Goal: Task Accomplishment & Management: Manage account settings

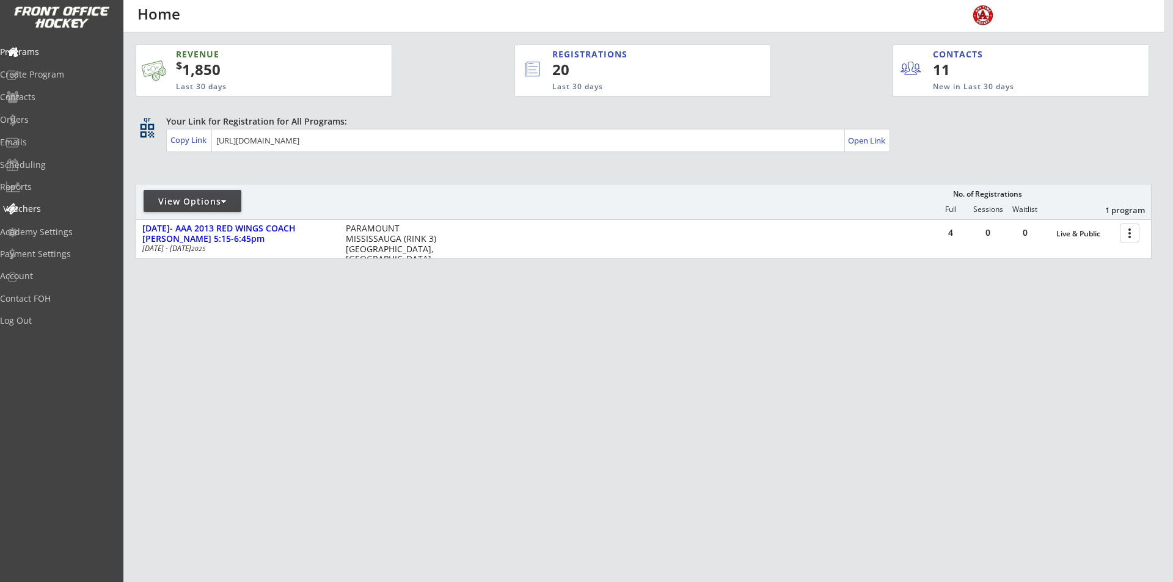
click at [55, 205] on div "Vouchers" at bounding box center [58, 209] width 110 height 9
select select ""Showing: Has Balance""
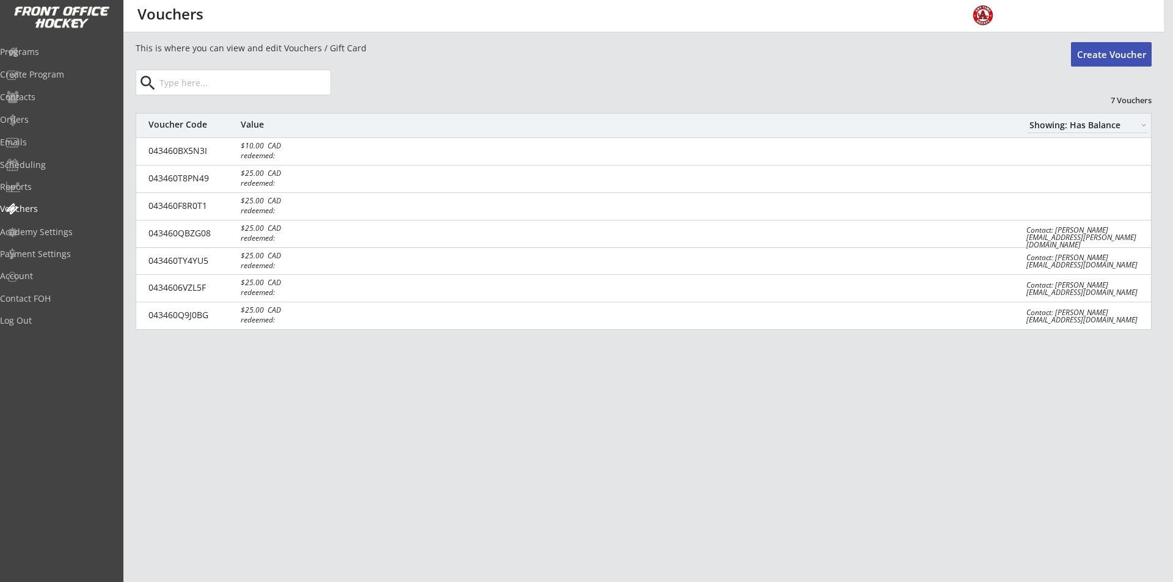
click at [1108, 44] on button "Create Voucher" at bounding box center [1111, 54] width 81 height 24
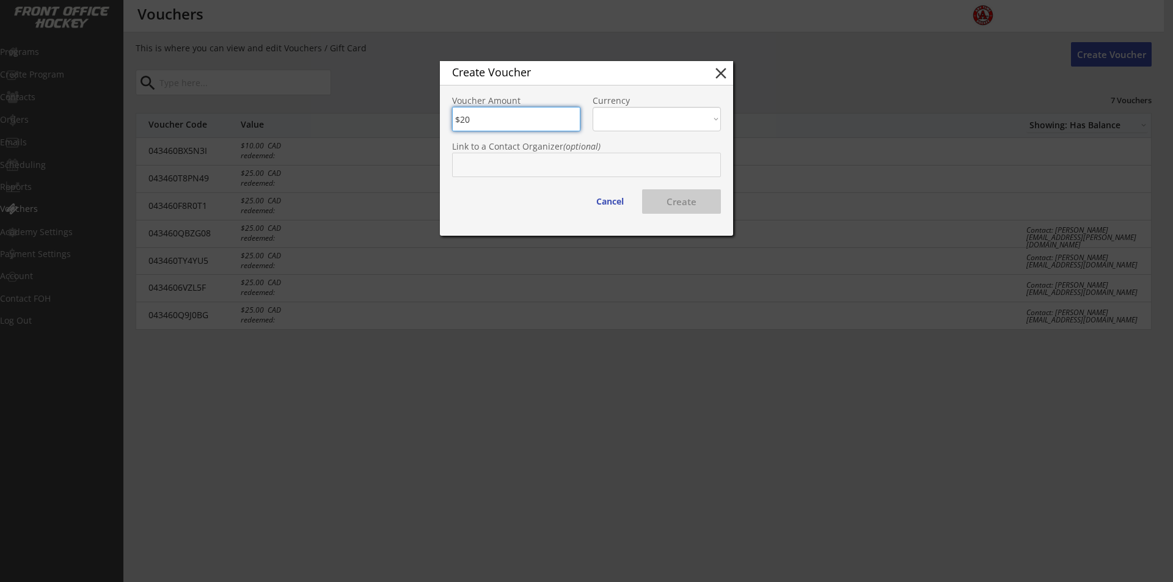
type input "$20"
click at [661, 123] on select "CAD USD" at bounding box center [657, 119] width 128 height 24
select select ""CAD""
click at [593, 107] on select "CAD USD" at bounding box center [657, 119] width 128 height 24
click at [532, 164] on input "text" at bounding box center [586, 165] width 269 height 24
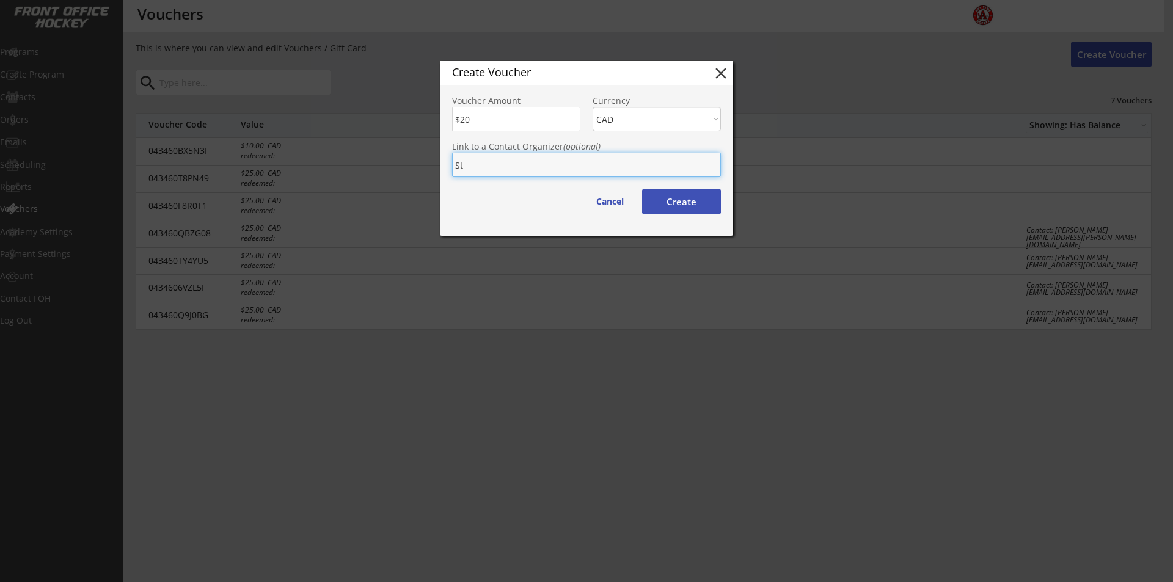
type input "S"
type input "St"
type input "Steph Defina"
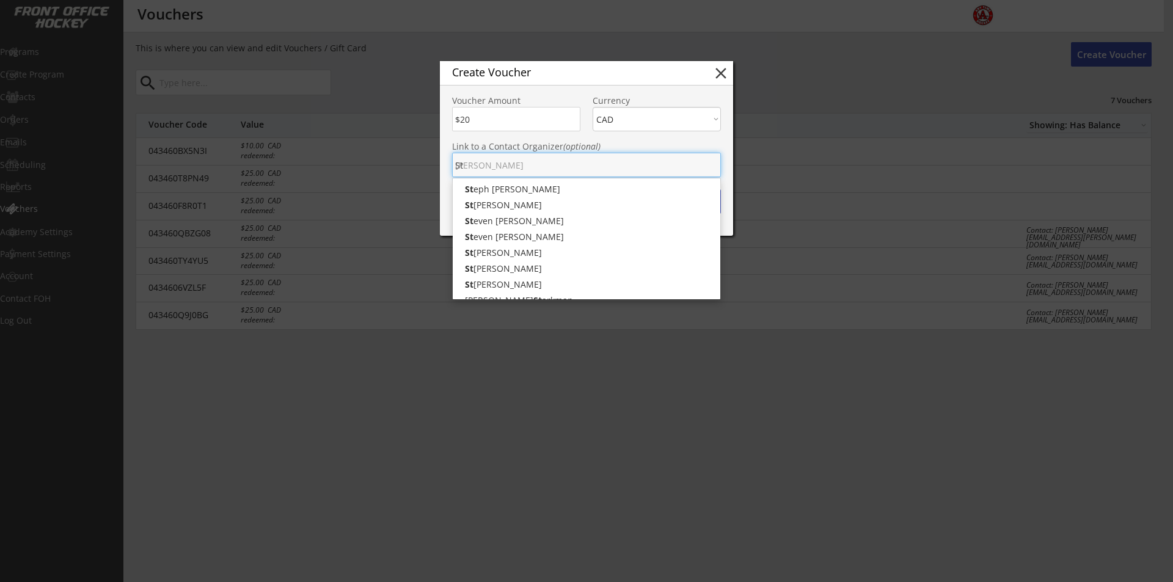
type input "Ste"
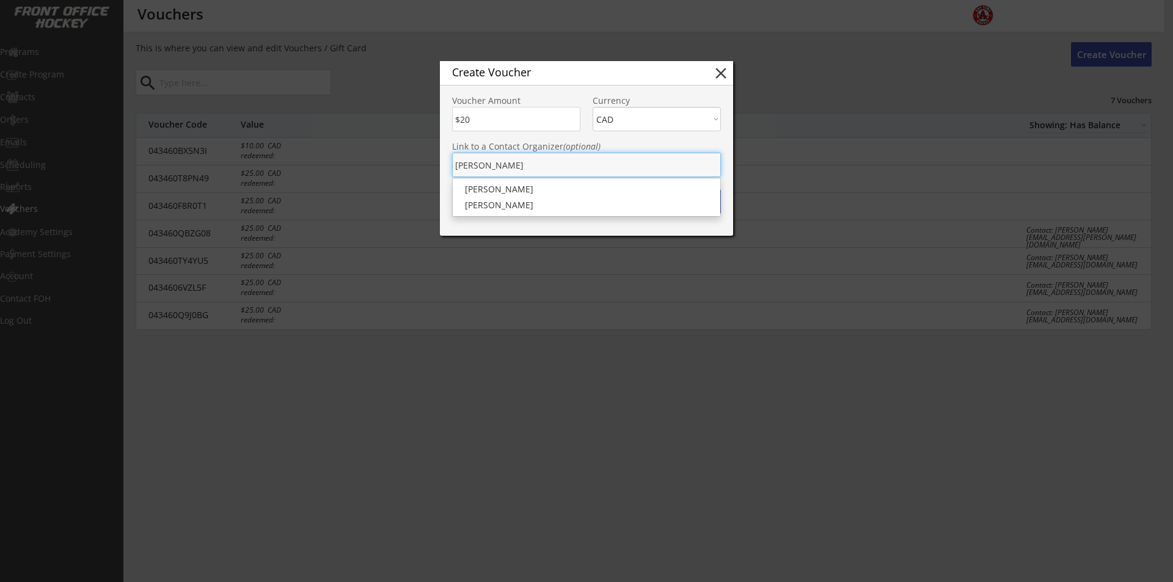
type input "Steve"
type input "Steven Fabbro"
type input "Ste"
type input "Steph Defina"
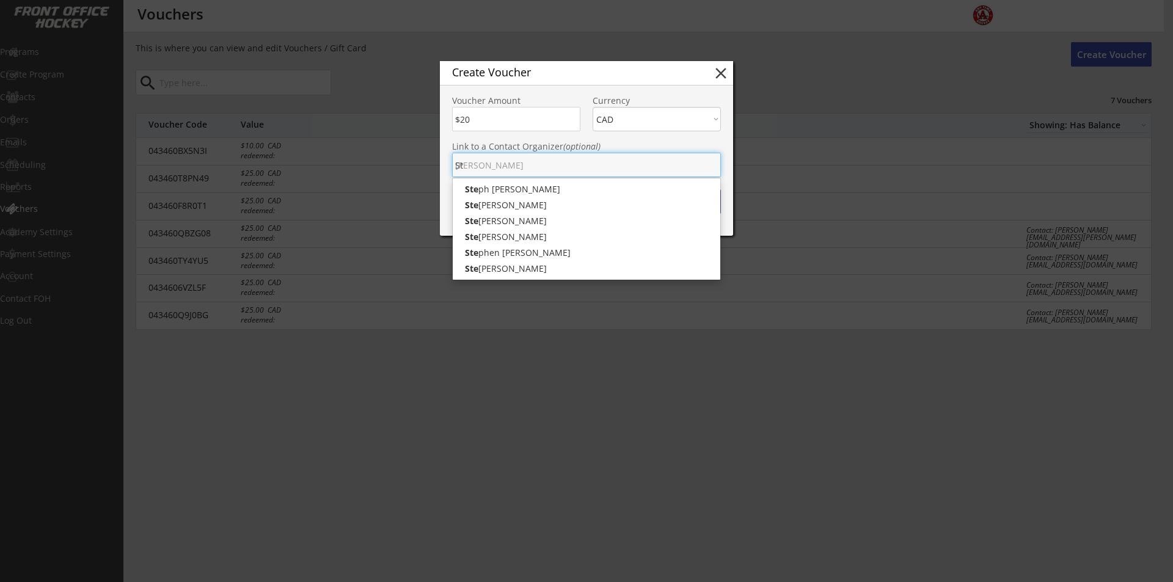
type input "S"
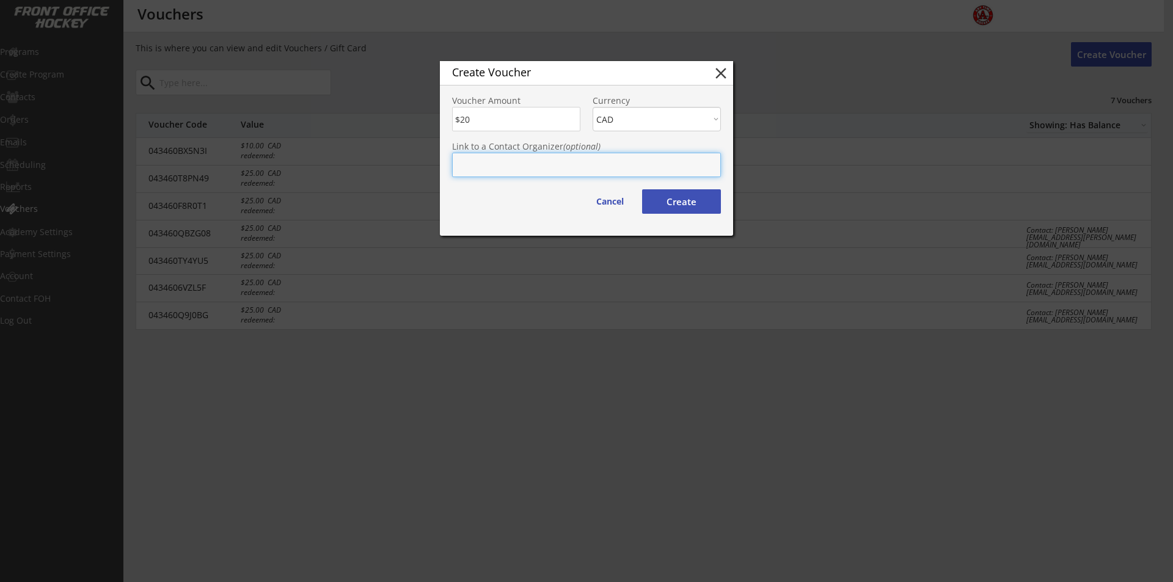
drag, startPoint x: 533, startPoint y: 163, endPoint x: 699, endPoint y: 197, distance: 169.9
click at [699, 197] on button "Create" at bounding box center [681, 201] width 79 height 24
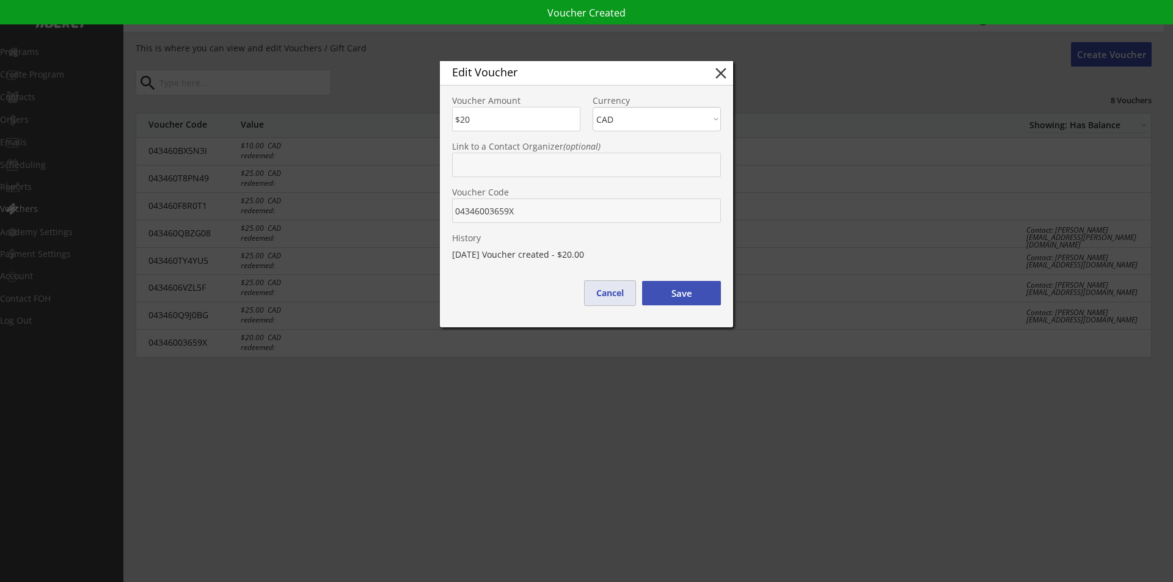
click at [606, 295] on button "Cancel" at bounding box center [610, 293] width 51 height 24
type input "$0"
select select ""PLACEHOLDER_1427118222253""
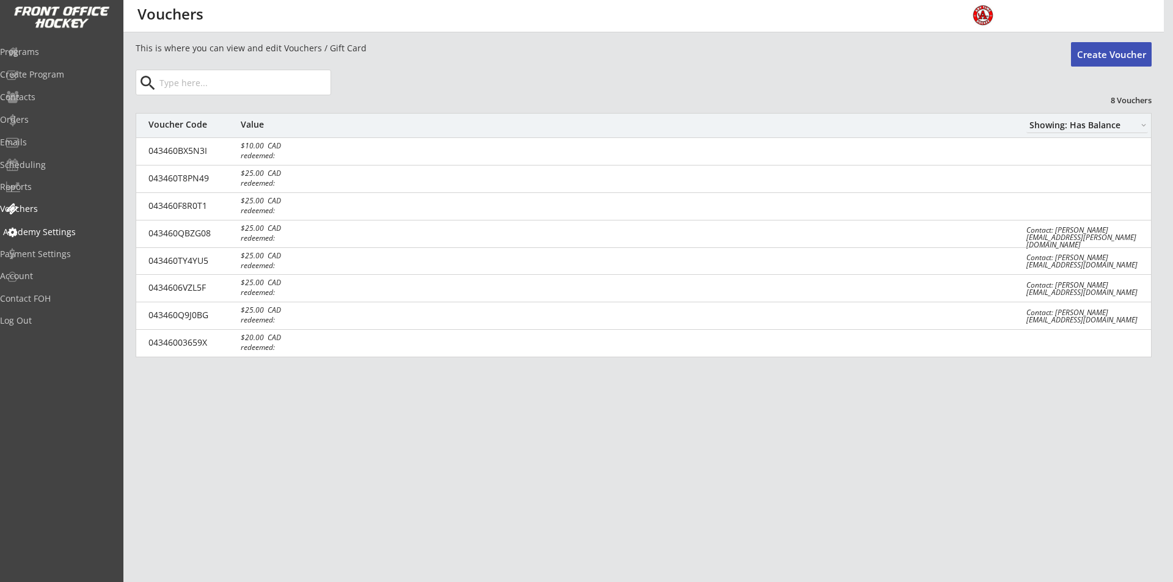
click at [54, 228] on div "Academy Settings" at bounding box center [58, 232] width 110 height 9
select select ""CAD""
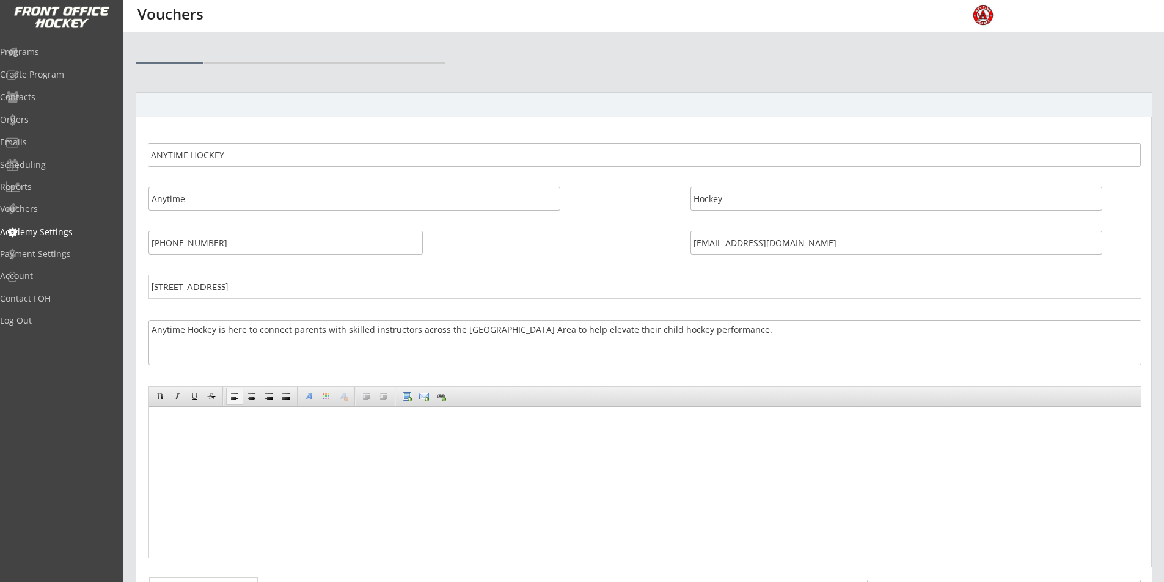
select select ""CAD""
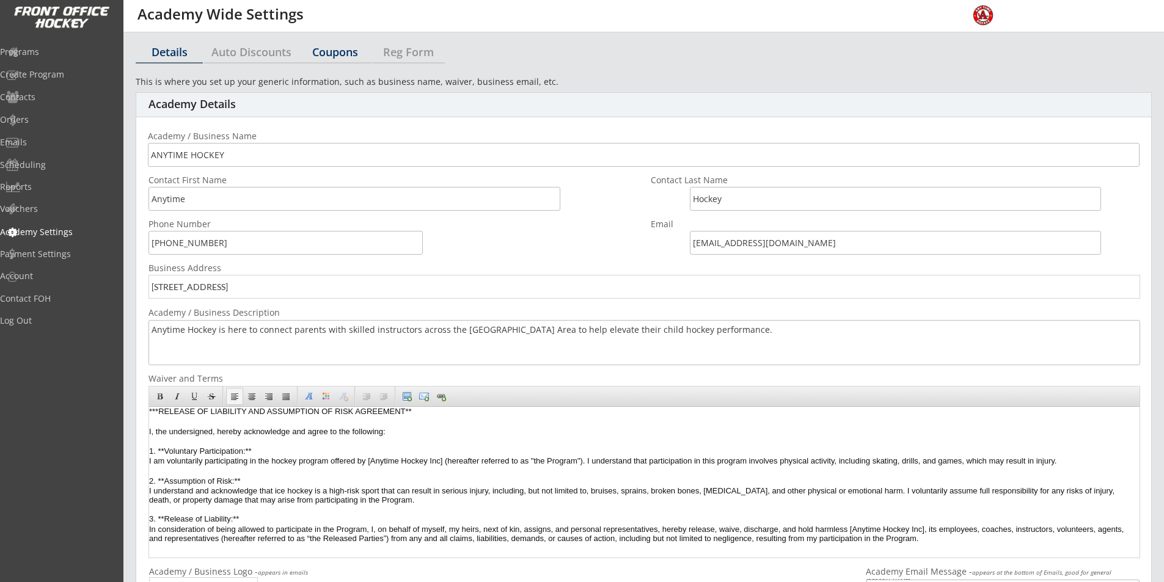
click at [337, 51] on div "Coupons" at bounding box center [335, 51] width 73 height 11
select select ""Showing all by date made""
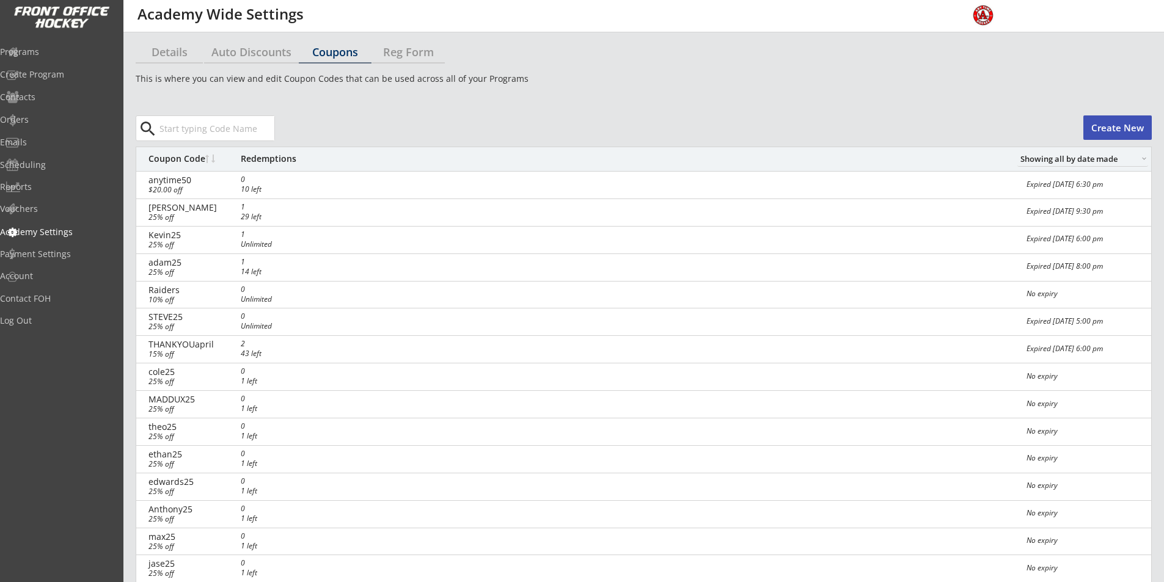
click at [1121, 118] on button "Create New" at bounding box center [1118, 128] width 68 height 24
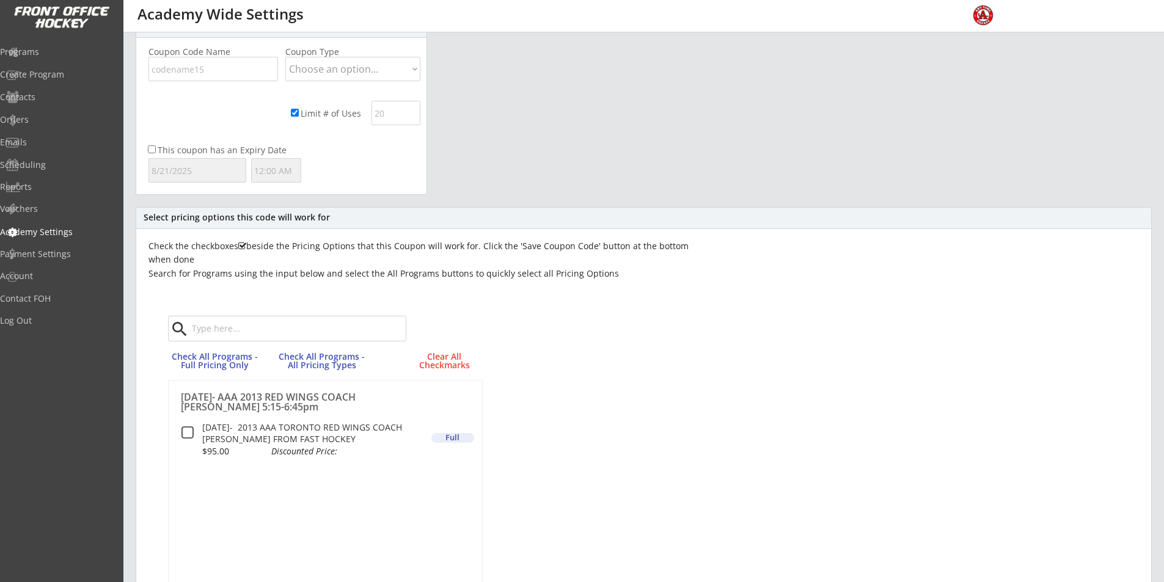
scroll to position [122, 0]
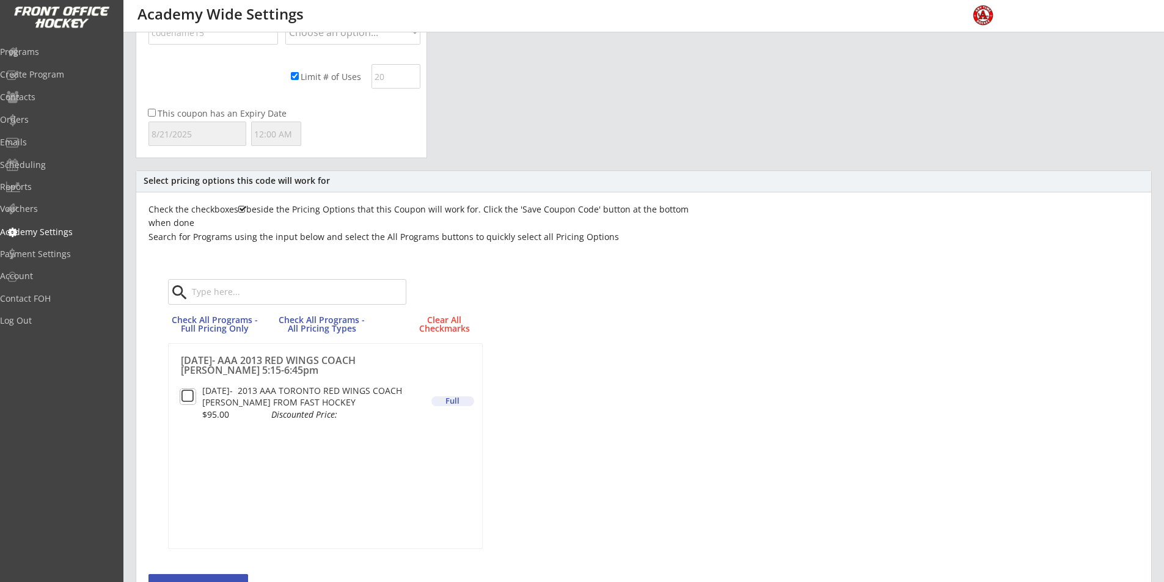
click at [188, 395] on button at bounding box center [187, 396] width 15 height 15
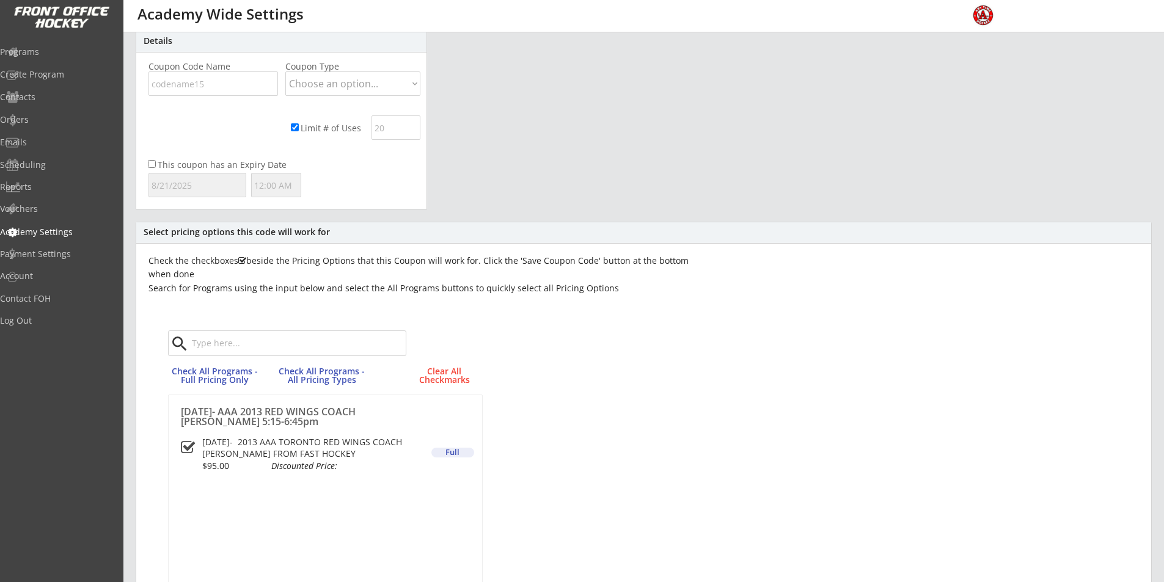
scroll to position [0, 0]
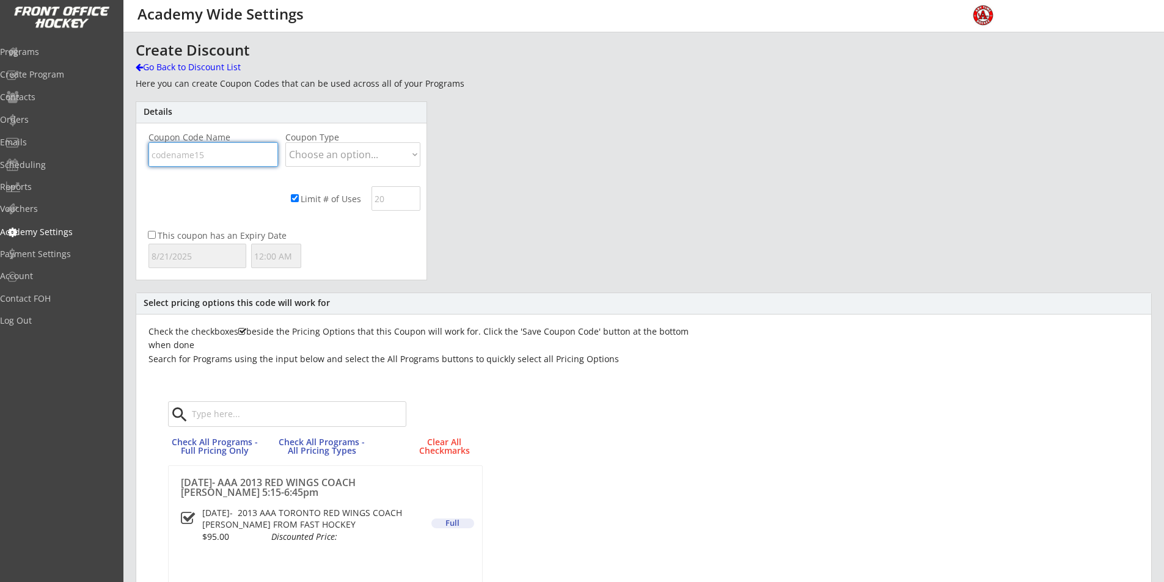
click at [192, 157] on input "input" at bounding box center [214, 154] width 130 height 24
type input "anytime20"
click at [378, 153] on select "Choose an option... Dollar Amount Percentage" at bounding box center [352, 154] width 135 height 24
select select ""Dollar Amount""
click at [285, 142] on select "Choose an option... Dollar Amount Percentage" at bounding box center [352, 154] width 135 height 24
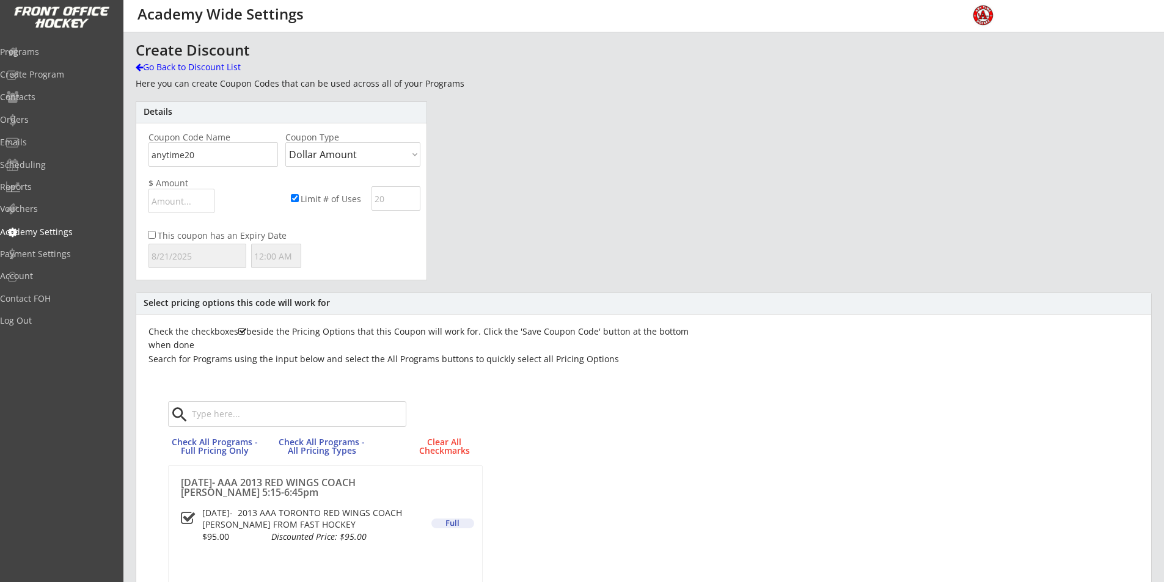
click at [164, 201] on input "input" at bounding box center [182, 201] width 66 height 24
drag, startPoint x: 192, startPoint y: 202, endPoint x: 129, endPoint y: 194, distance: 63.5
click at [129, 197] on div "Details Auto Discounts Coupons Reg Form Create Discount Go Back to Discount Lis…" at bounding box center [643, 459] width 1041 height 835
type input "$20.00"
click at [152, 234] on input "This coupon has an Expiry Date" at bounding box center [152, 235] width 8 height 8
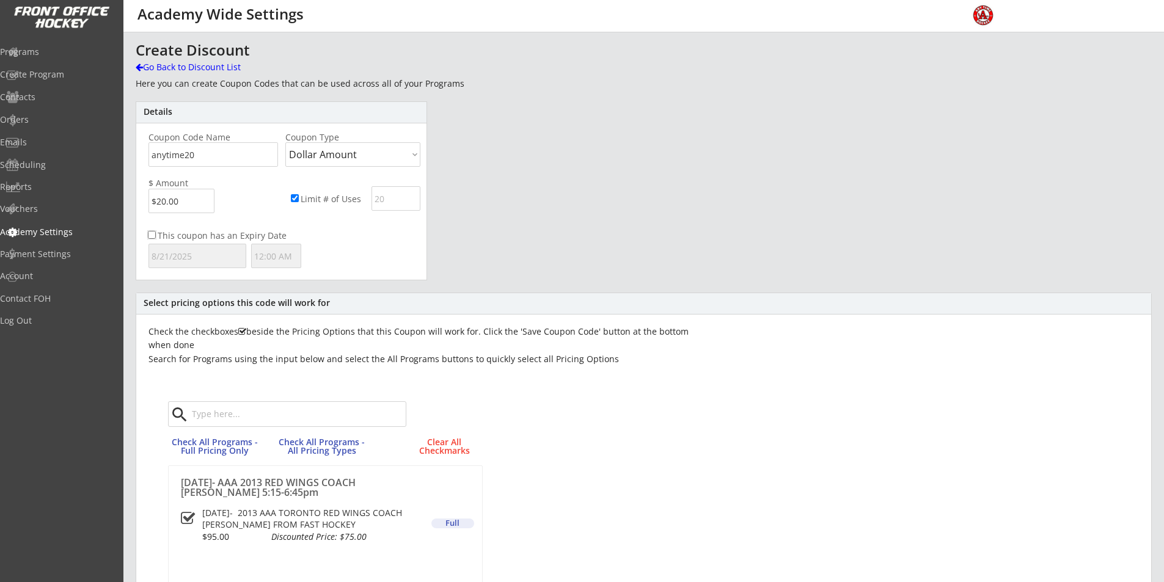
checkbox input "true"
click at [207, 251] on input "text" at bounding box center [198, 256] width 98 height 24
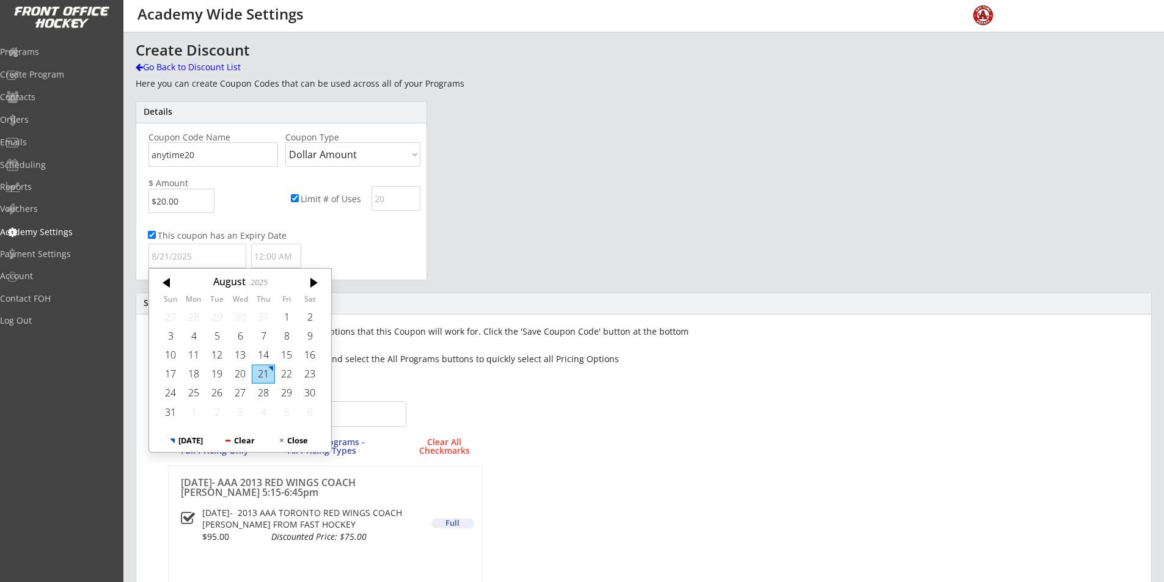
click at [262, 365] on div "21" at bounding box center [263, 374] width 23 height 19
type input "[DATE]"
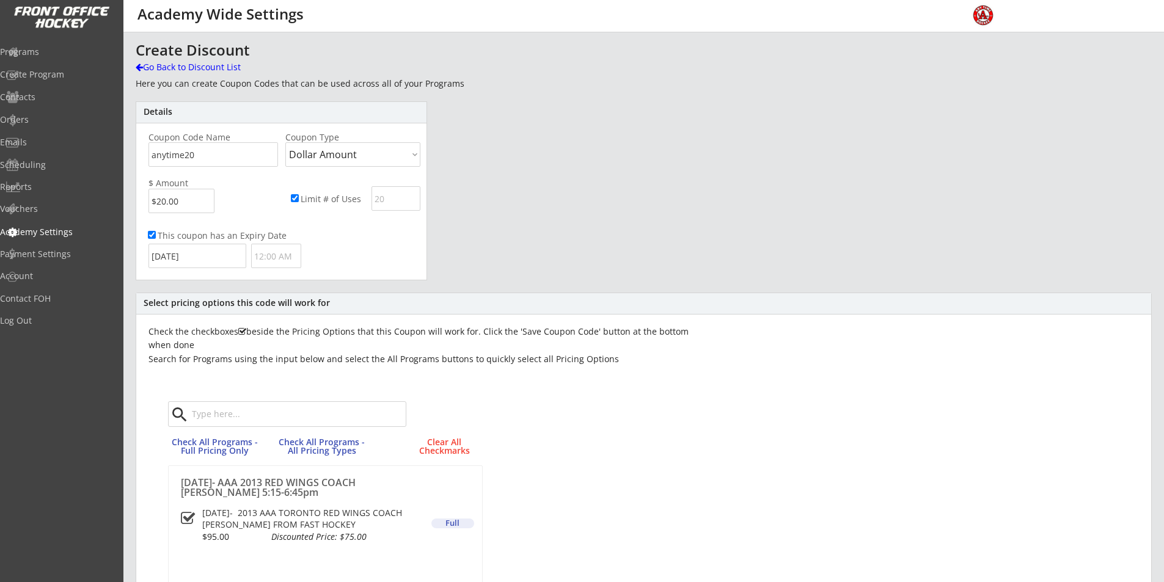
click at [290, 254] on input "text" at bounding box center [276, 256] width 50 height 24
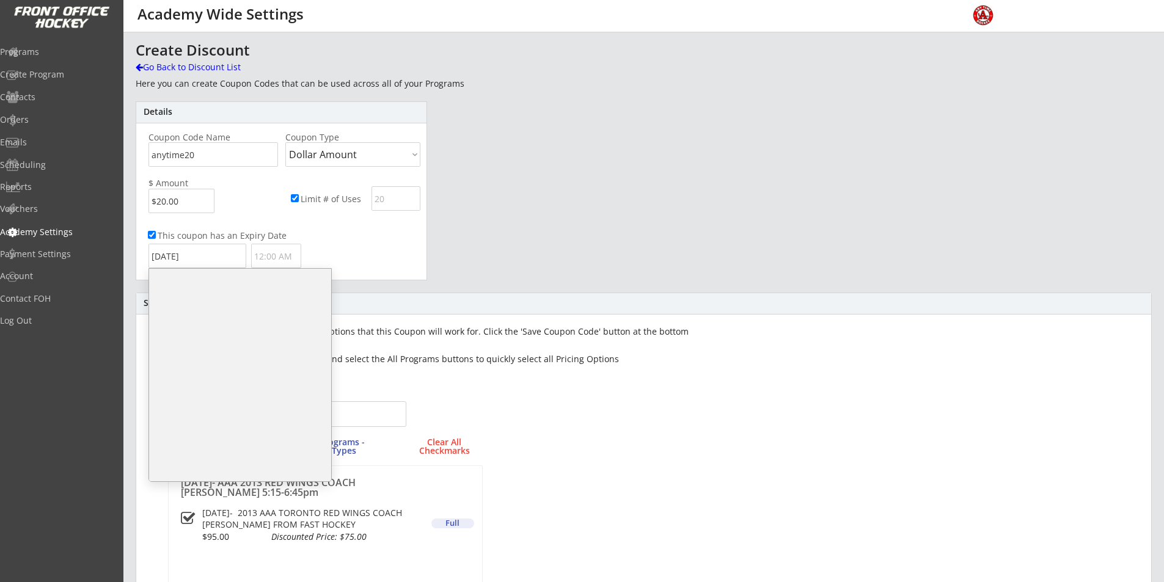
scroll to position [598, 0]
click at [223, 370] on li "5:30 PM" at bounding box center [240, 367] width 182 height 20
type input "5:30 PM"
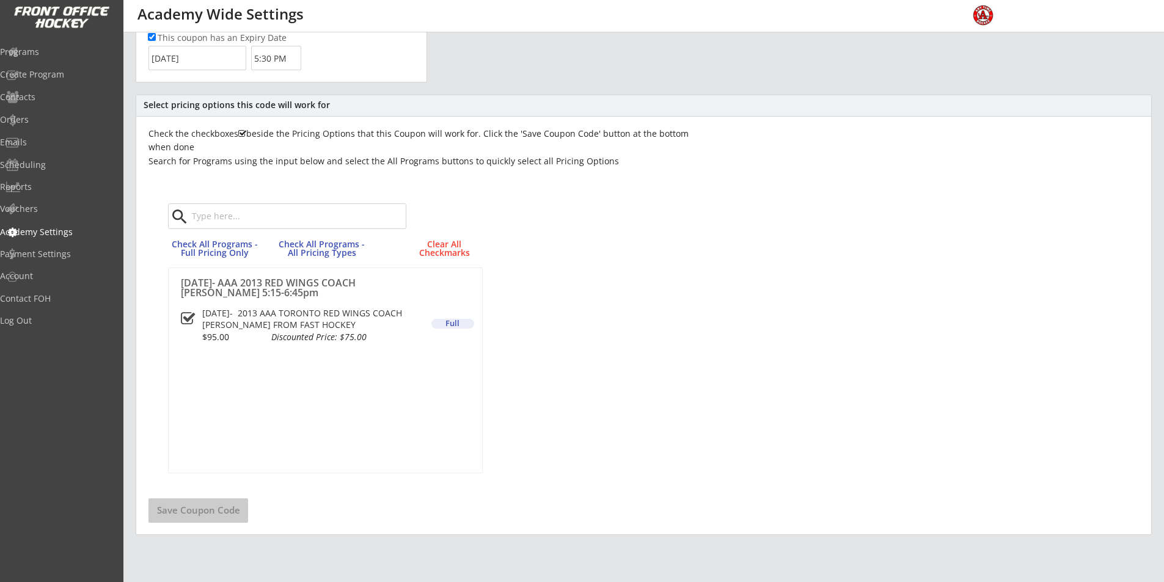
scroll to position [244, 0]
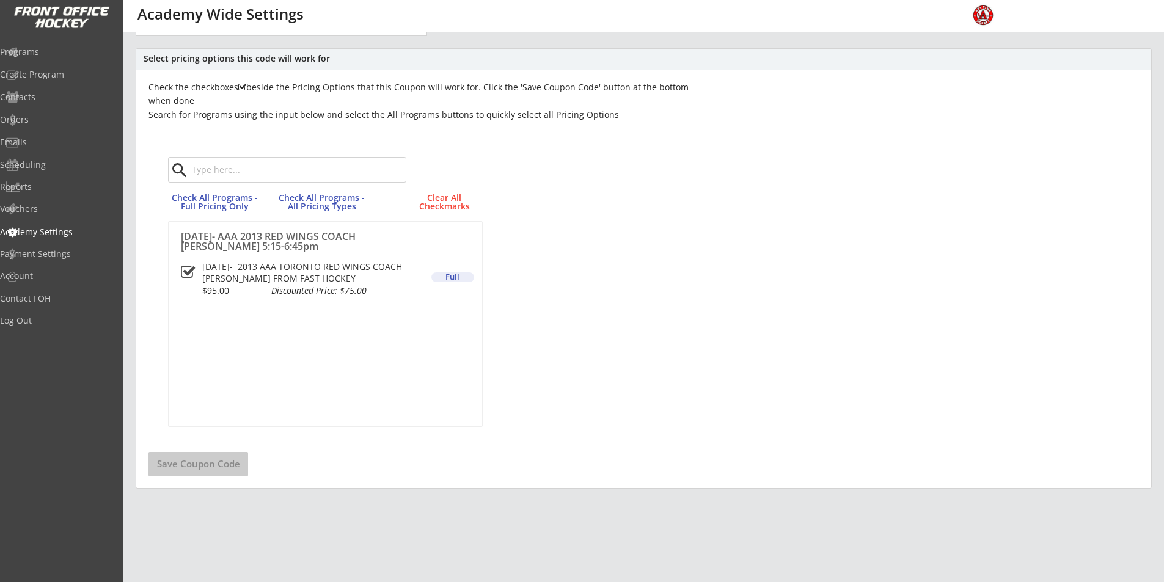
click at [240, 461] on button "Save Coupon Code" at bounding box center [199, 464] width 100 height 24
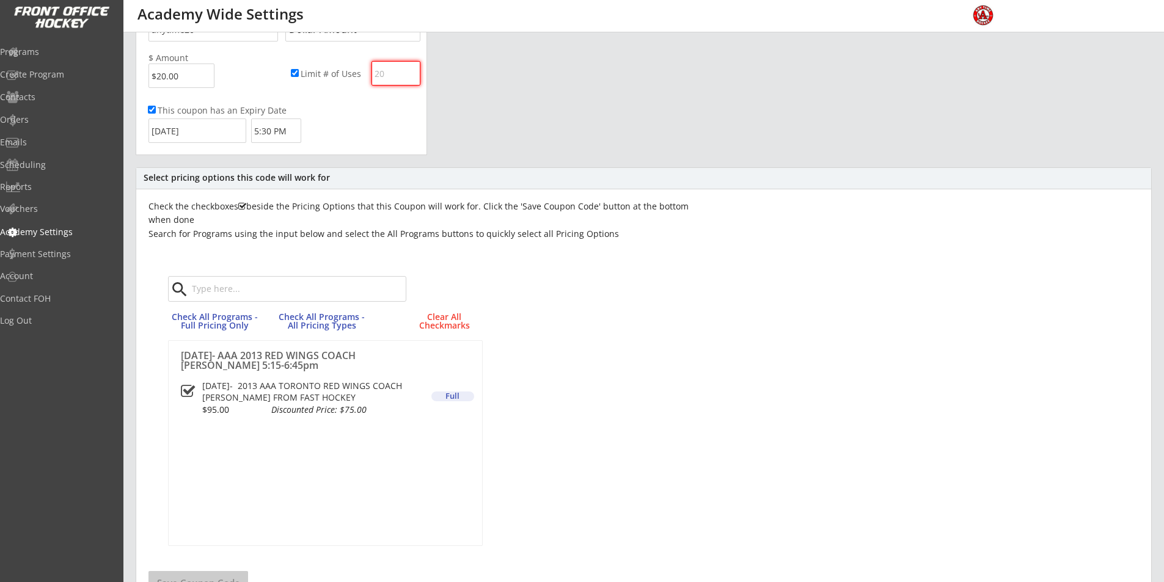
click at [187, 388] on button at bounding box center [187, 391] width 15 height 15
click at [188, 391] on button at bounding box center [187, 391] width 15 height 15
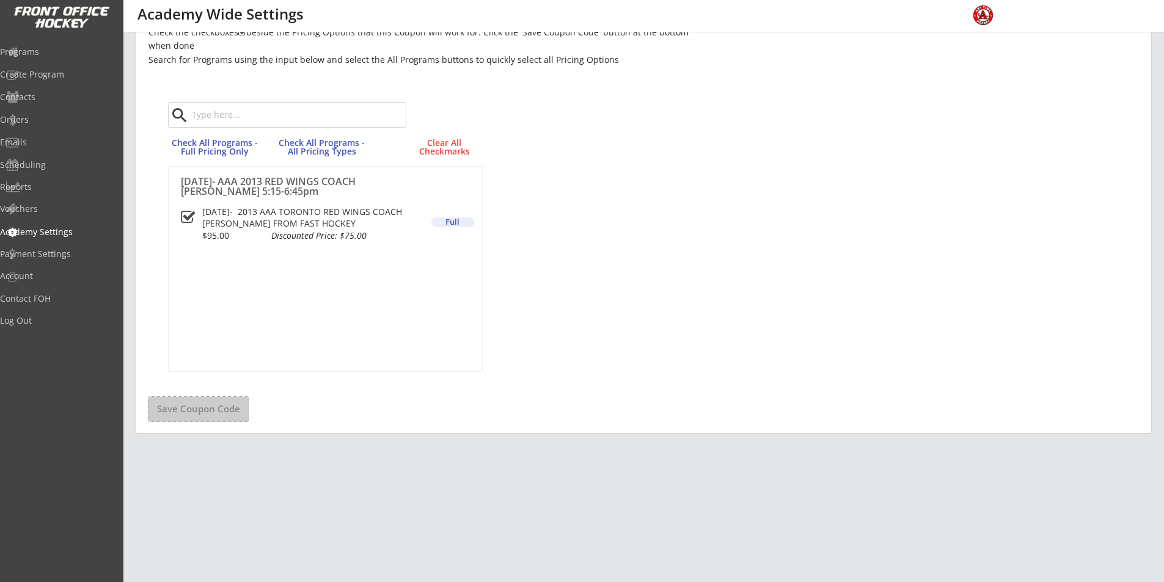
click at [204, 416] on button "Save Coupon Code" at bounding box center [199, 409] width 100 height 24
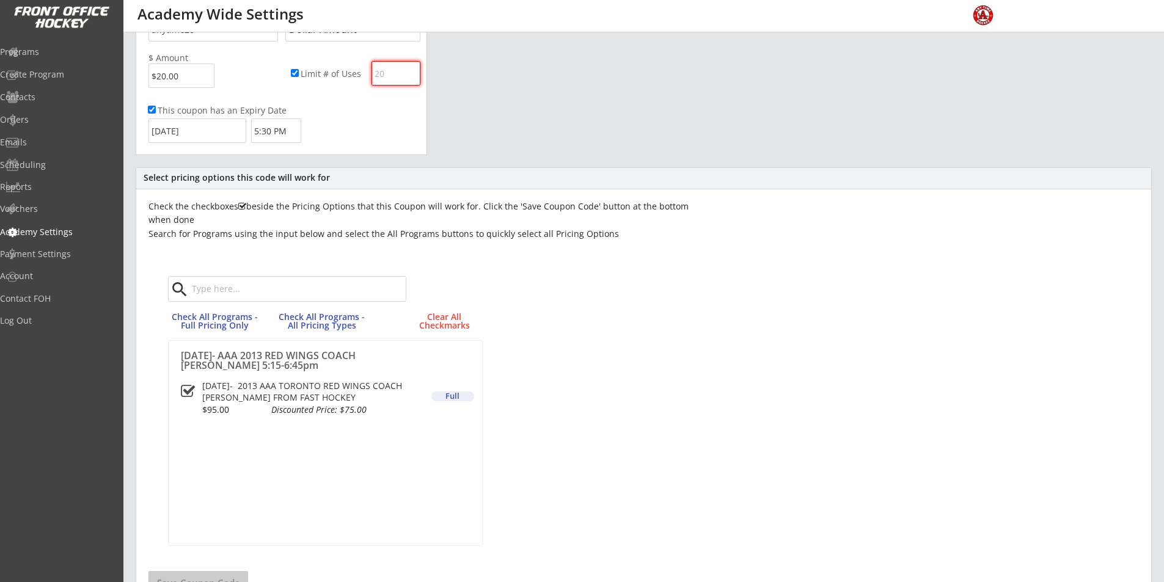
scroll to position [0, 0]
click at [213, 325] on button "Check All Programs - Full Pricing Only" at bounding box center [215, 322] width 94 height 26
click at [331, 320] on button "Check All Programs - All Pricing Types" at bounding box center [322, 322] width 94 height 26
click at [436, 325] on button "Clear All Checkmarks" at bounding box center [445, 322] width 64 height 26
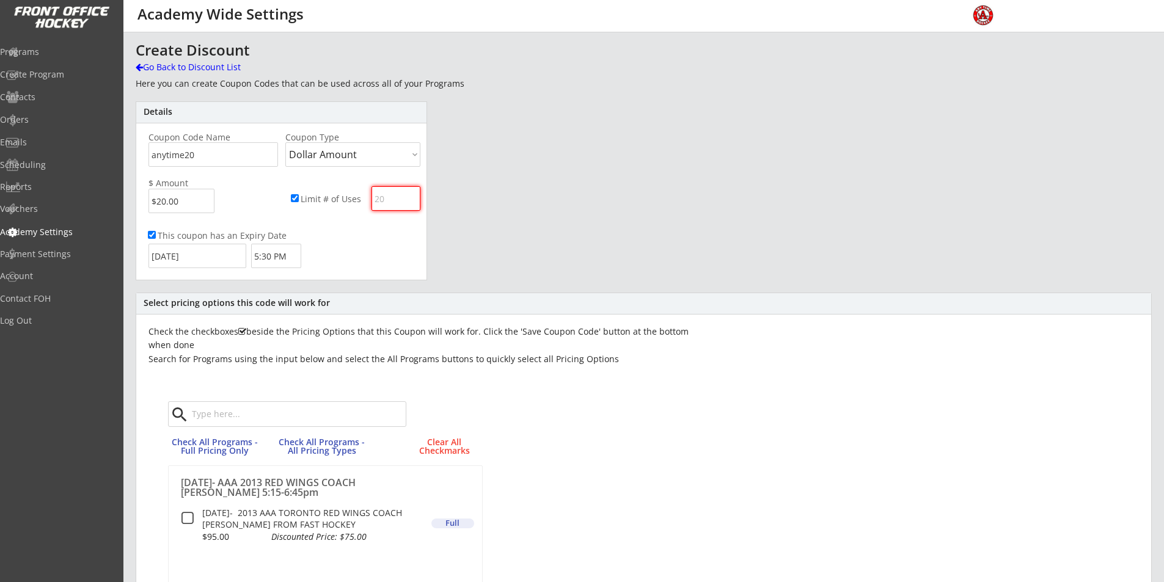
drag, startPoint x: 457, startPoint y: 523, endPoint x: 470, endPoint y: 516, distance: 14.5
click at [457, 523] on button "Full" at bounding box center [452, 524] width 43 height 10
click at [158, 64] on div "Go Back to Discount List" at bounding box center [199, 67] width 126 height 12
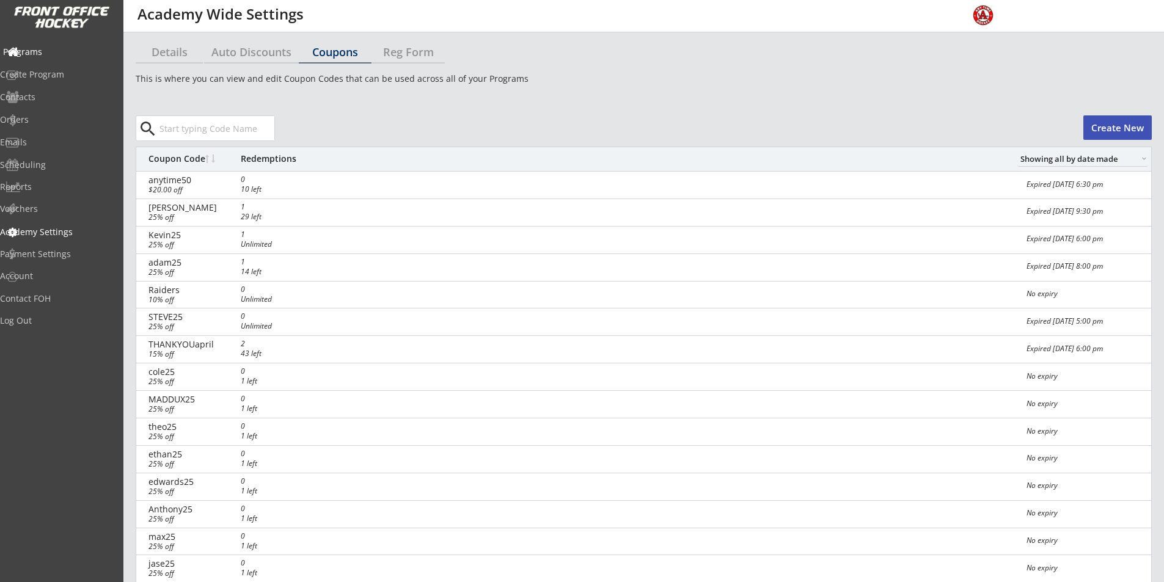
click at [51, 52] on div "Programs" at bounding box center [58, 52] width 110 height 9
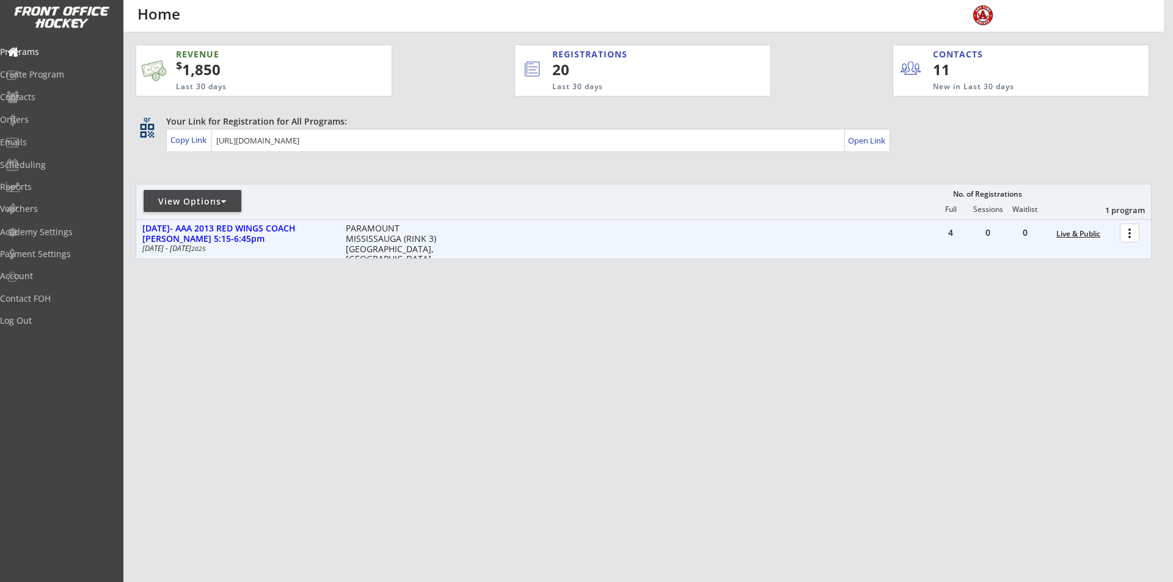
click at [1093, 232] on div "Live & Public" at bounding box center [1085, 234] width 57 height 9
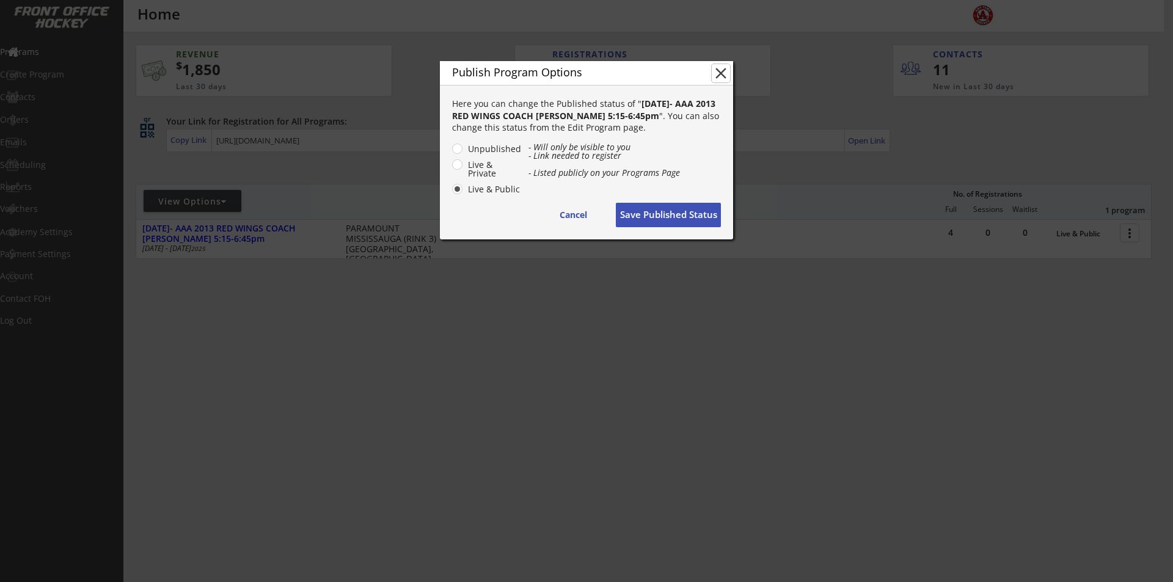
click at [718, 72] on button "close" at bounding box center [721, 73] width 18 height 18
radio input "false"
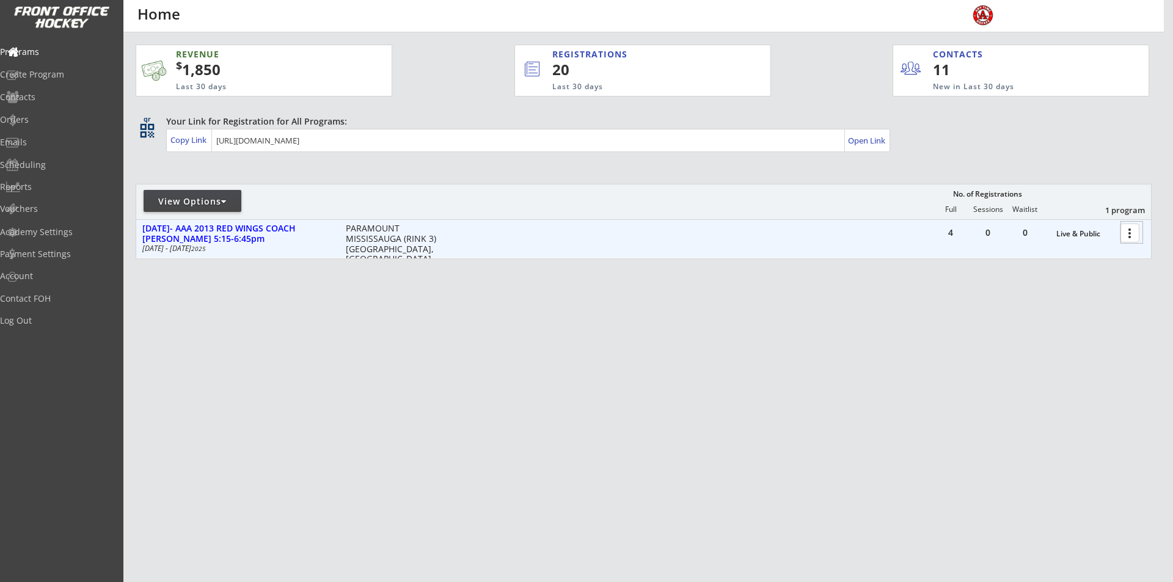
click at [1129, 232] on div at bounding box center [1132, 232] width 21 height 21
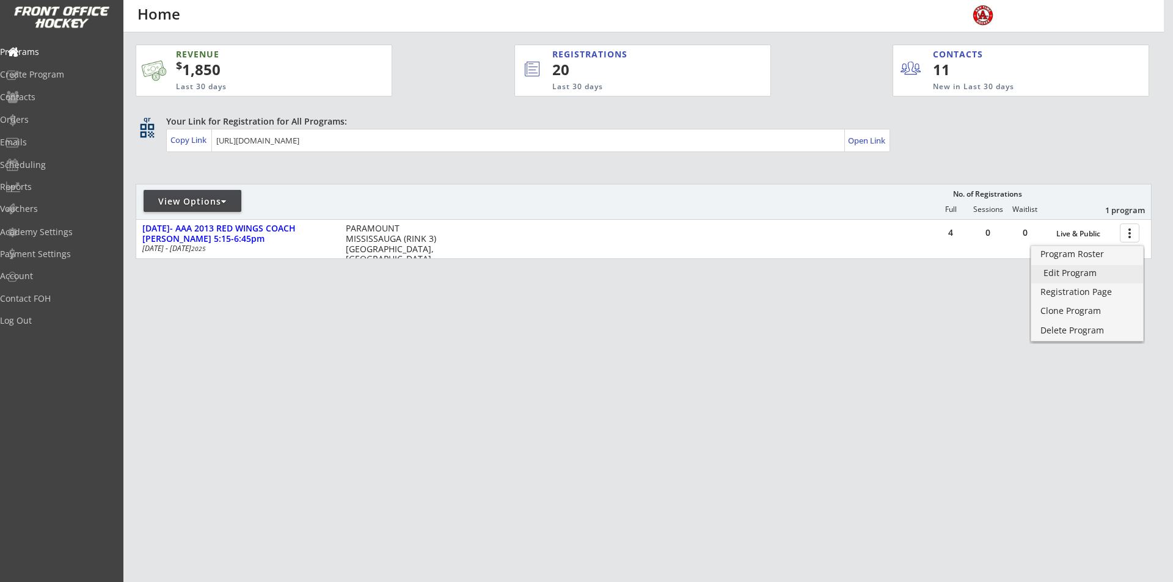
click at [1060, 270] on div "Edit Program" at bounding box center [1087, 273] width 87 height 9
click at [46, 235] on div "Academy Settings" at bounding box center [58, 232] width 110 height 9
select select ""CAD""
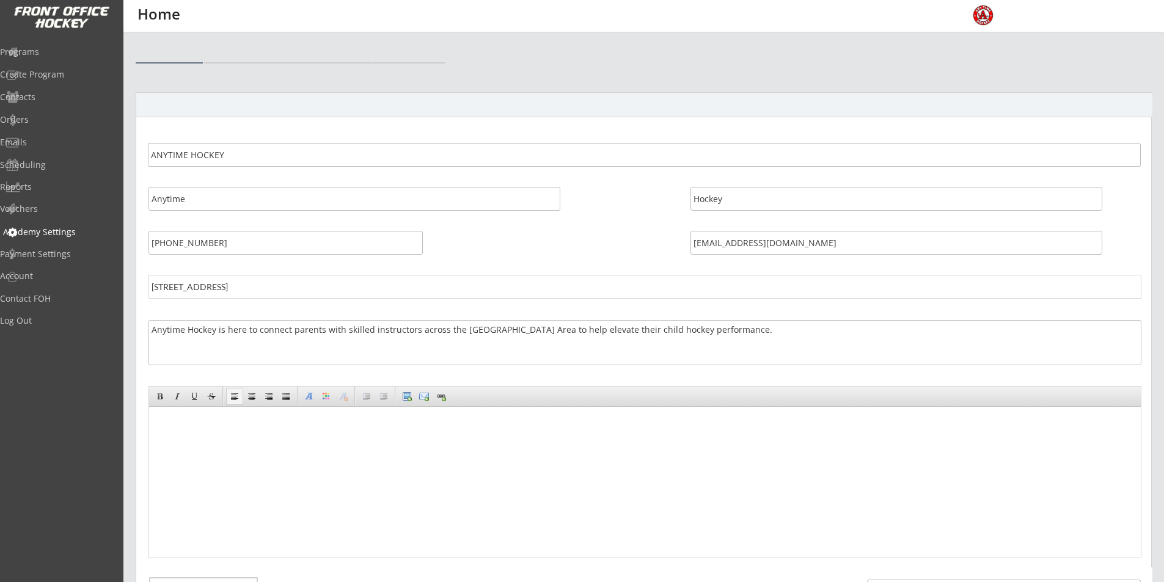
select select ""CAD""
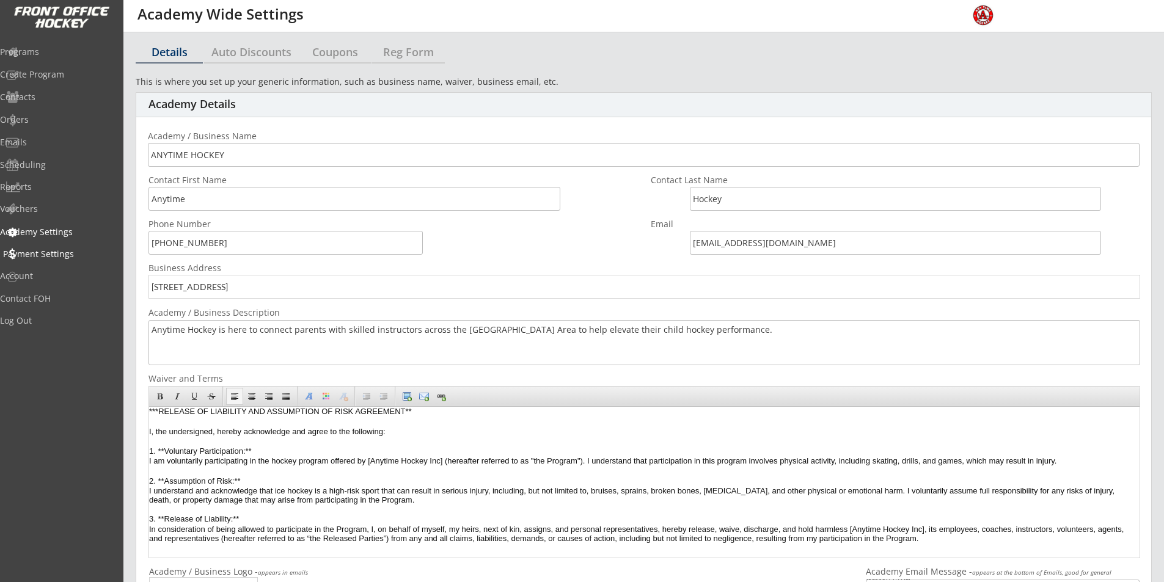
click at [54, 252] on div "Payment Settings" at bounding box center [58, 254] width 110 height 9
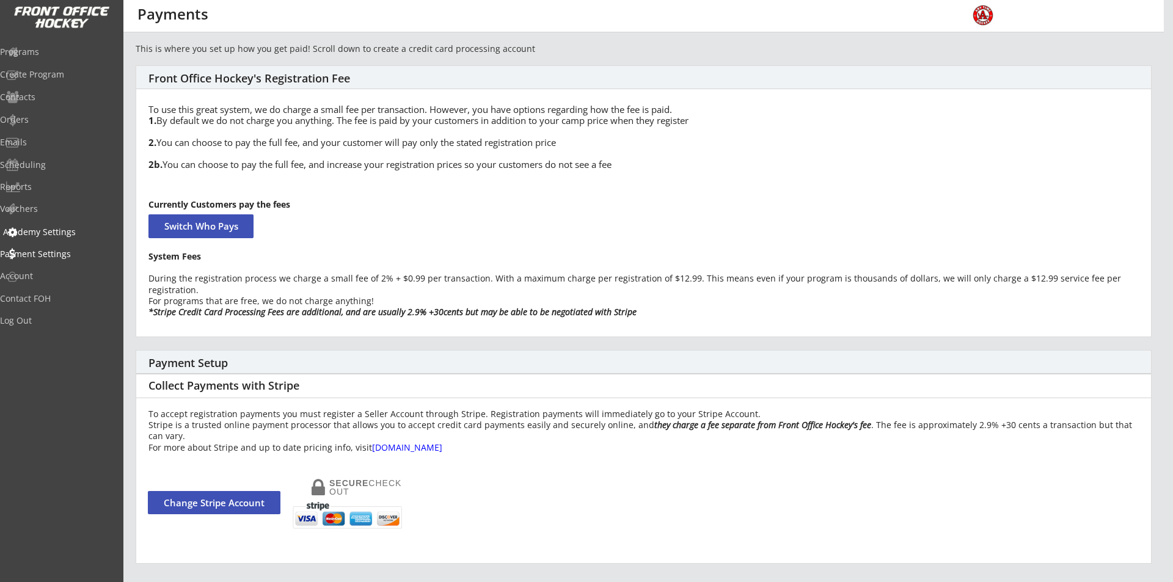
click at [57, 229] on div "Academy Settings" at bounding box center [58, 232] width 110 height 9
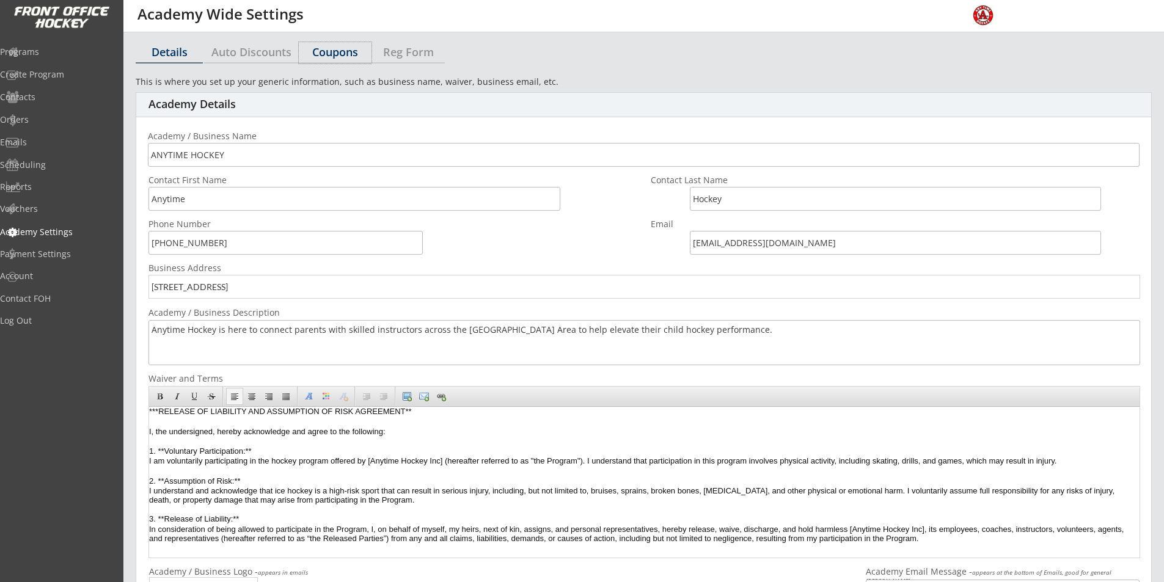
click at [342, 56] on div "Coupons" at bounding box center [335, 51] width 73 height 11
select select ""Showing all by date made""
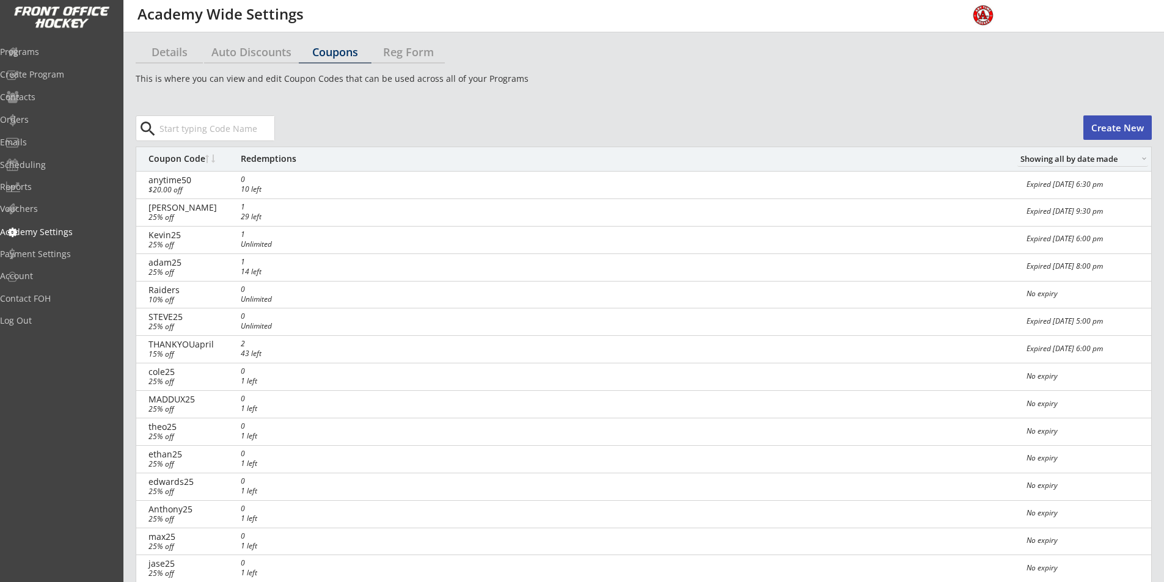
click at [1117, 123] on button "Create New" at bounding box center [1118, 128] width 68 height 24
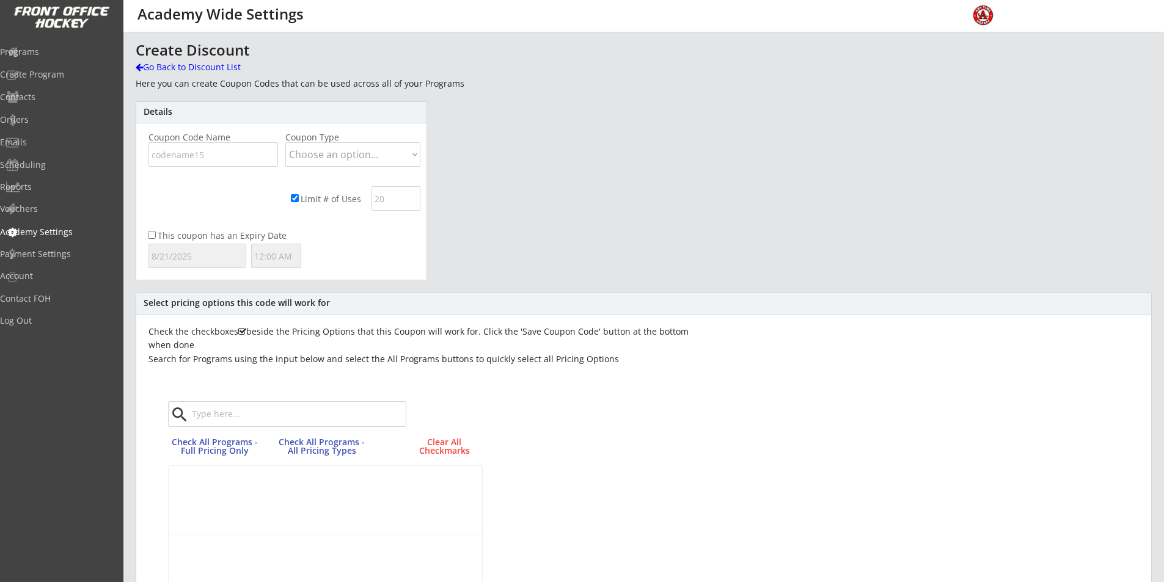
scroll to position [415, 0]
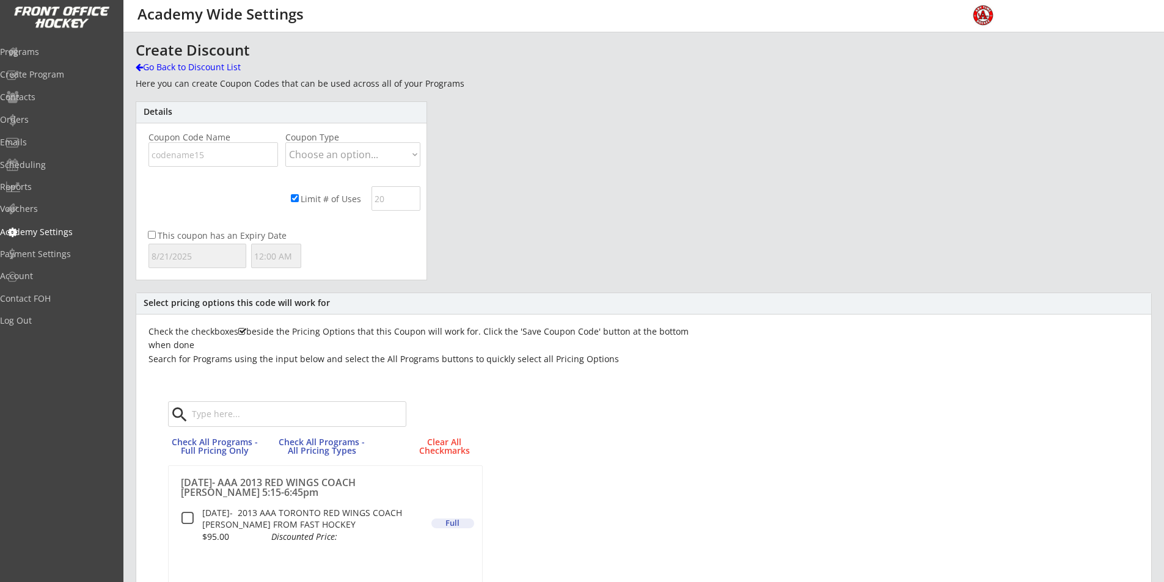
click at [200, 156] on input "input" at bounding box center [214, 154] width 130 height 24
type input "anytime20"
click at [372, 141] on div "Coupon Type Choose an option... Dollar Amount Percentage" at bounding box center [354, 150] width 138 height 34
click at [370, 151] on select "Choose an option... Dollar Amount Percentage" at bounding box center [352, 154] width 135 height 24
select select ""Dollar Amount""
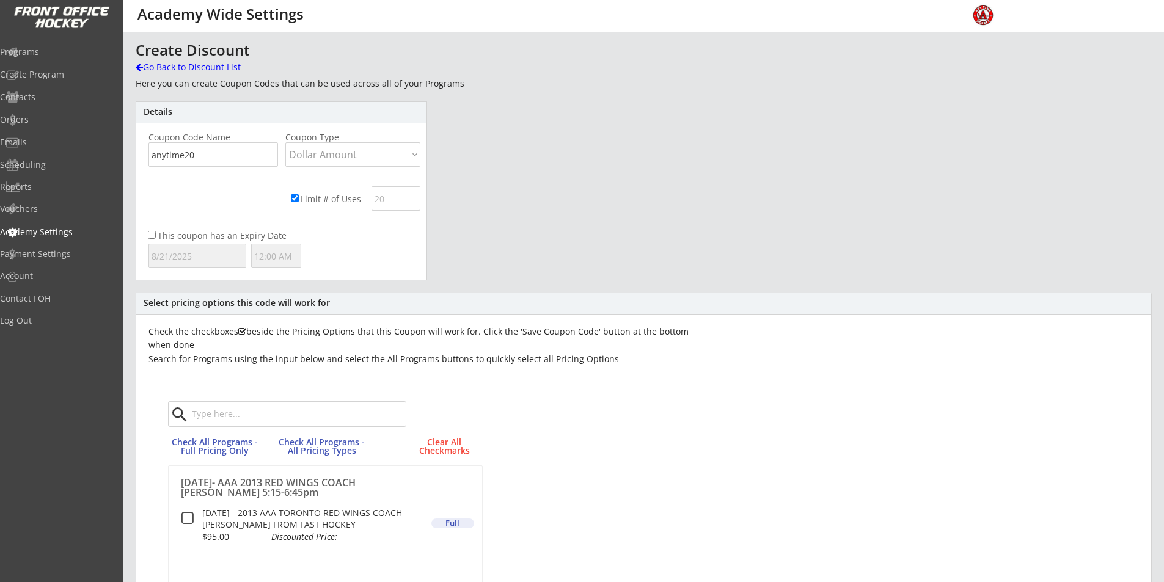
click at [285, 142] on select "Choose an option... Dollar Amount Percentage" at bounding box center [352, 154] width 135 height 24
click at [382, 199] on input "input" at bounding box center [396, 198] width 49 height 24
click at [295, 199] on input "Limit # of Uses" at bounding box center [295, 198] width 8 height 8
checkbox input "false"
click at [186, 200] on input "input" at bounding box center [182, 201] width 66 height 24
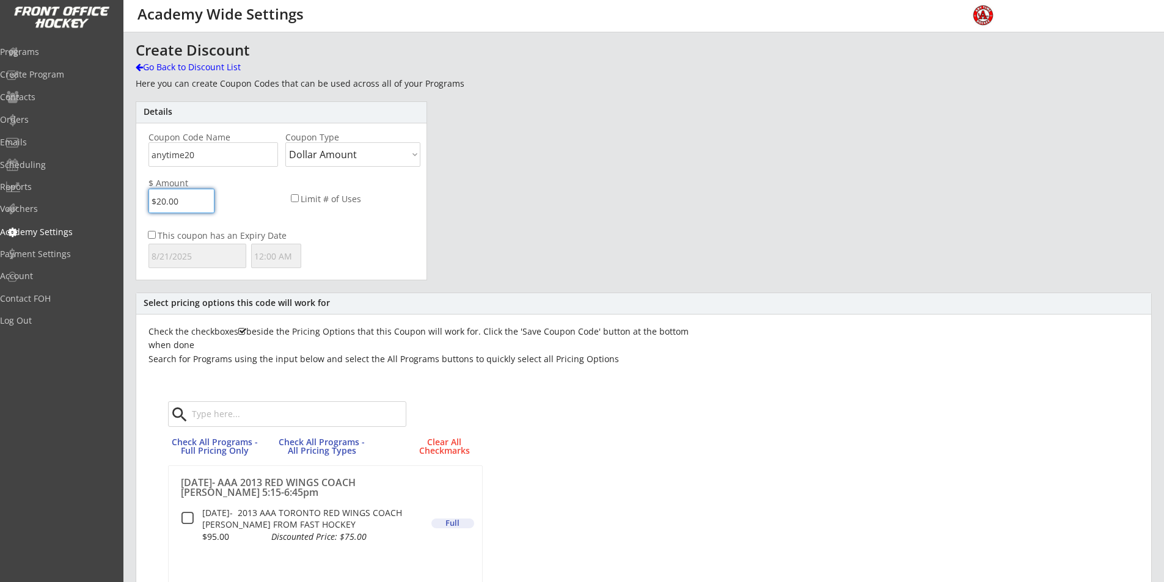
type input "$20.00"
click at [154, 235] on input "This coupon has an Expiry Date" at bounding box center [152, 235] width 8 height 8
checkbox input "true"
click at [255, 254] on input "text" at bounding box center [276, 256] width 50 height 24
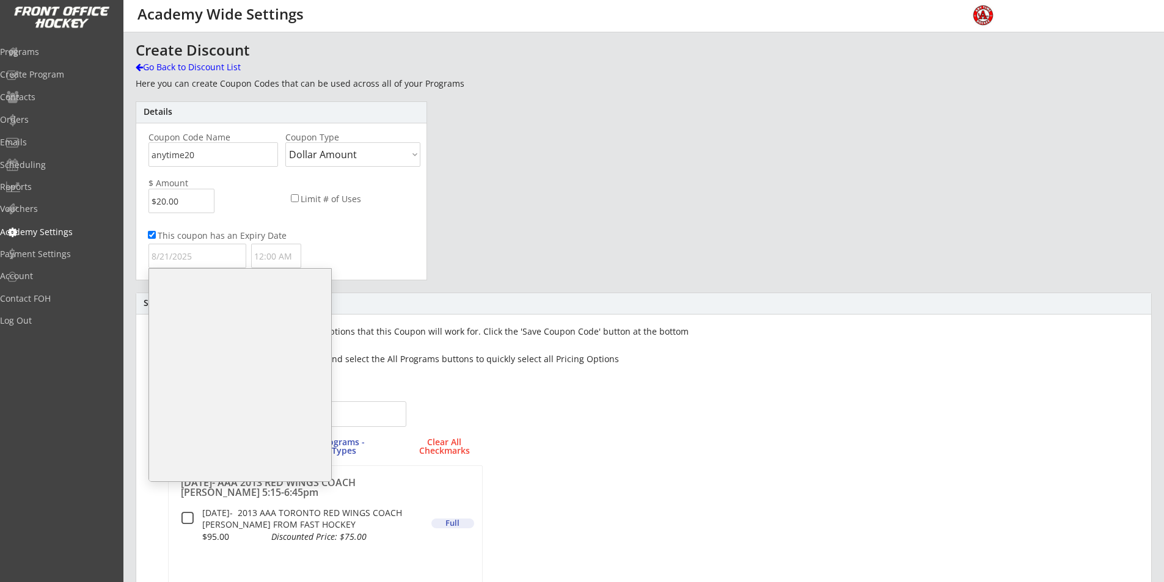
scroll to position [598, 0]
click at [242, 402] on li "6:30 PM" at bounding box center [240, 406] width 182 height 20
type input "6:30 PM"
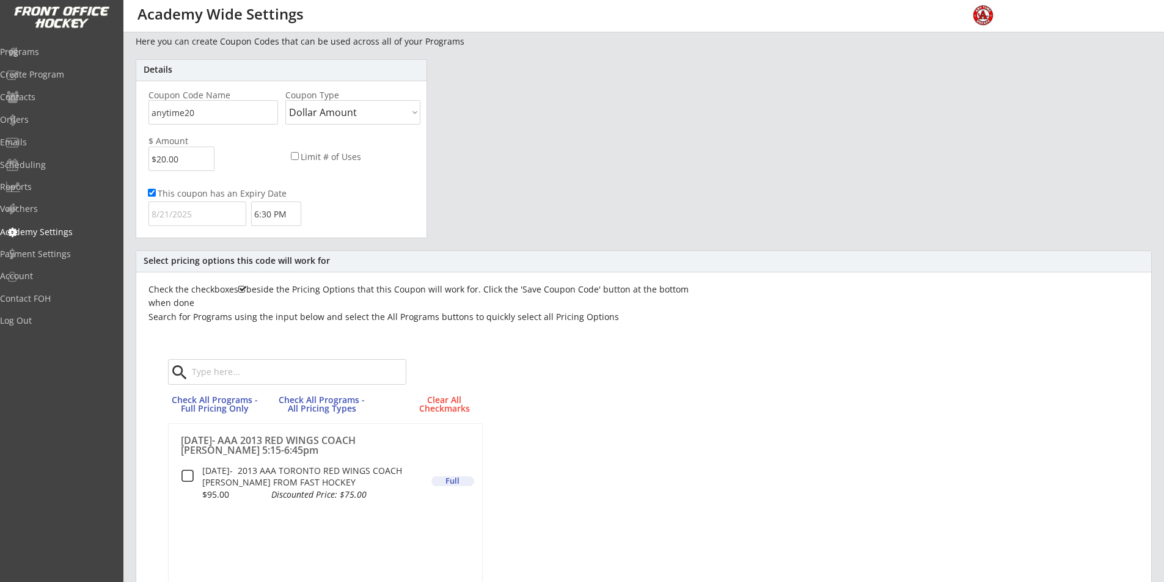
scroll to position [61, 0]
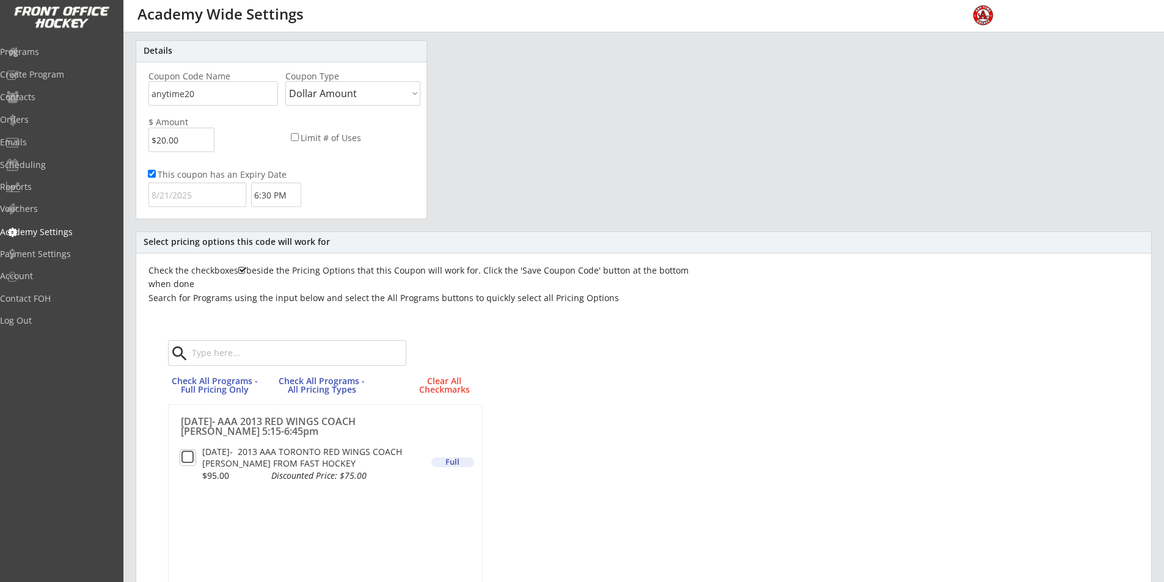
click at [189, 454] on button at bounding box center [187, 457] width 15 height 15
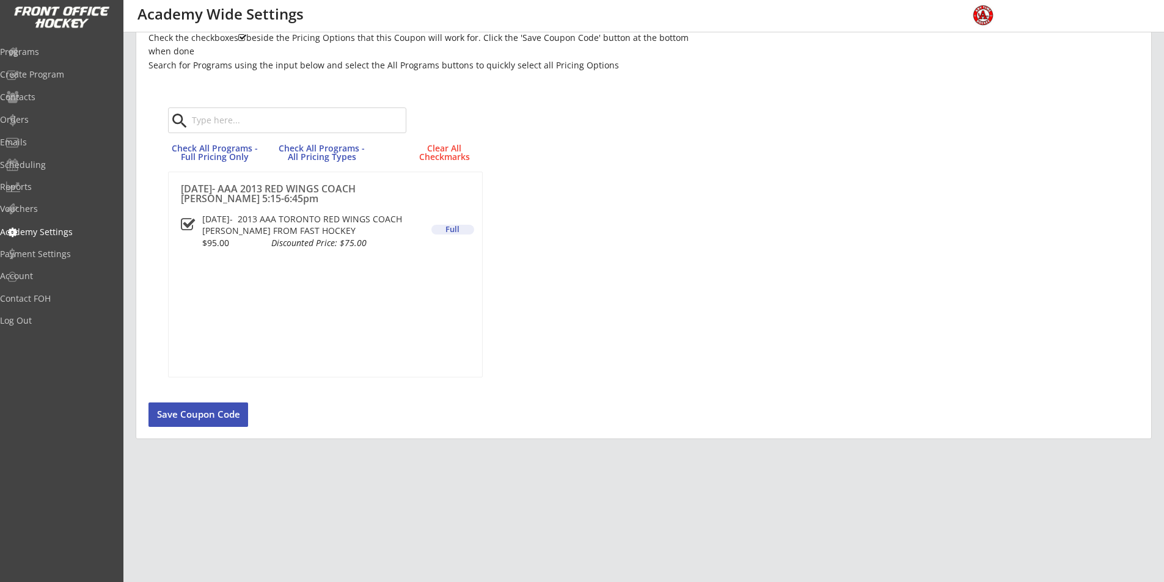
scroll to position [299, 0]
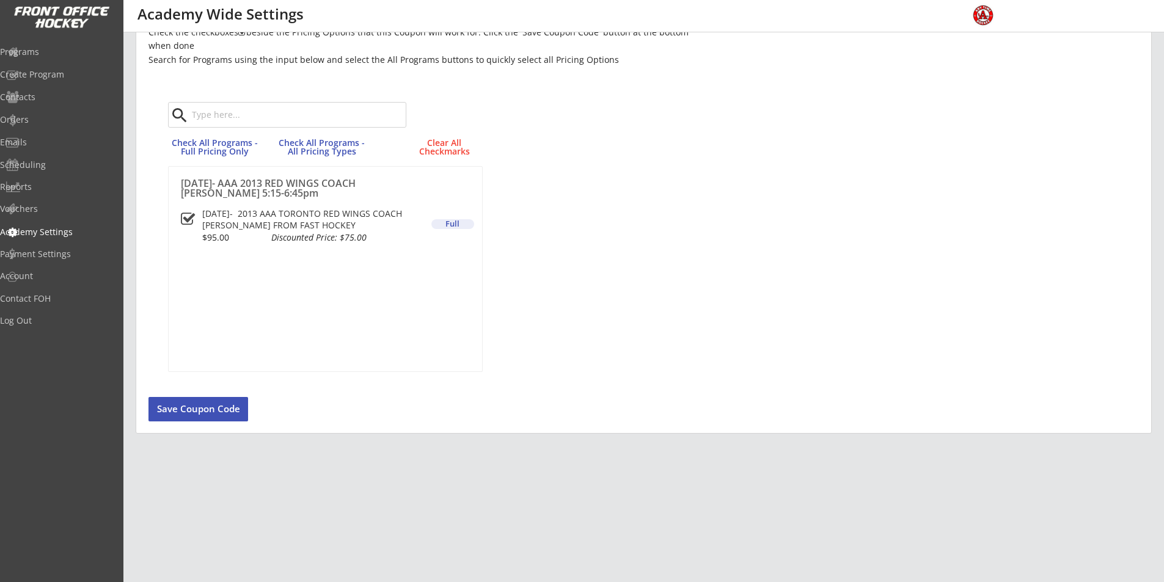
click at [200, 408] on button "Save Coupon Code" at bounding box center [199, 409] width 100 height 24
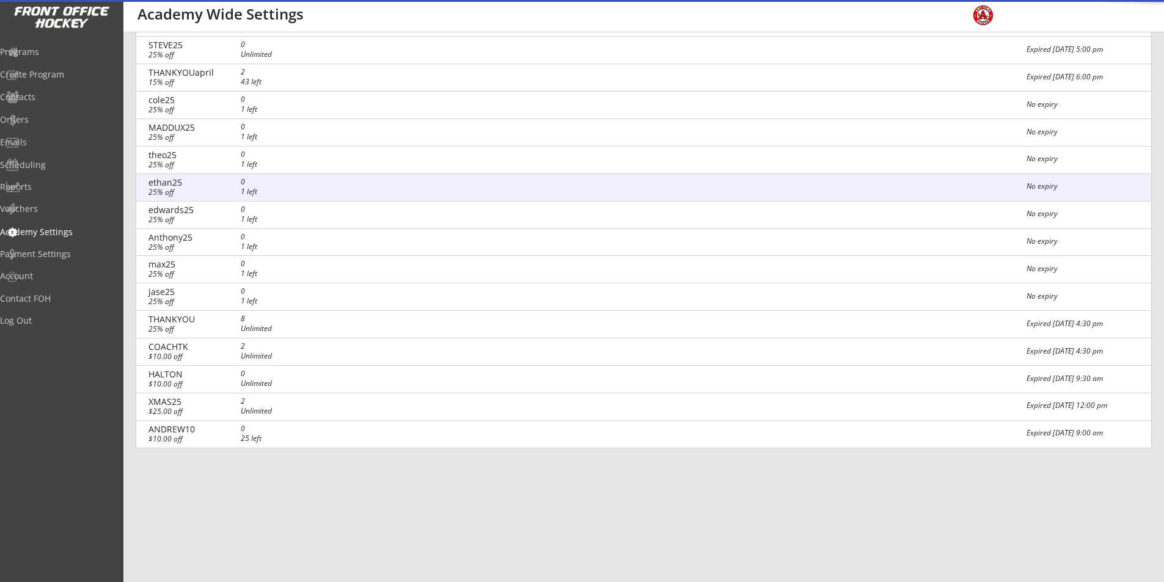
scroll to position [0, 0]
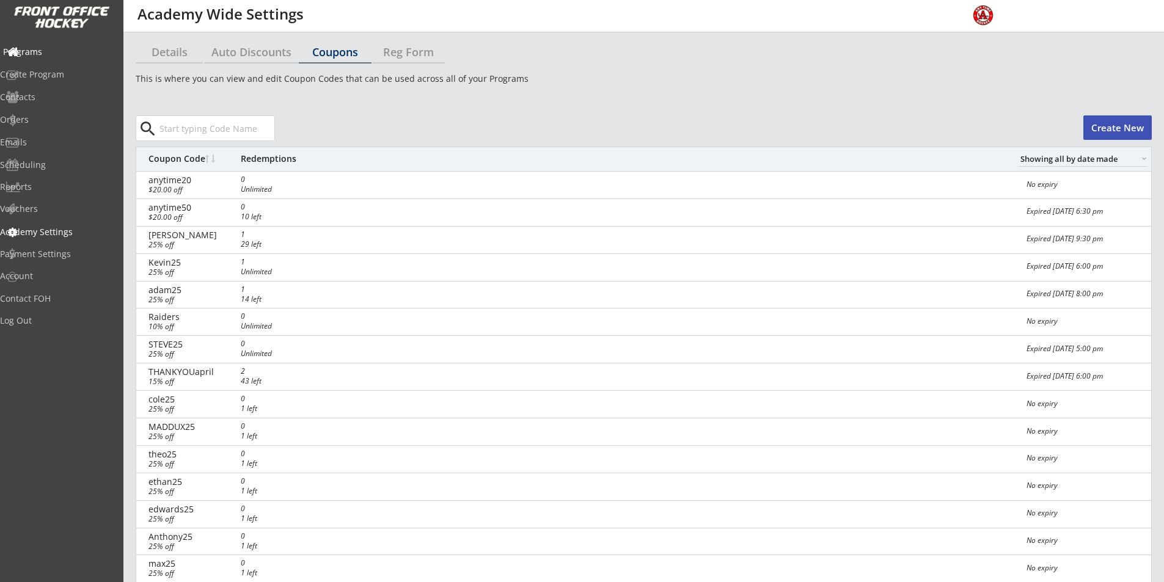
click at [52, 42] on div "Programs" at bounding box center [58, 52] width 116 height 21
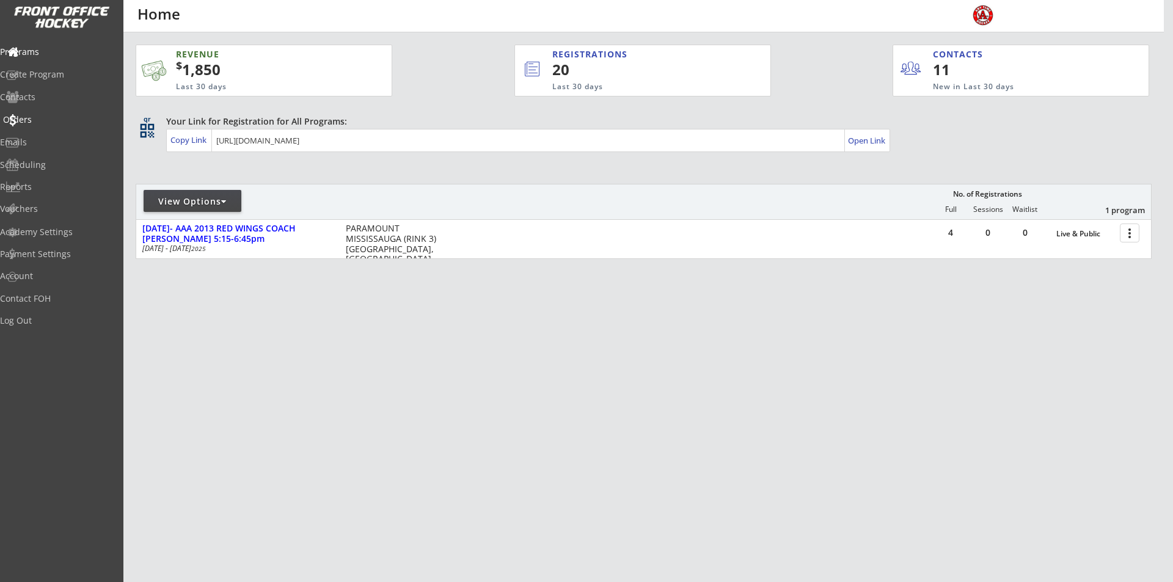
click at [45, 120] on div "Orders" at bounding box center [58, 120] width 110 height 9
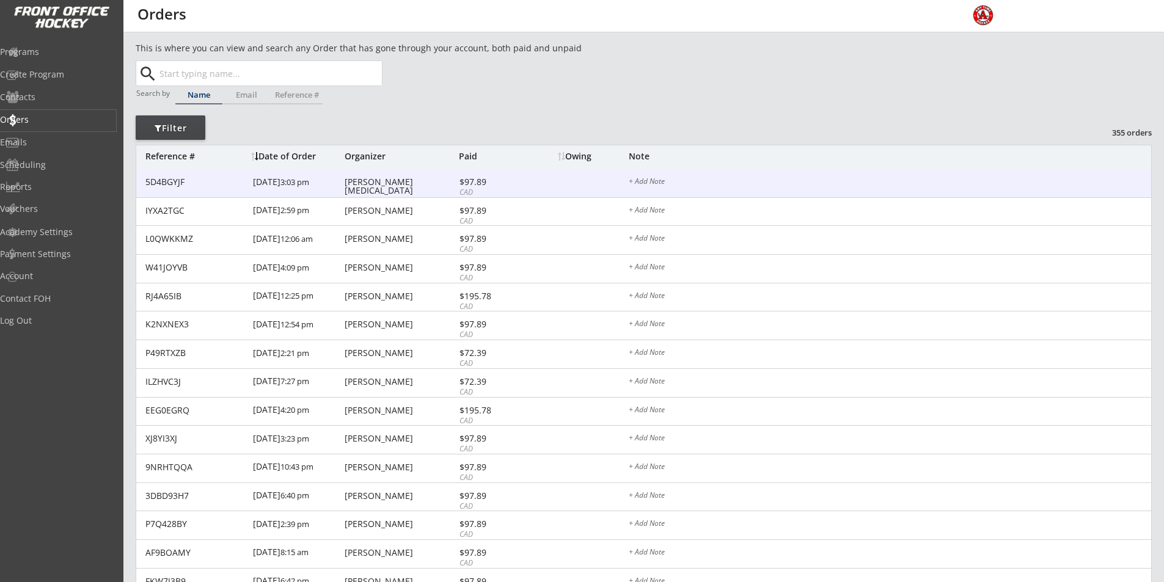
click at [383, 181] on div "[PERSON_NAME][MEDICAL_DATA]" at bounding box center [400, 186] width 111 height 17
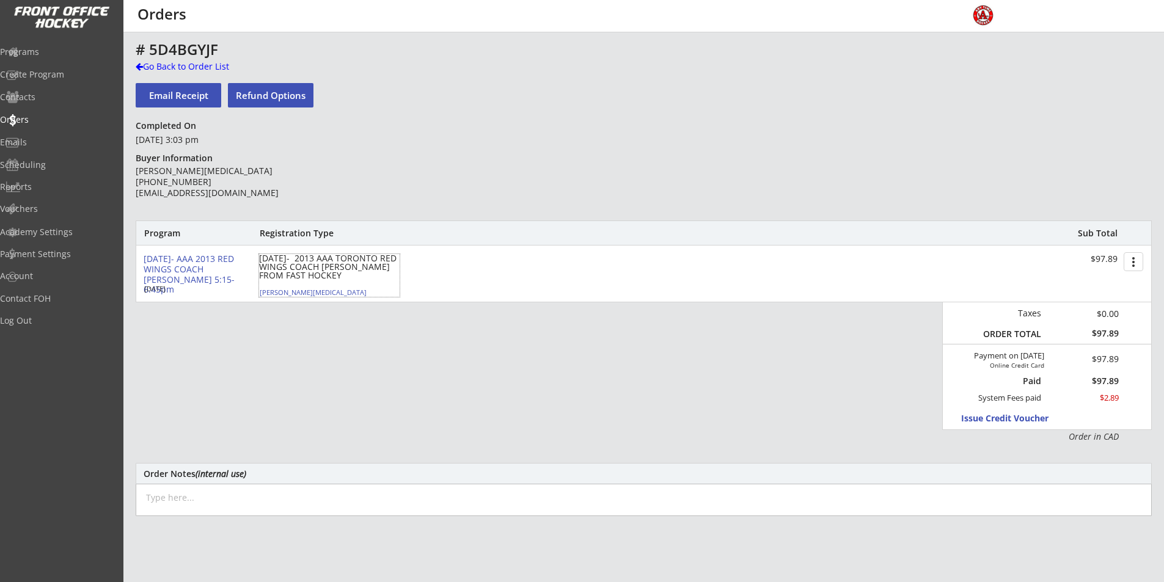
click at [304, 268] on div "[DATE]- 2013 AAA TORONTO RED WINGS COACH [PERSON_NAME] FROM FAST HOCKEY" at bounding box center [329, 267] width 141 height 26
select select ""Defense""
select select ""AA""
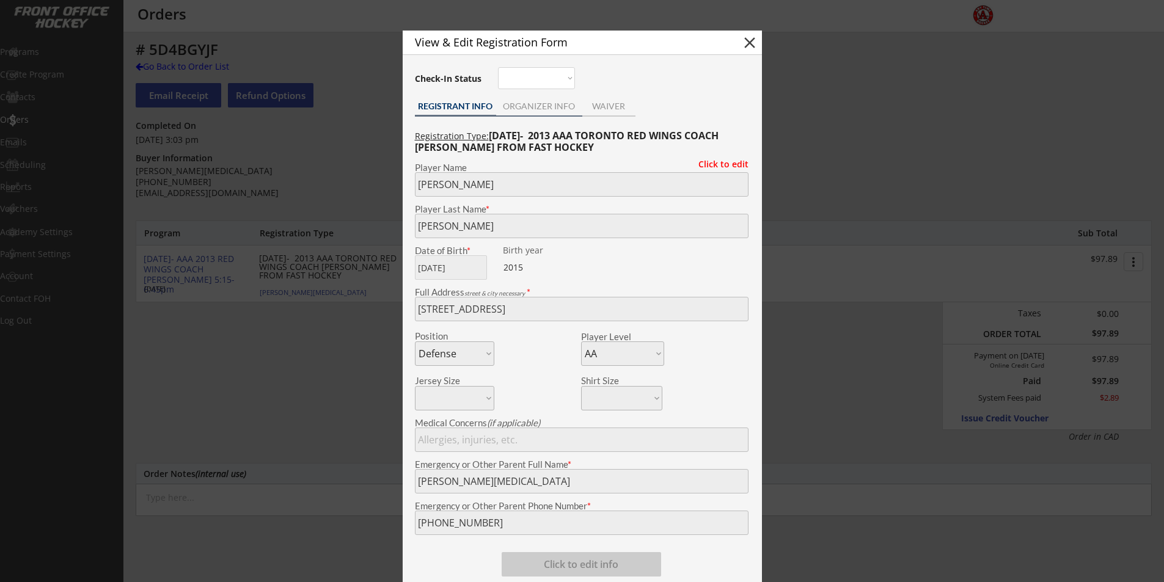
click at [533, 100] on div "ORGANIZER INFO" at bounding box center [539, 107] width 86 height 18
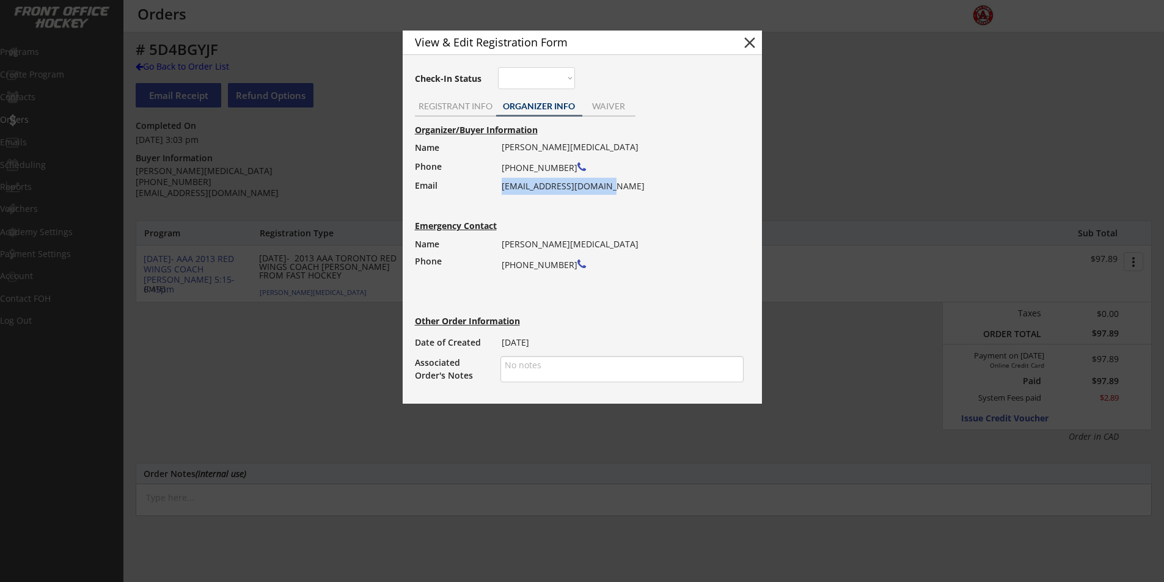
drag, startPoint x: 596, startPoint y: 186, endPoint x: 502, endPoint y: 188, distance: 94.1
click at [502, 188] on div "[PERSON_NAME][MEDICAL_DATA] [PHONE_NUMBER] [EMAIL_ADDRESS][DOMAIN_NAME]" at bounding box center [619, 167] width 234 height 56
copy div "[EMAIL_ADDRESS][DOMAIN_NAME]"
click at [754, 42] on button "close" at bounding box center [750, 43] width 18 height 18
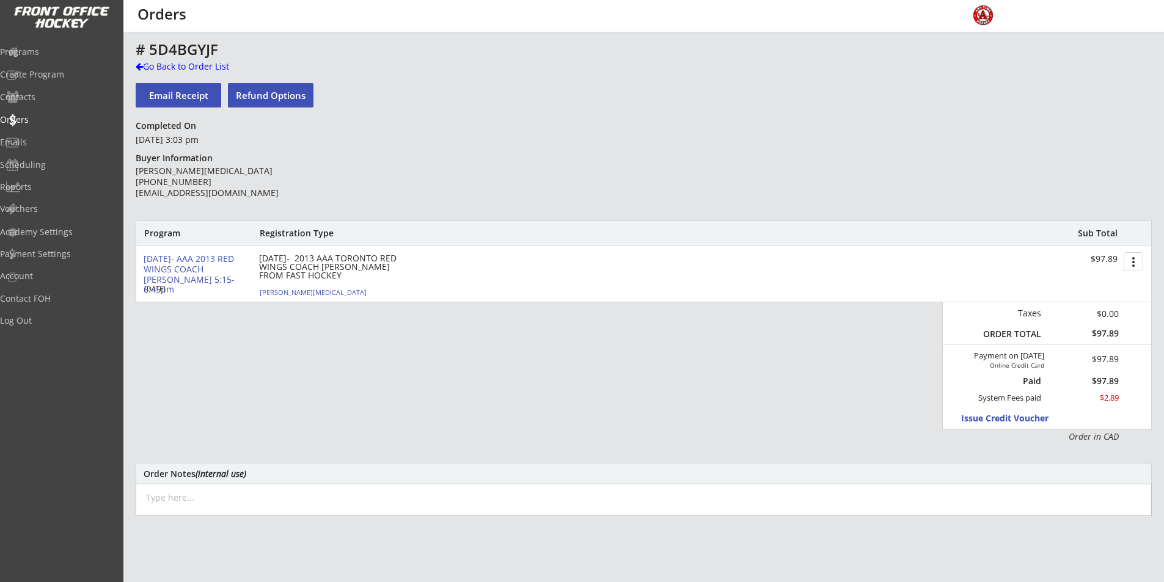
click at [290, 275] on div "[DATE]- 2013 AAA TORONTO RED WINGS COACH [PERSON_NAME] FROM FAST HOCKEY" at bounding box center [329, 267] width 141 height 26
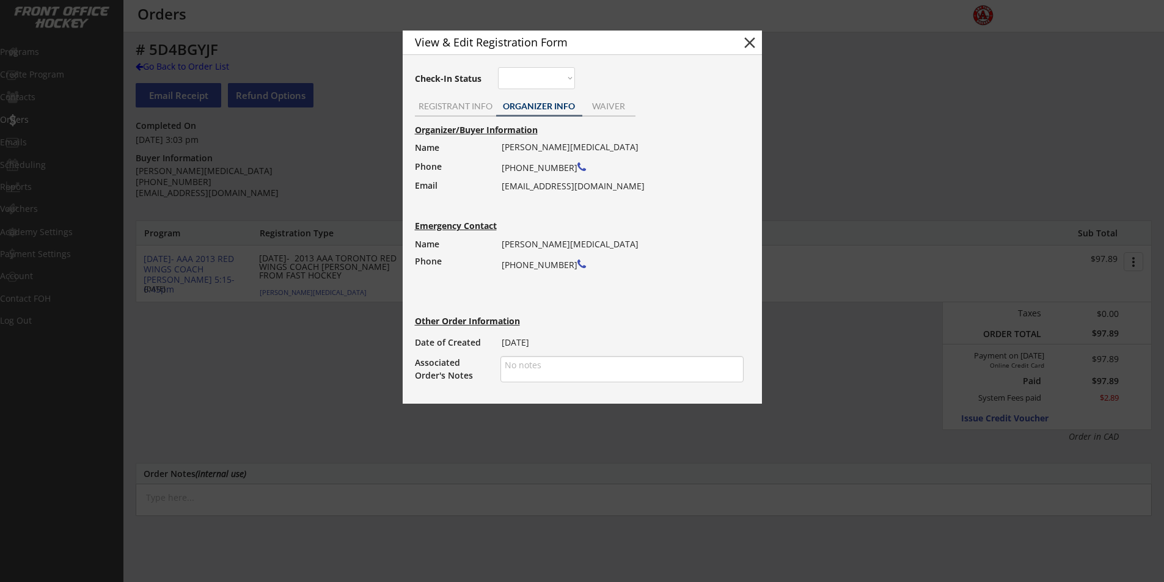
click at [744, 39] on button "close" at bounding box center [750, 43] width 18 height 18
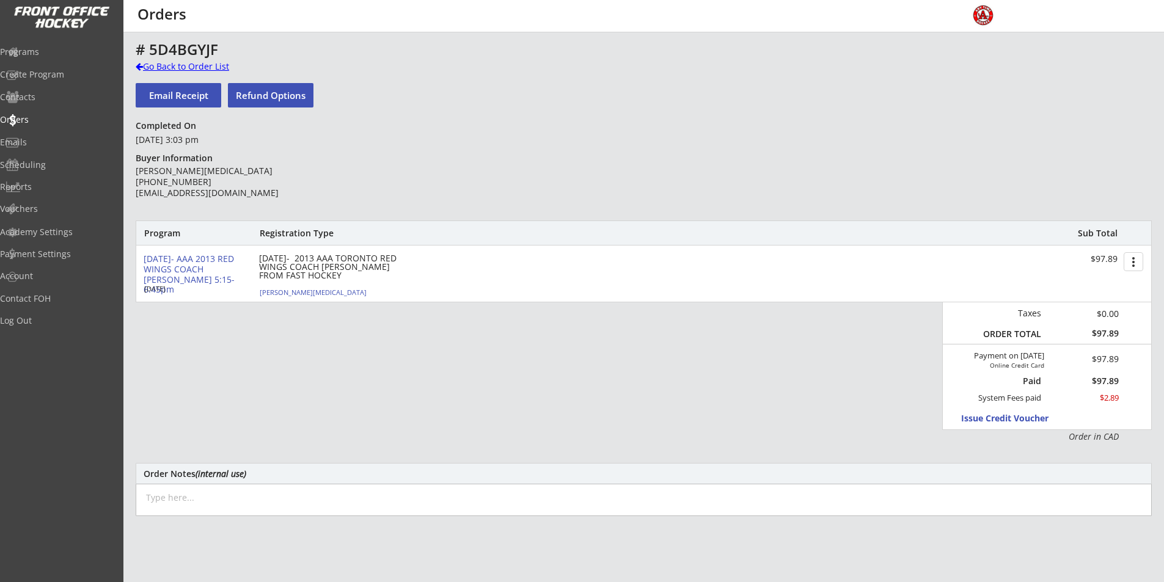
click at [161, 62] on div "Go Back to Order List" at bounding box center [199, 67] width 126 height 12
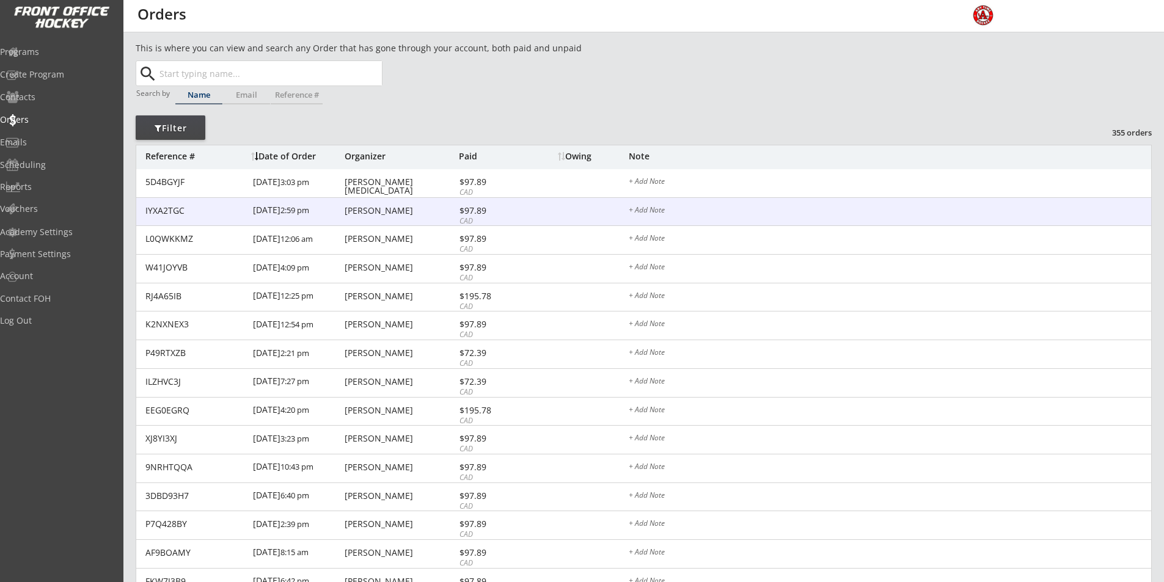
click at [358, 200] on div "IYXA2TGC [DATE] 2:59 pm [PERSON_NAME] $97.89 CAD + Add Note" at bounding box center [643, 212] width 1015 height 29
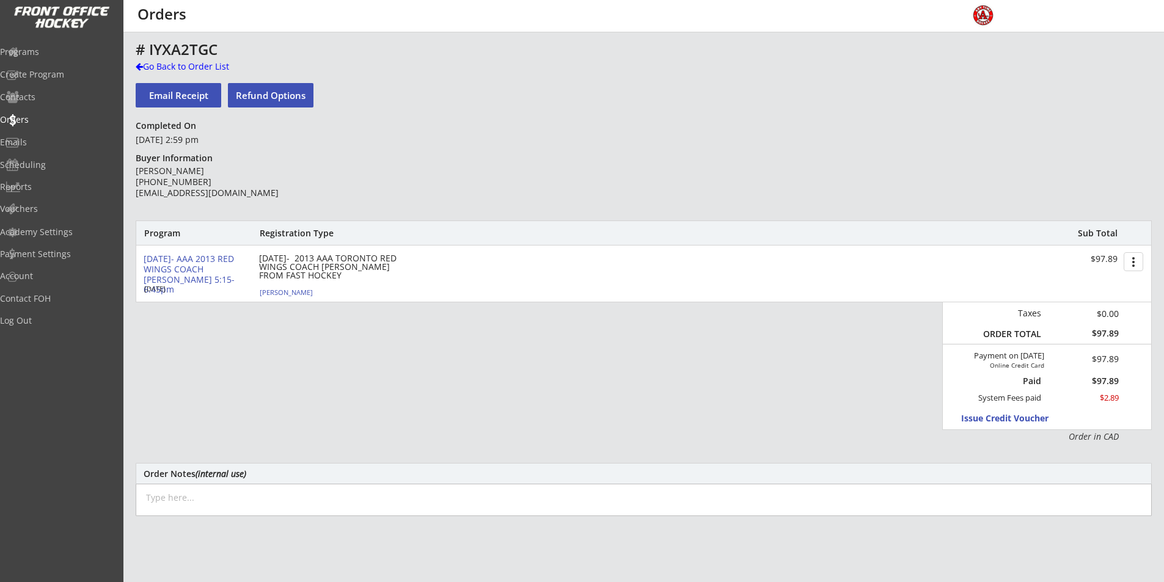
click at [278, 262] on div "[DATE]- 2013 AAA TORONTO RED WINGS COACH [PERSON_NAME] FROM FAST HOCKEY" at bounding box center [329, 267] width 141 height 26
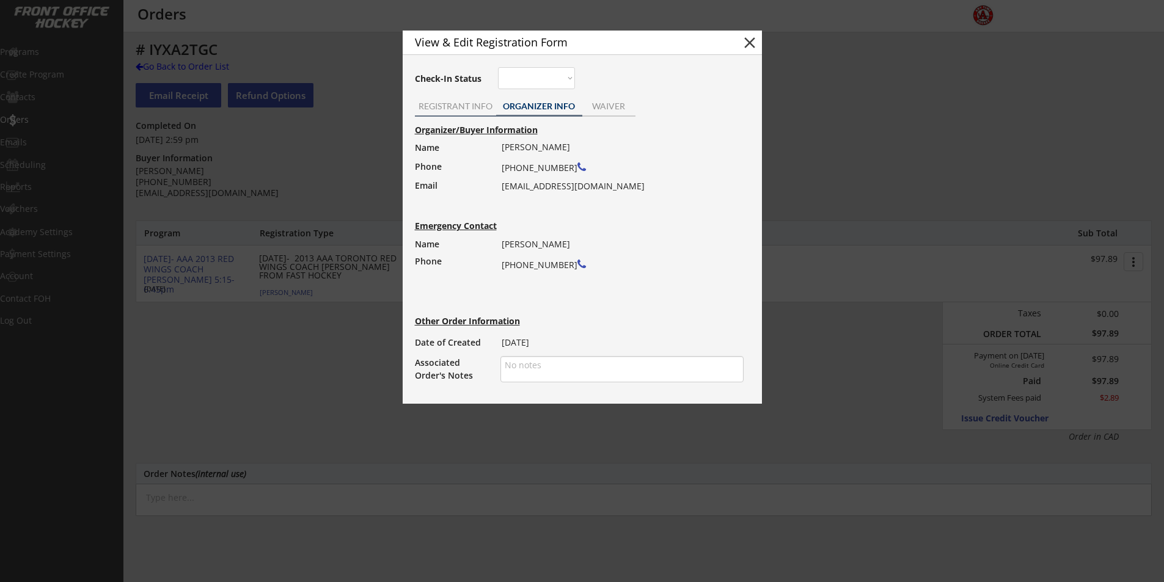
click at [441, 107] on div "REGISTRANT INFO" at bounding box center [455, 106] width 81 height 9
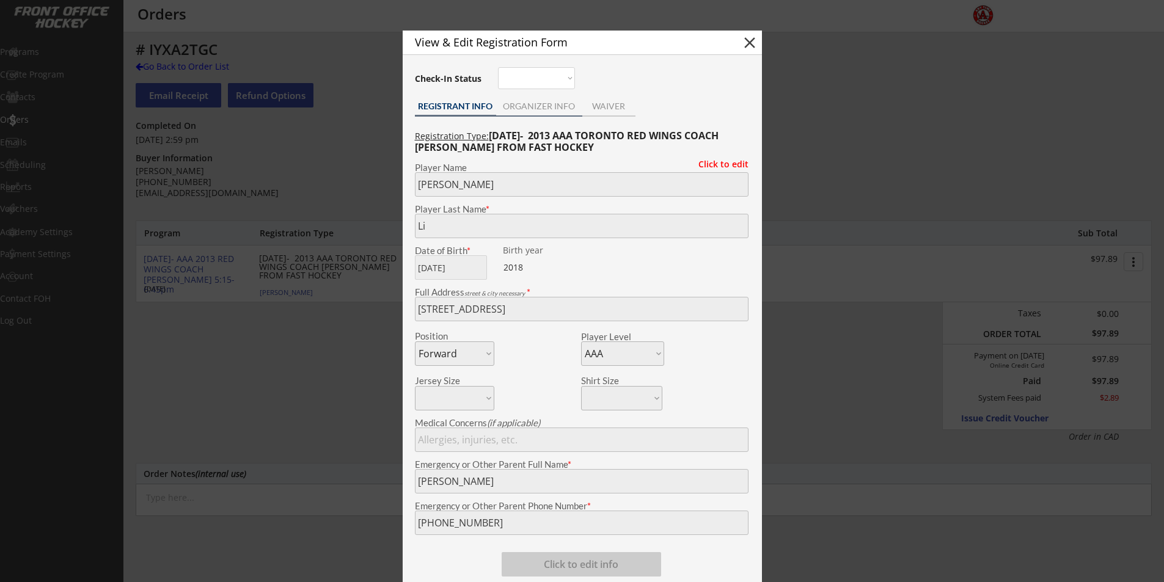
click at [547, 106] on div "ORGANIZER INFO" at bounding box center [539, 106] width 86 height 9
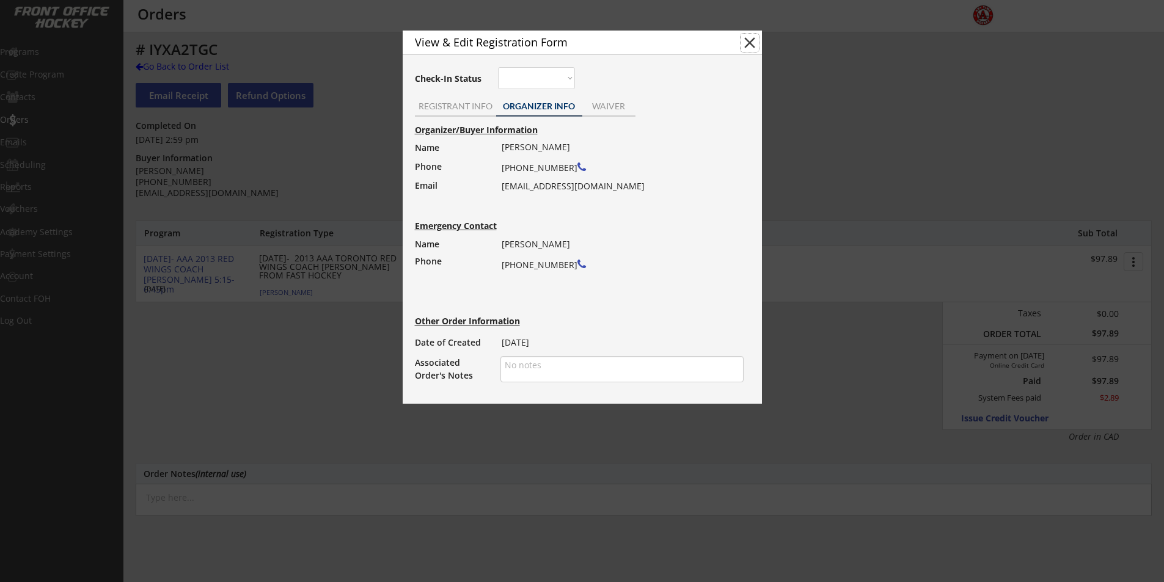
click at [753, 37] on button "close" at bounding box center [750, 43] width 18 height 18
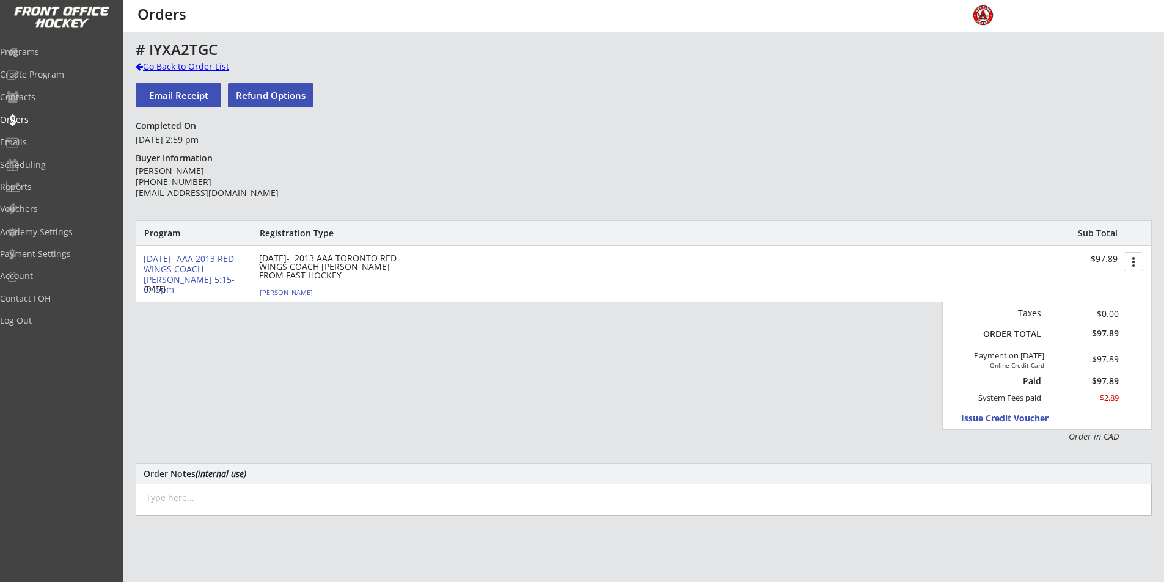
click at [150, 65] on div "Go Back to Order List" at bounding box center [199, 67] width 126 height 12
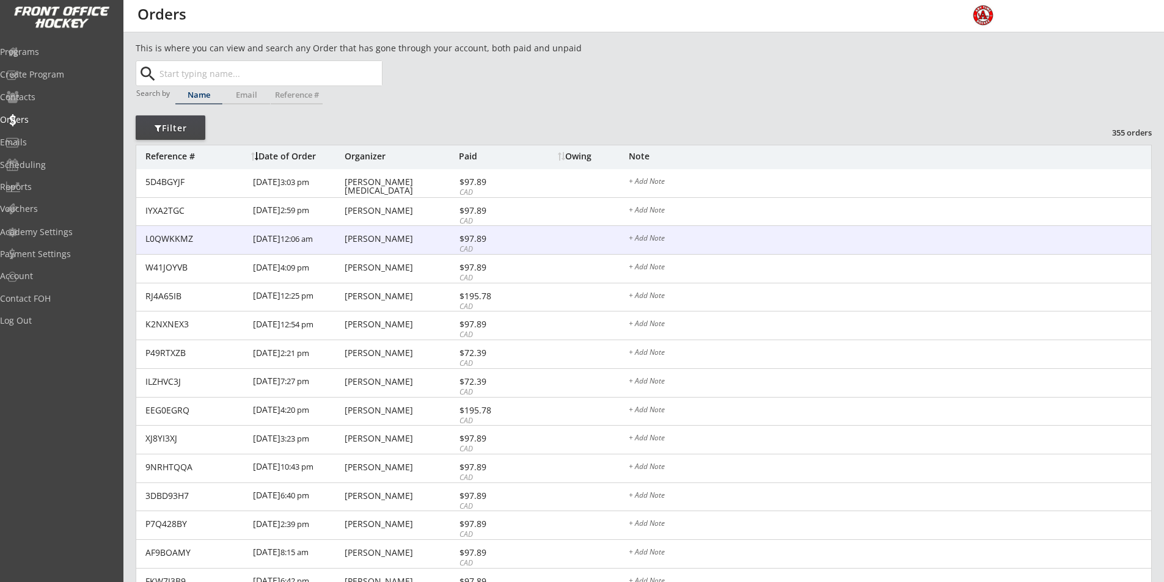
click at [317, 245] on div "[DATE] 12:06 am" at bounding box center [297, 240] width 89 height 28
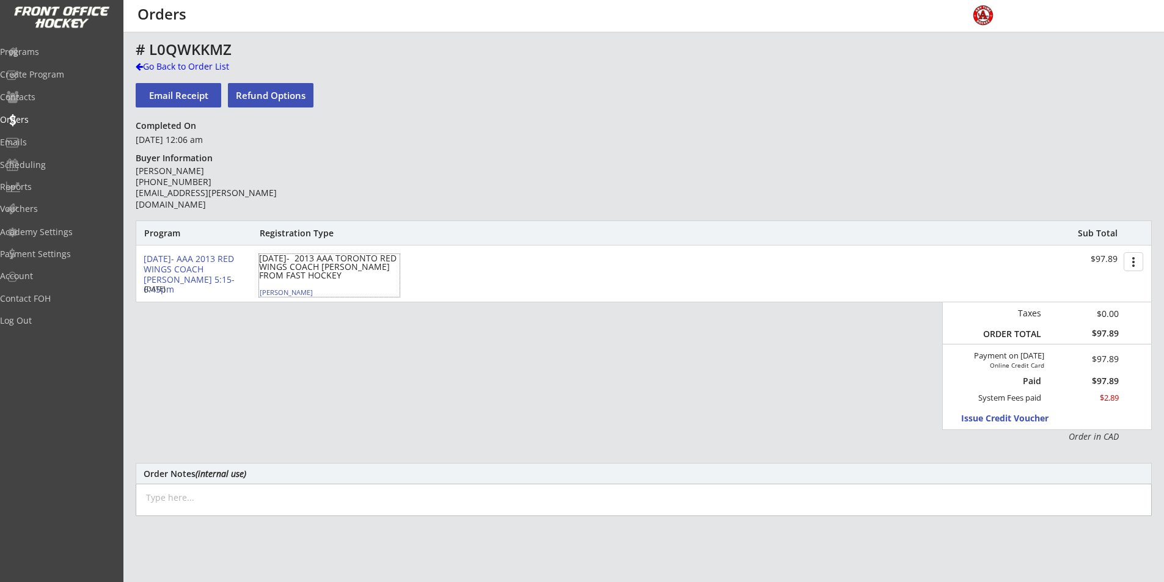
click at [338, 274] on div "[DATE]- 2013 AAA TORONTO RED WINGS COACH [PERSON_NAME] FROM FAST HOCKEY" at bounding box center [329, 267] width 141 height 26
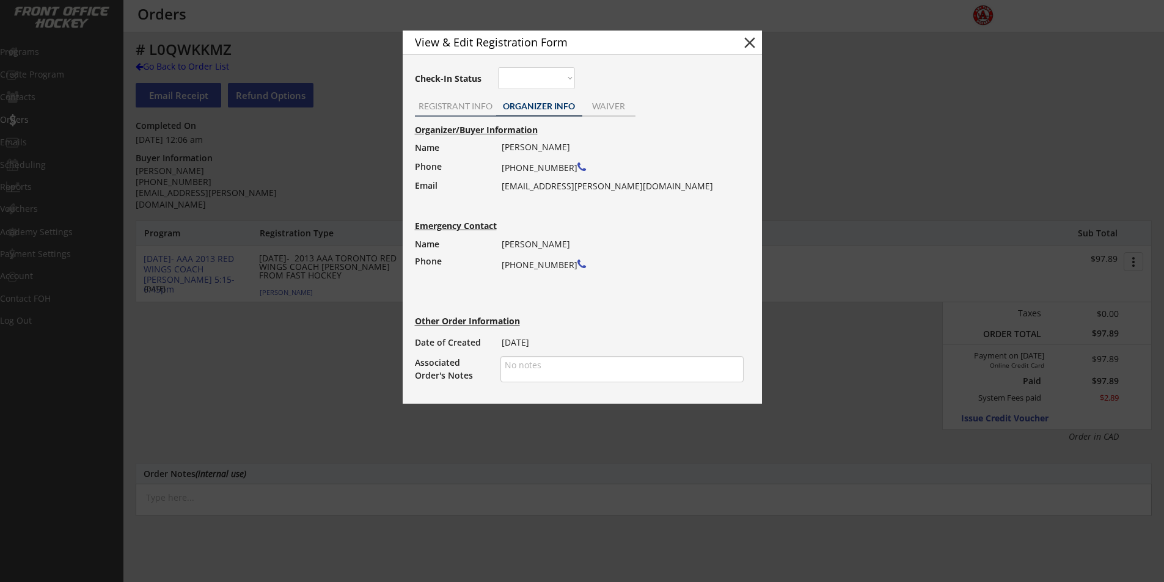
click at [466, 103] on div "REGISTRANT INFO" at bounding box center [455, 106] width 81 height 9
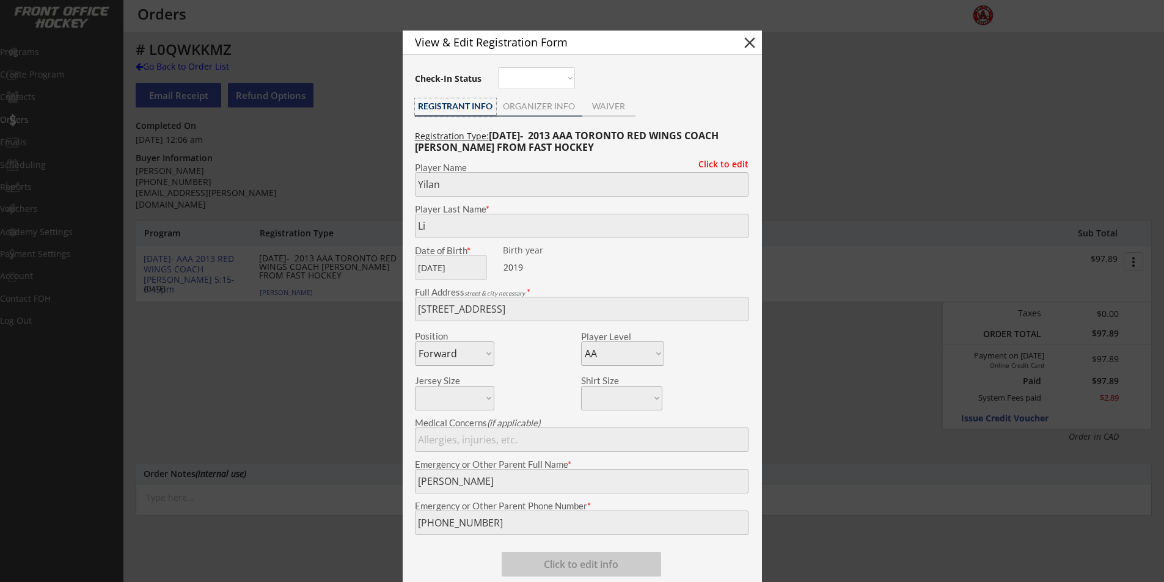
click at [522, 106] on div "ORGANIZER INFO" at bounding box center [539, 106] width 86 height 9
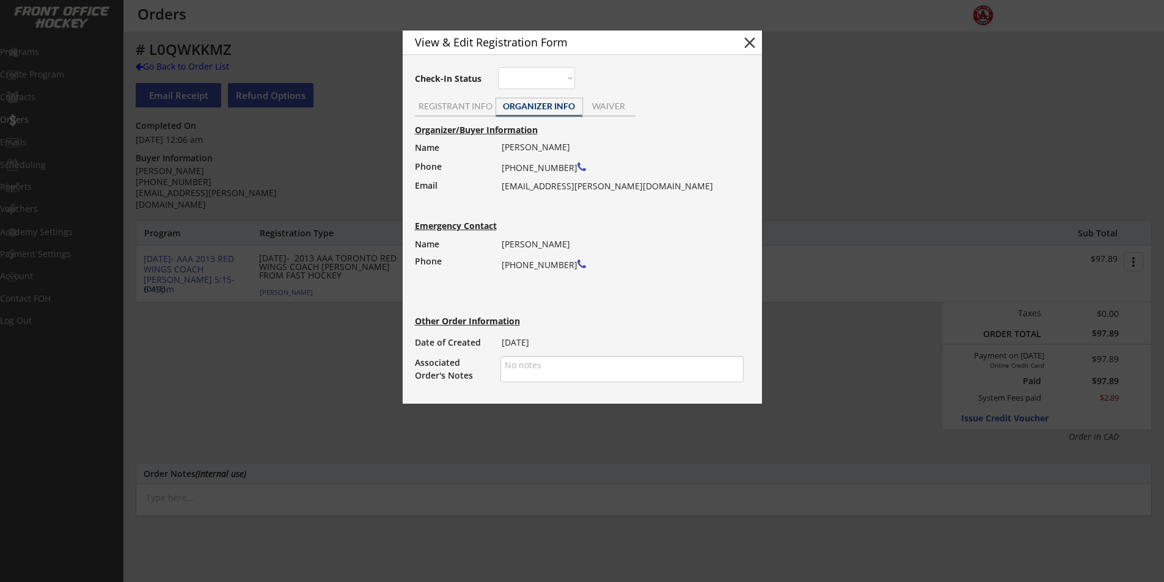
click at [751, 43] on button "close" at bounding box center [750, 43] width 18 height 18
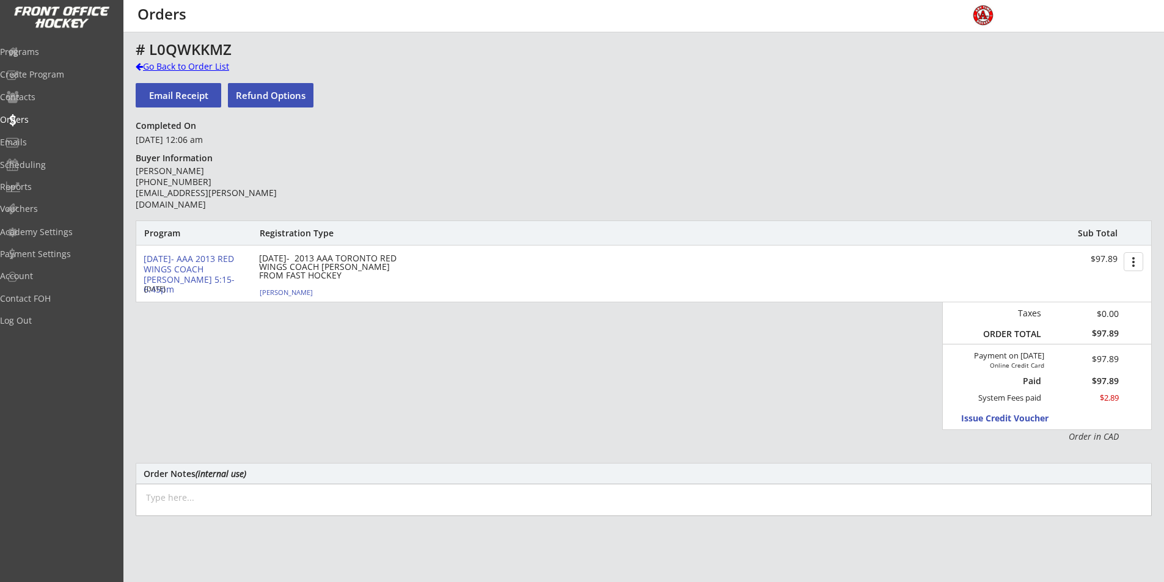
click at [150, 57] on div "# L0QWKKMZ" at bounding box center [429, 49] width 586 height 15
click at [153, 69] on div "Go Back to Order List" at bounding box center [199, 67] width 126 height 12
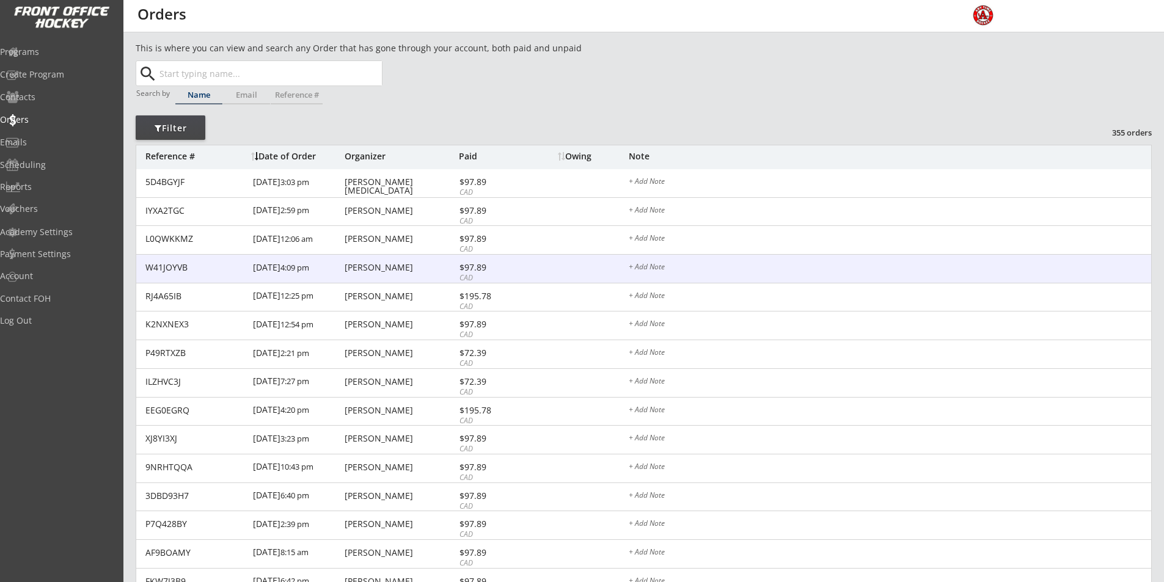
click at [394, 271] on div "[PERSON_NAME]" at bounding box center [400, 267] width 111 height 9
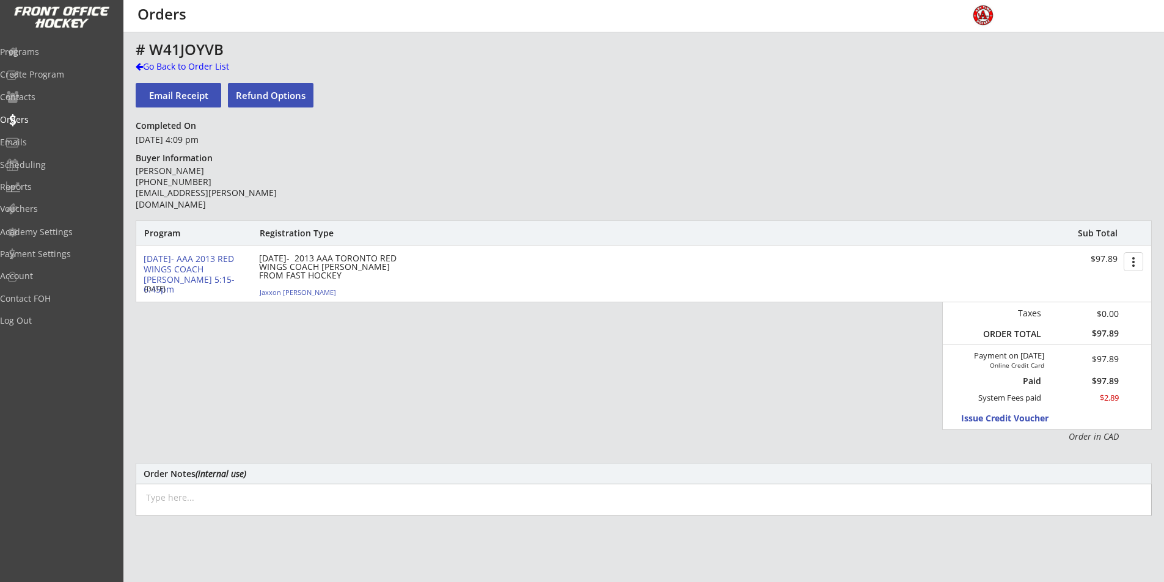
click at [320, 275] on div "[DATE]- 2013 AAA TORONTO RED WINGS COACH [PERSON_NAME] FROM FAST HOCKEY" at bounding box center [329, 267] width 141 height 26
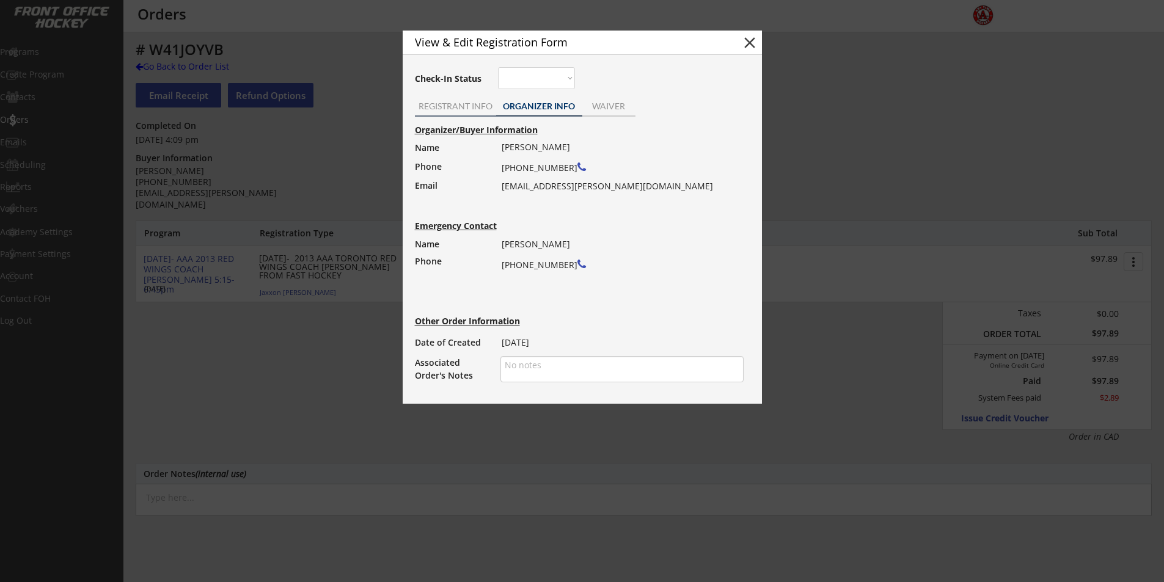
click at [463, 102] on div "REGISTRANT INFO" at bounding box center [455, 106] width 81 height 9
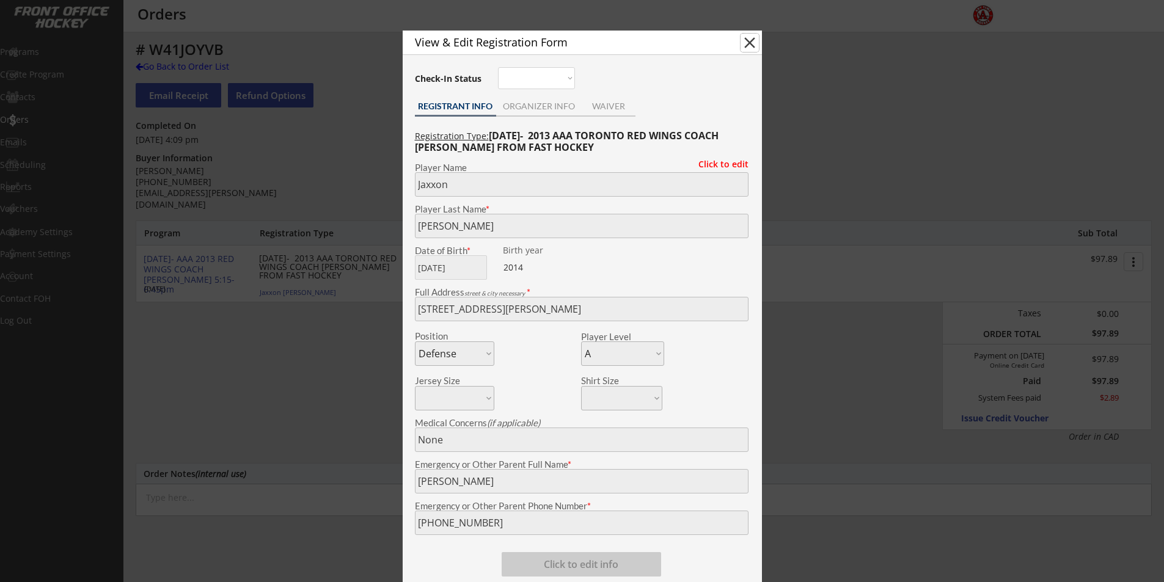
click at [747, 44] on button "close" at bounding box center [750, 43] width 18 height 18
select select ""PLACEHOLDER_1427118222253""
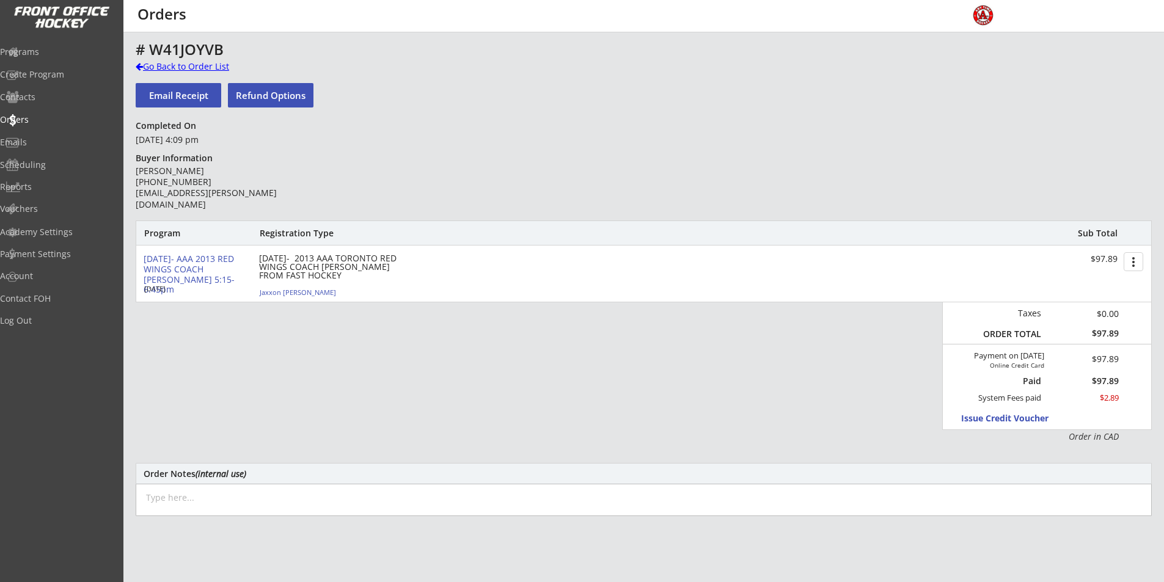
click at [162, 63] on div "Go Back to Order List" at bounding box center [199, 67] width 126 height 12
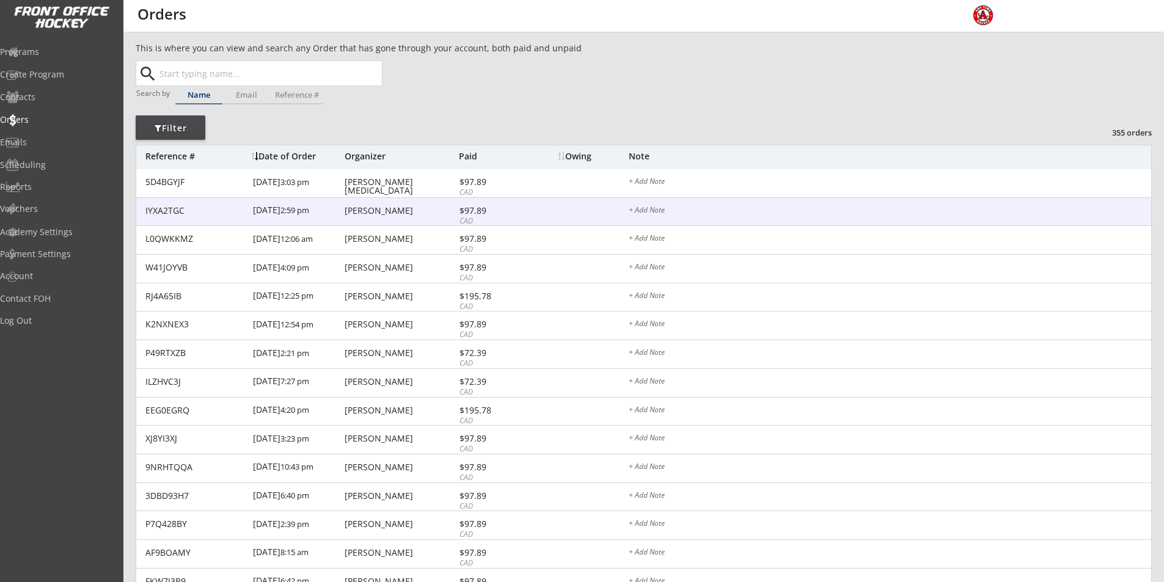
click at [370, 210] on div "[PERSON_NAME]" at bounding box center [400, 211] width 111 height 9
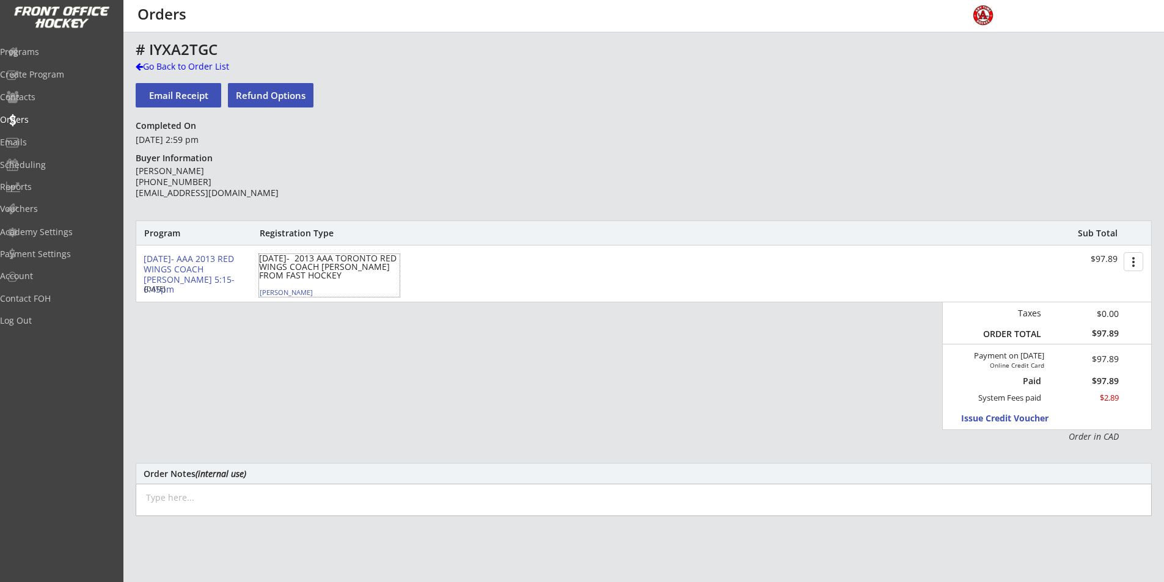
drag, startPoint x: 332, startPoint y: 262, endPoint x: 329, endPoint y: 279, distance: 17.4
click at [333, 262] on div "[DATE]- 2013 AAA TORONTO RED WINGS COACH [PERSON_NAME] FROM FAST HOCKEY" at bounding box center [329, 267] width 141 height 26
type input "[PERSON_NAME]"
type input "Li"
type input "[DATE]"
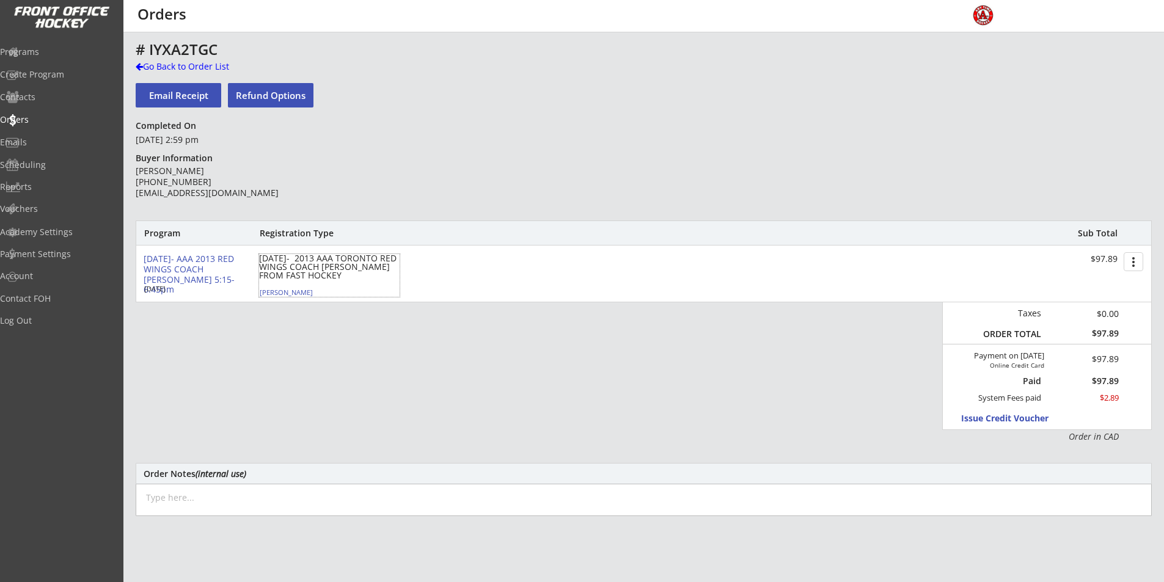
type input "[STREET_ADDRESS]"
select select ""Forward""
select select ""AAA""
type input "[PERSON_NAME]"
type input "[PHONE_NUMBER]"
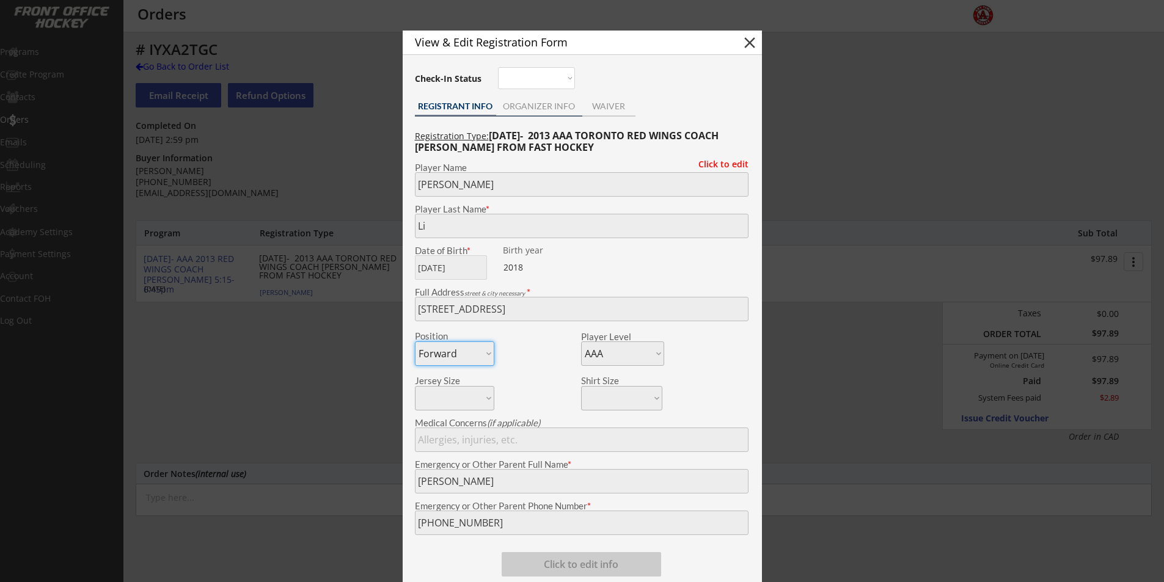
click at [542, 105] on div "ORGANIZER INFO" at bounding box center [539, 106] width 86 height 9
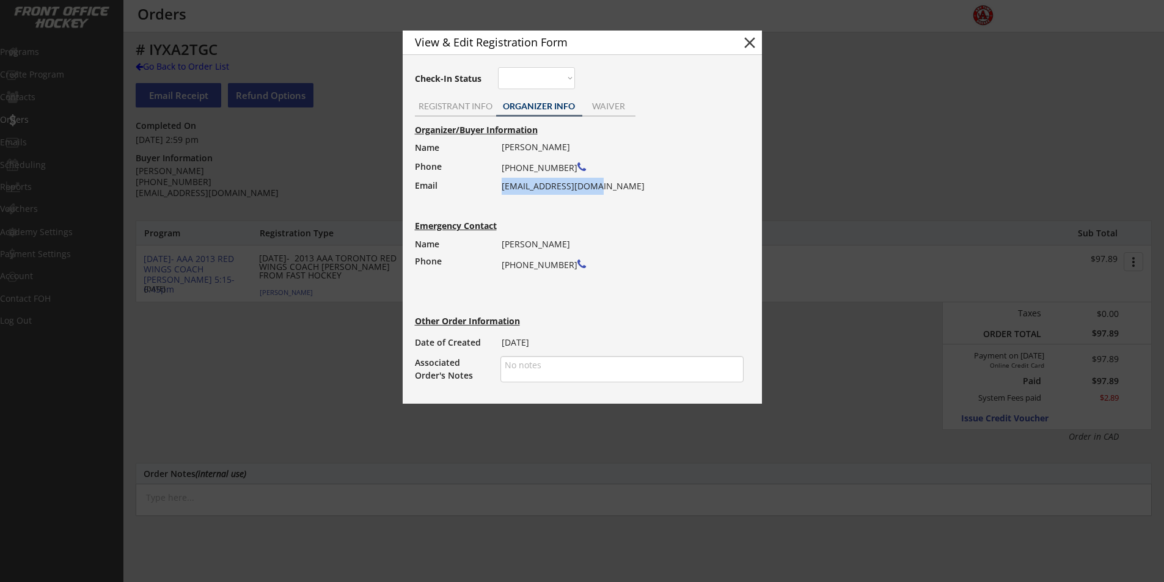
drag, startPoint x: 613, startPoint y: 183, endPoint x: 502, endPoint y: 180, distance: 110.6
click at [502, 180] on div "[PERSON_NAME] [PHONE_NUMBER] [EMAIL_ADDRESS][DOMAIN_NAME]" at bounding box center [619, 167] width 234 height 56
copy div "[EMAIL_ADDRESS][DOMAIN_NAME]"
click at [747, 39] on button "close" at bounding box center [750, 43] width 18 height 18
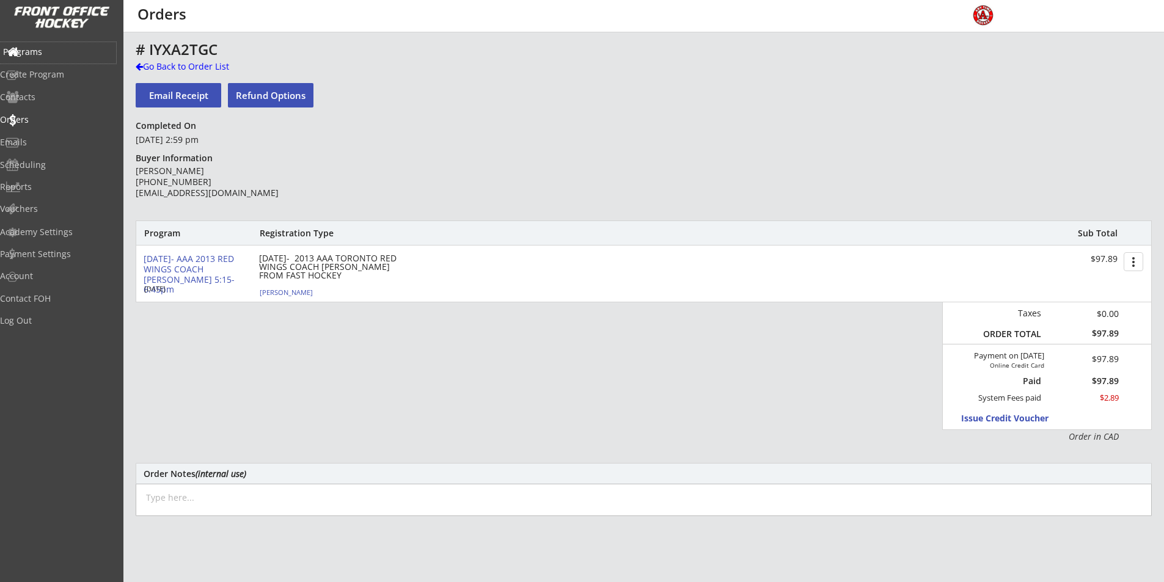
click at [54, 49] on div "Programs" at bounding box center [58, 52] width 110 height 9
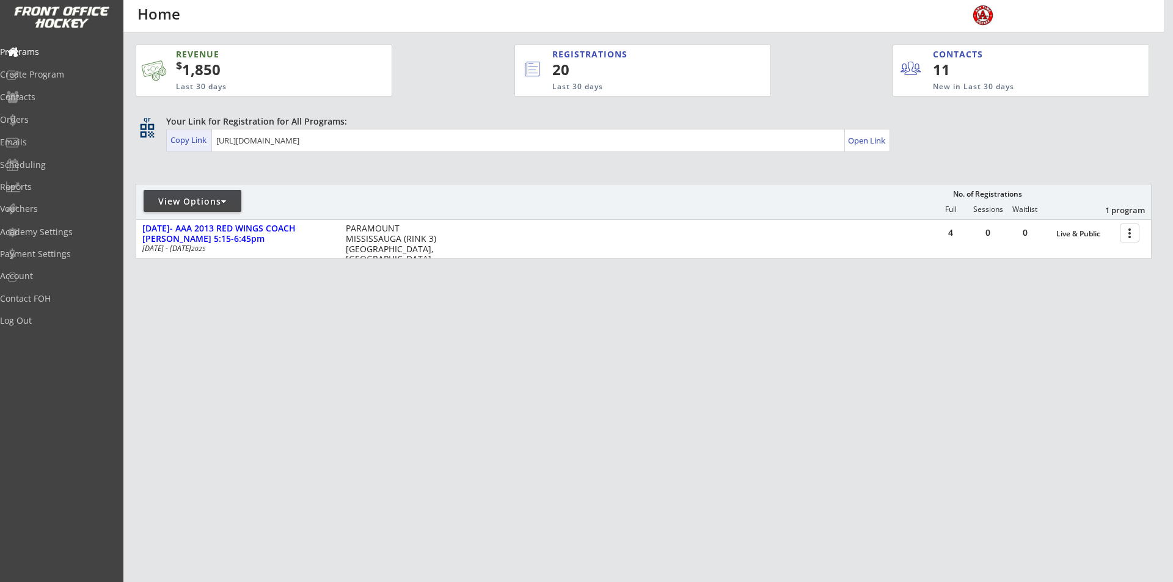
click at [186, 142] on div "Copy Link" at bounding box center [190, 139] width 39 height 11
click at [56, 234] on div "Academy Settings" at bounding box center [58, 232] width 110 height 9
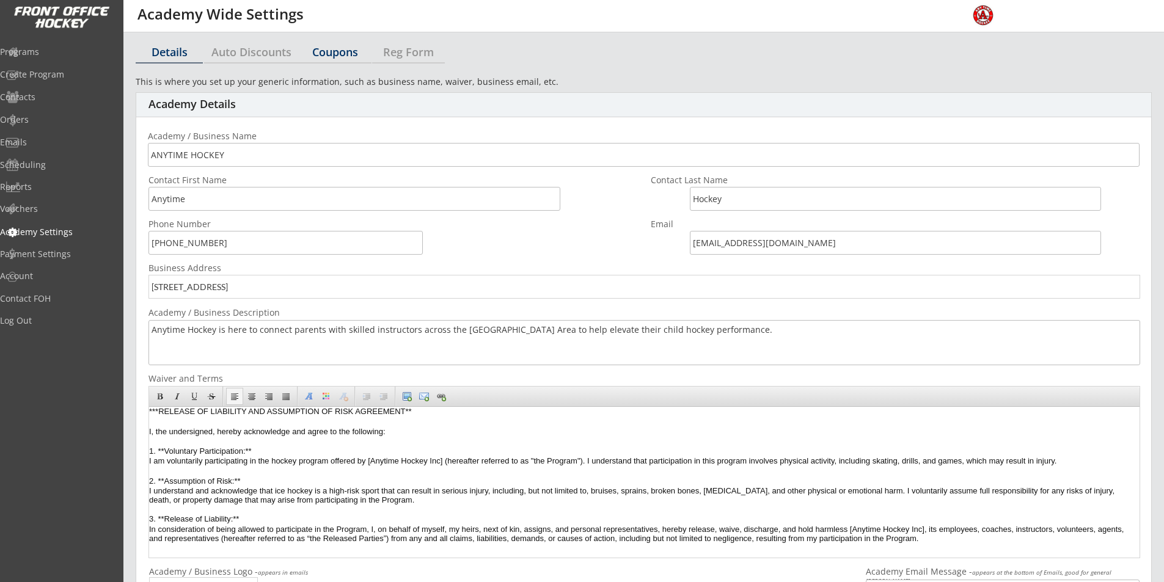
click at [350, 55] on div "Coupons" at bounding box center [335, 51] width 73 height 11
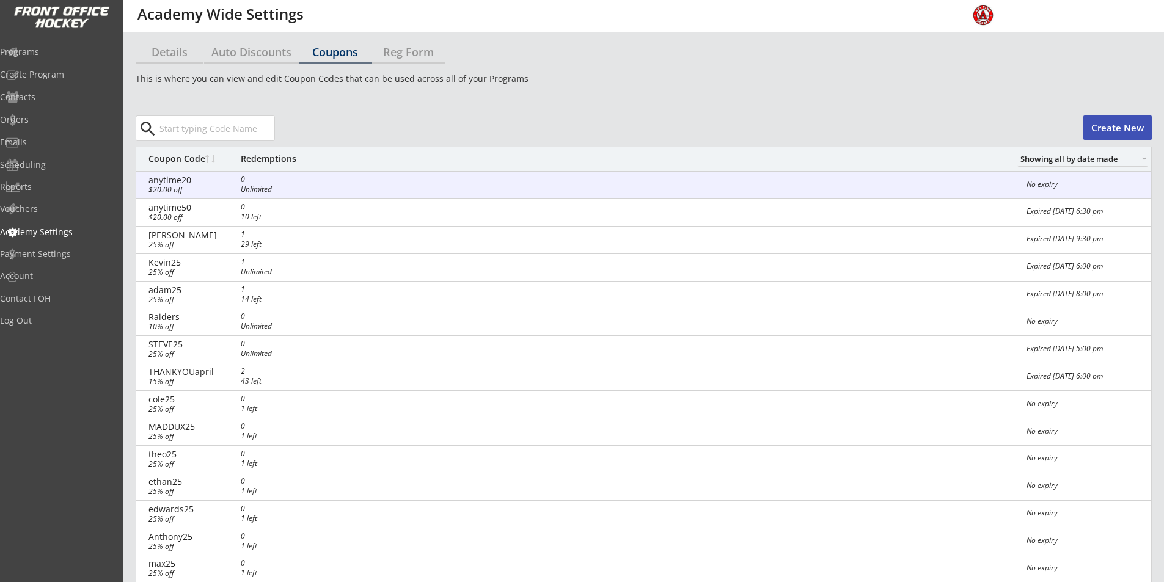
click at [1038, 185] on div "No expiry" at bounding box center [1085, 184] width 117 height 7
checkbox input "false"
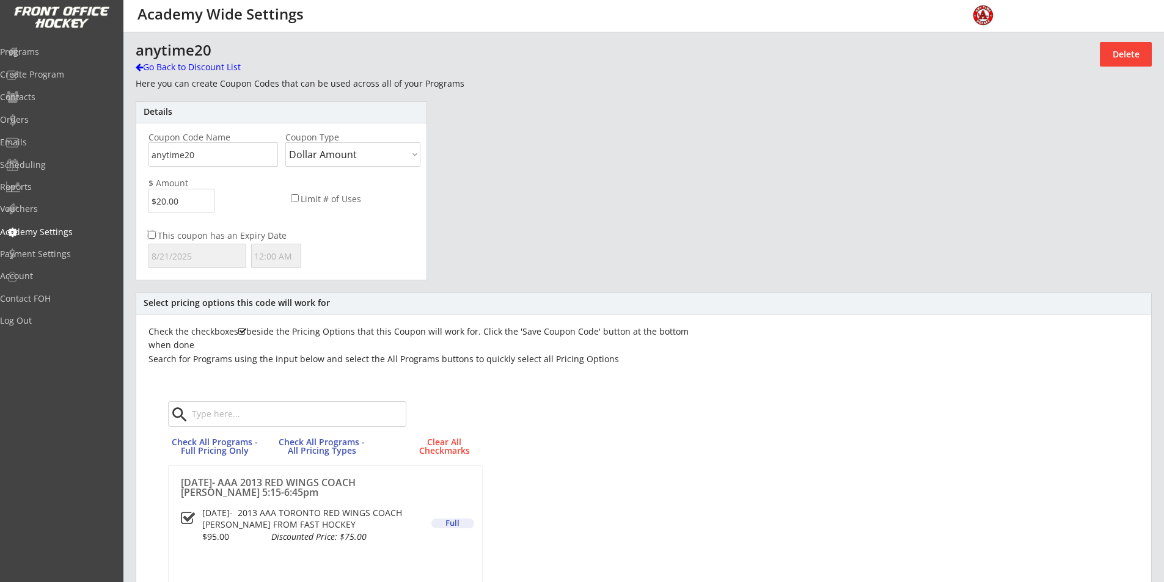
click at [151, 234] on input "This coupon has an Expiry Date" at bounding box center [152, 235] width 8 height 8
checkbox input "true"
click at [202, 257] on input "text" at bounding box center [198, 256] width 98 height 24
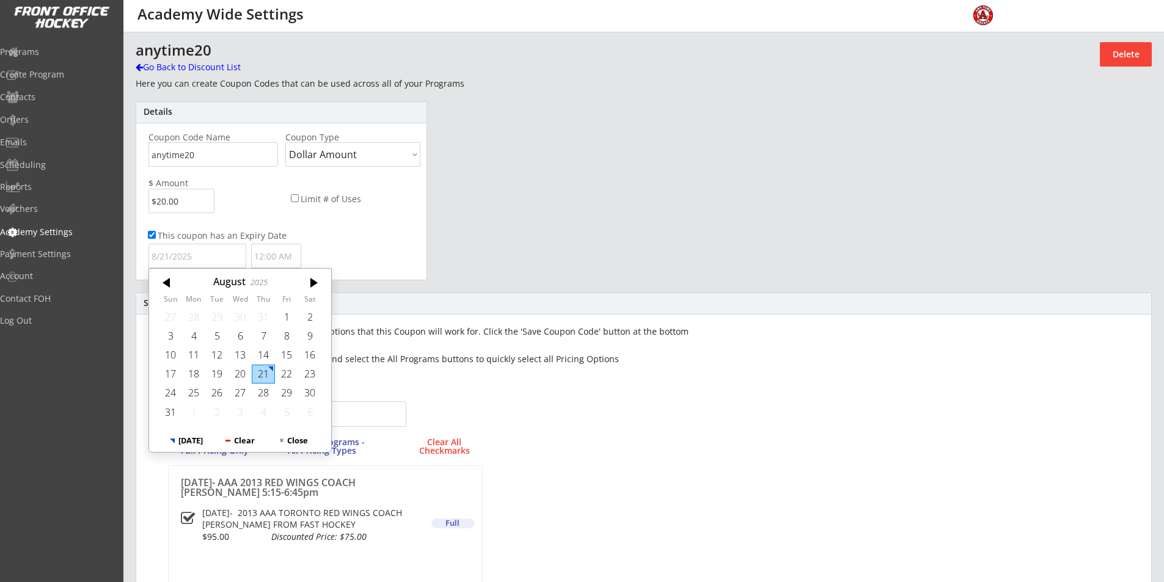
click at [265, 375] on div "21" at bounding box center [263, 374] width 23 height 19
type input "[DATE]"
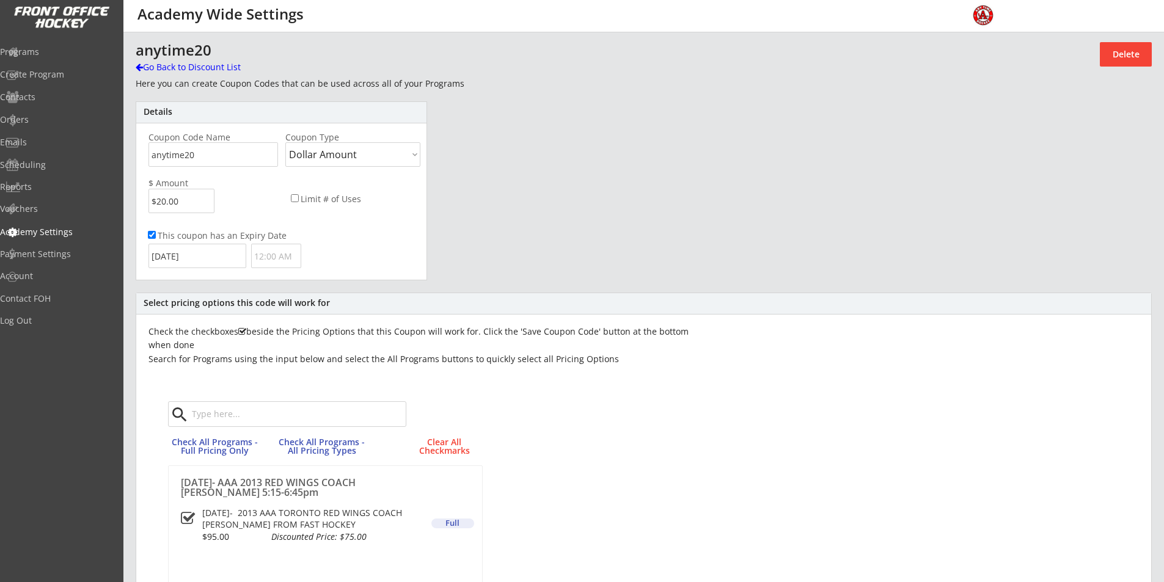
click at [279, 248] on html "REVENUE $ 1,850 Last 30 days REGISTRATIONS 20 Last 30 days CONTACTS 11 New in L…" at bounding box center [582, 291] width 1164 height 582
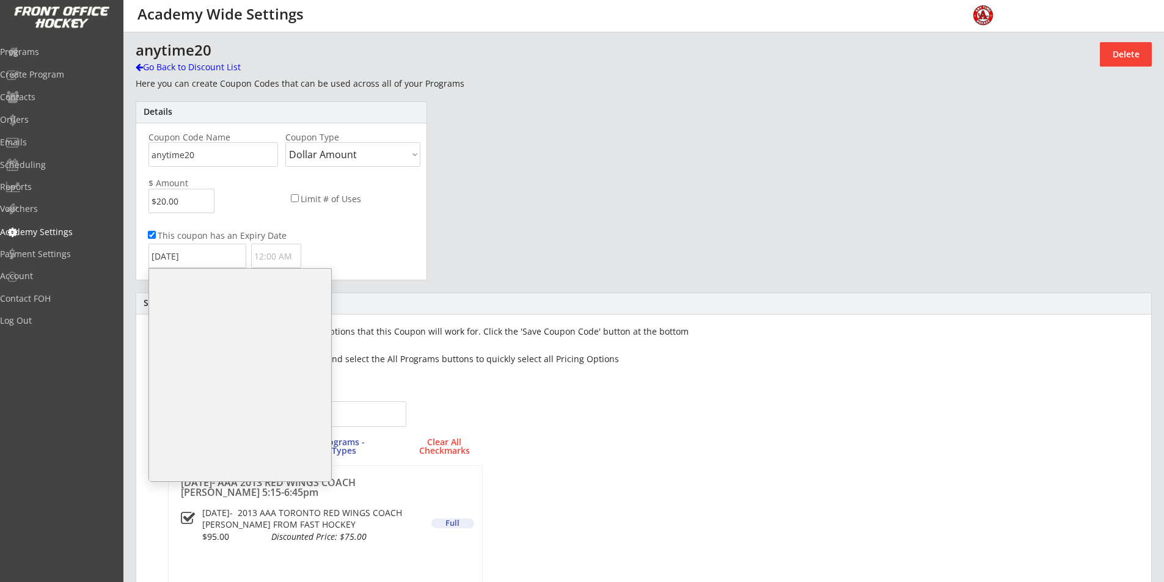
scroll to position [645, 0]
click at [197, 356] on li "6:30 PM" at bounding box center [240, 359] width 182 height 20
type input "6:30 PM"
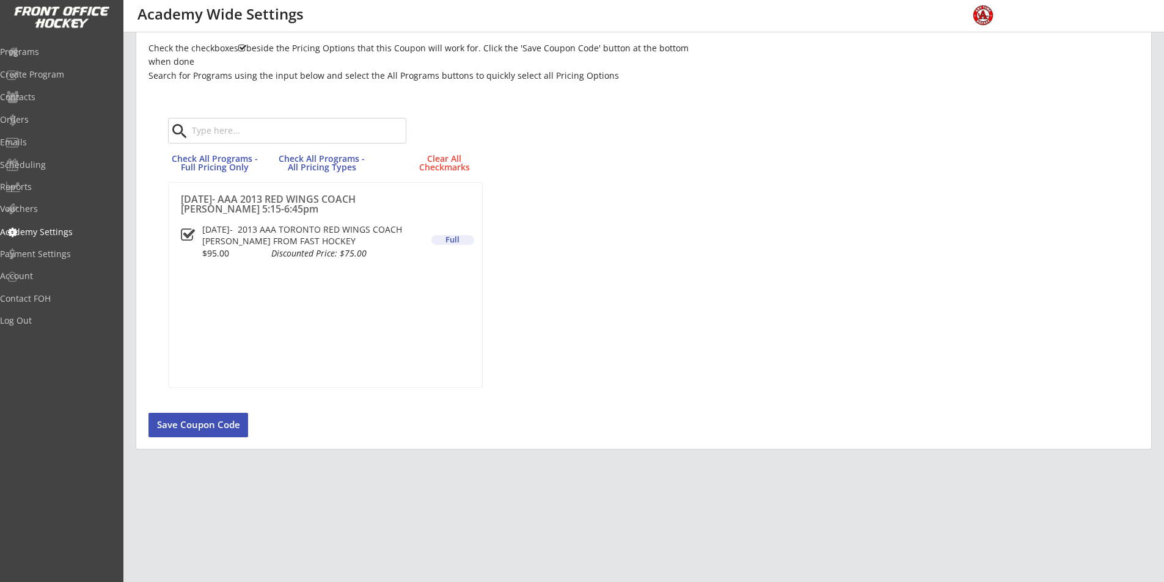
scroll to position [299, 0]
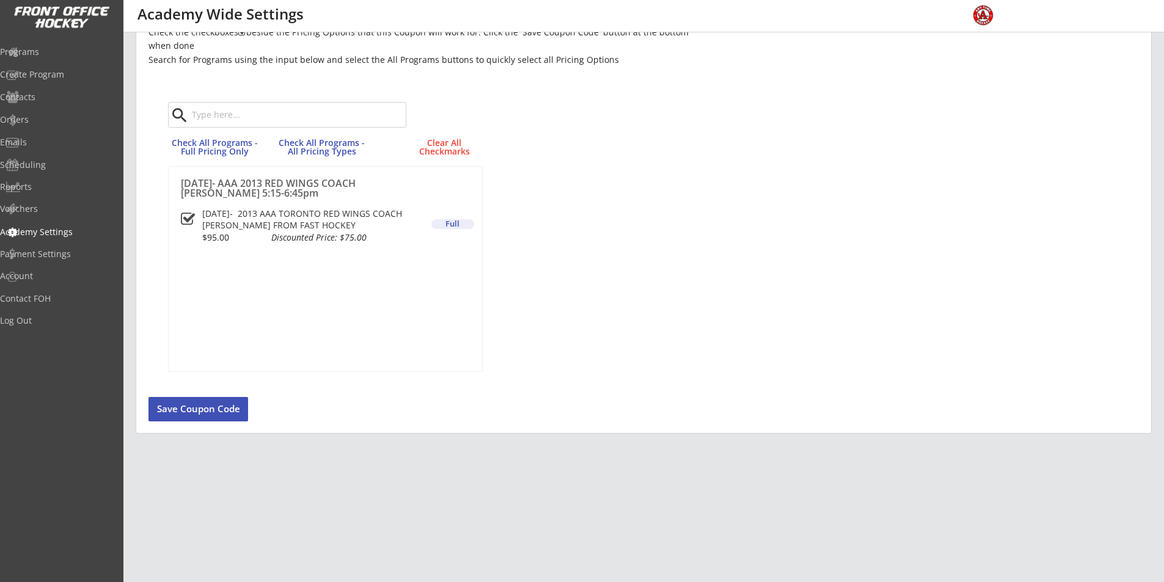
click at [196, 403] on button "Save Coupon Code" at bounding box center [199, 409] width 100 height 24
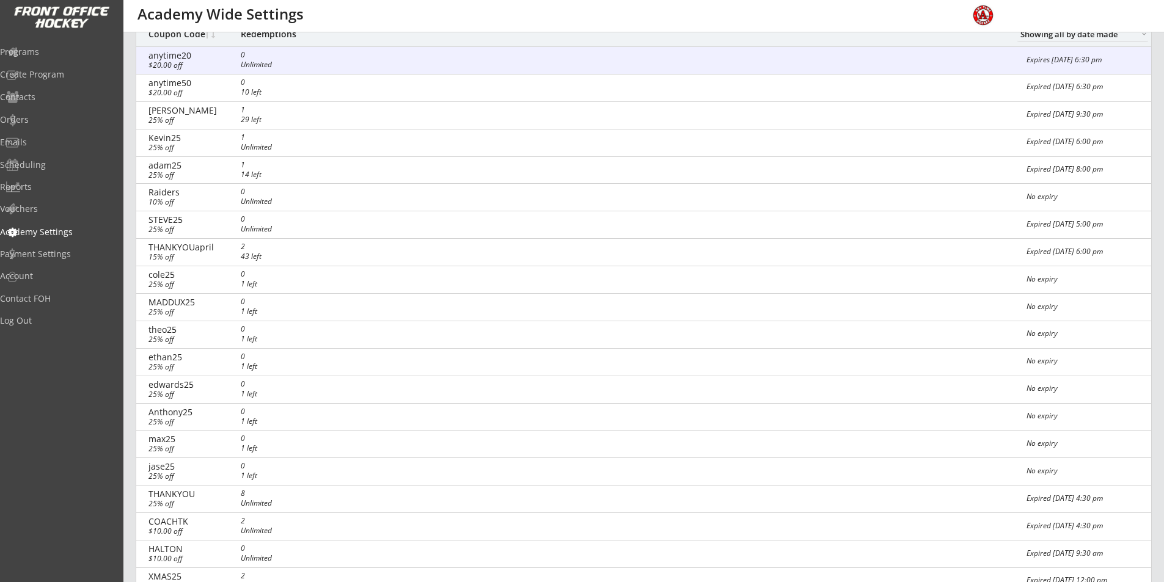
scroll to position [0, 0]
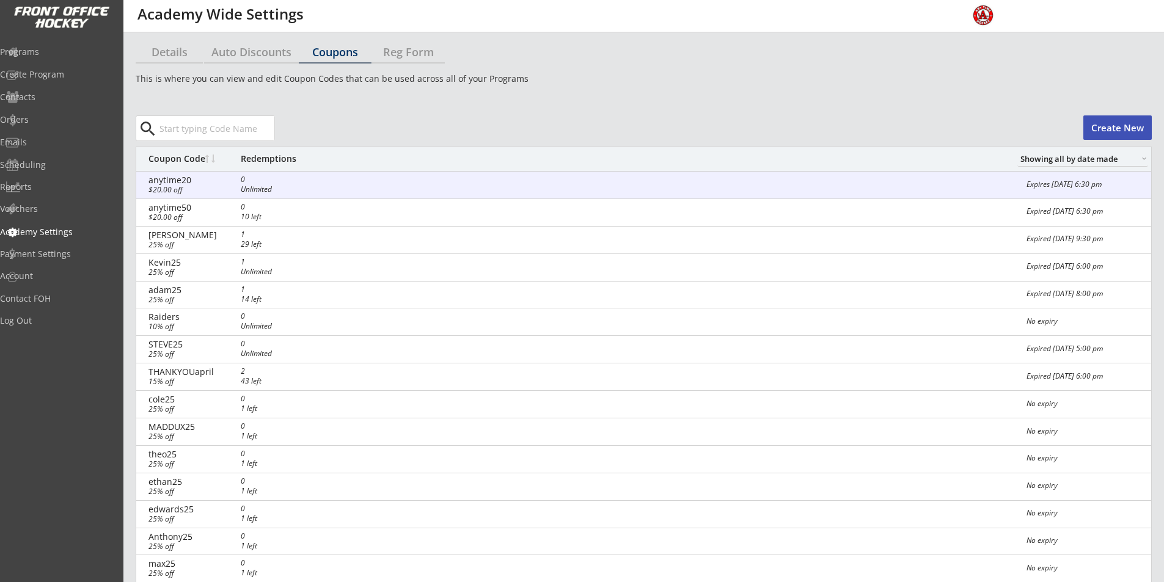
click at [246, 191] on div "Unlimited" at bounding box center [269, 189] width 56 height 7
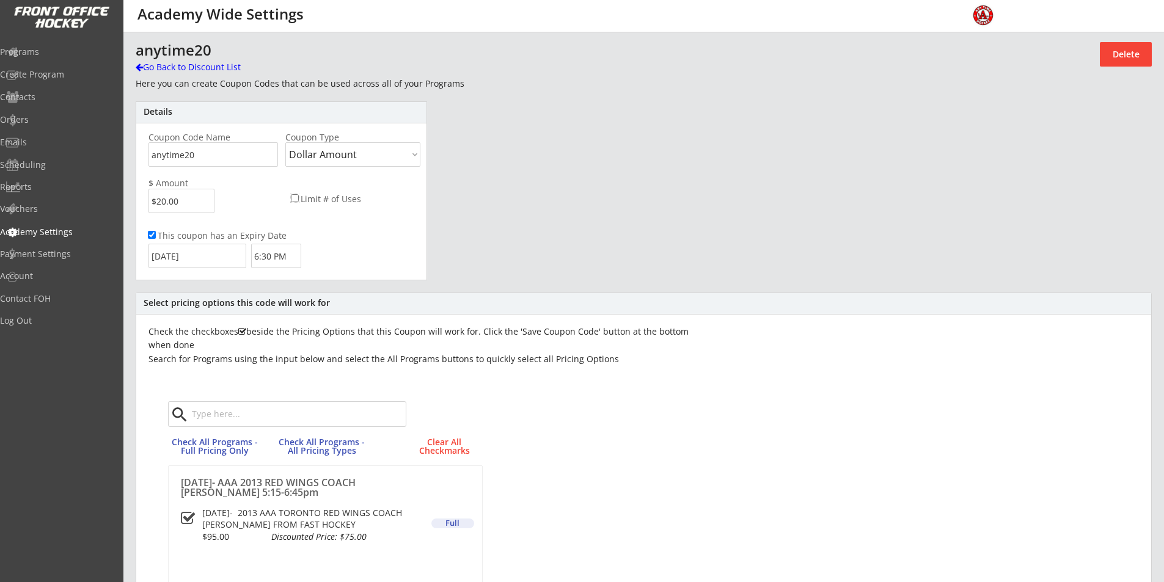
click at [296, 199] on input "Limit # of Uses" at bounding box center [295, 198] width 8 height 8
checkbox input "true"
drag, startPoint x: 392, startPoint y: 203, endPoint x: 332, endPoint y: 197, distance: 60.2
click at [330, 202] on div "Limit # of Uses" at bounding box center [348, 198] width 144 height 24
drag, startPoint x: 368, startPoint y: 202, endPoint x: 343, endPoint y: 193, distance: 26.9
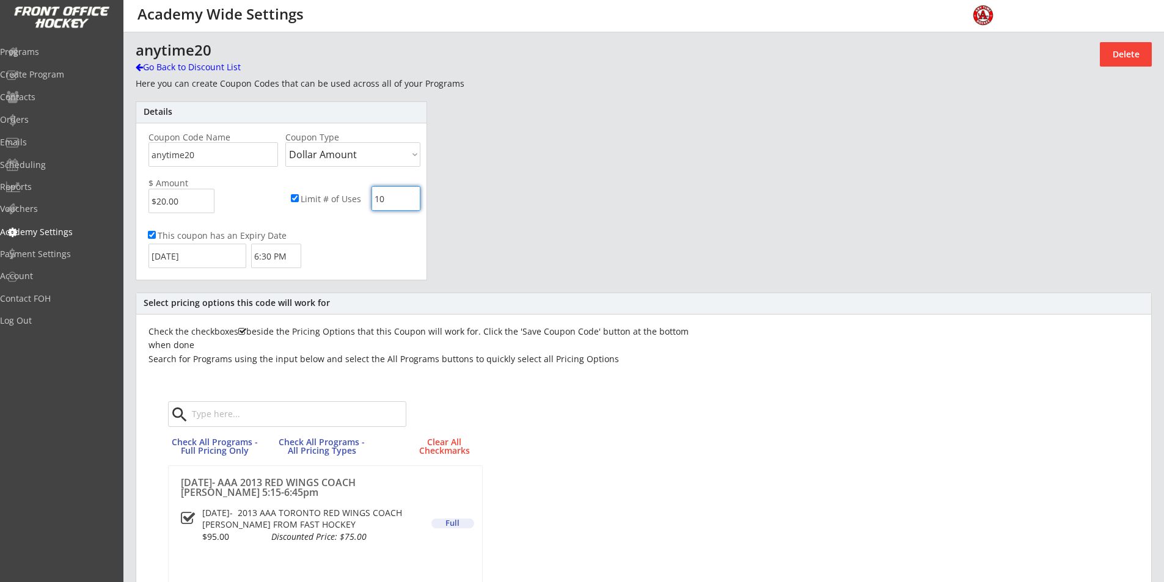
click at [341, 202] on div "Limit # of Uses" at bounding box center [348, 198] width 144 height 24
click at [542, 222] on div "anytime20 Go Back to Discount List Delete Here you can create Coupon Codes that…" at bounding box center [644, 395] width 1016 height 707
drag, startPoint x: 386, startPoint y: 199, endPoint x: 351, endPoint y: 194, distance: 35.3
click at [350, 197] on div "Limit # of Uses" at bounding box center [348, 198] width 144 height 24
click at [518, 233] on div "anytime20 Go Back to Discount List Delete Here you can create Coupon Codes that…" at bounding box center [644, 395] width 1016 height 707
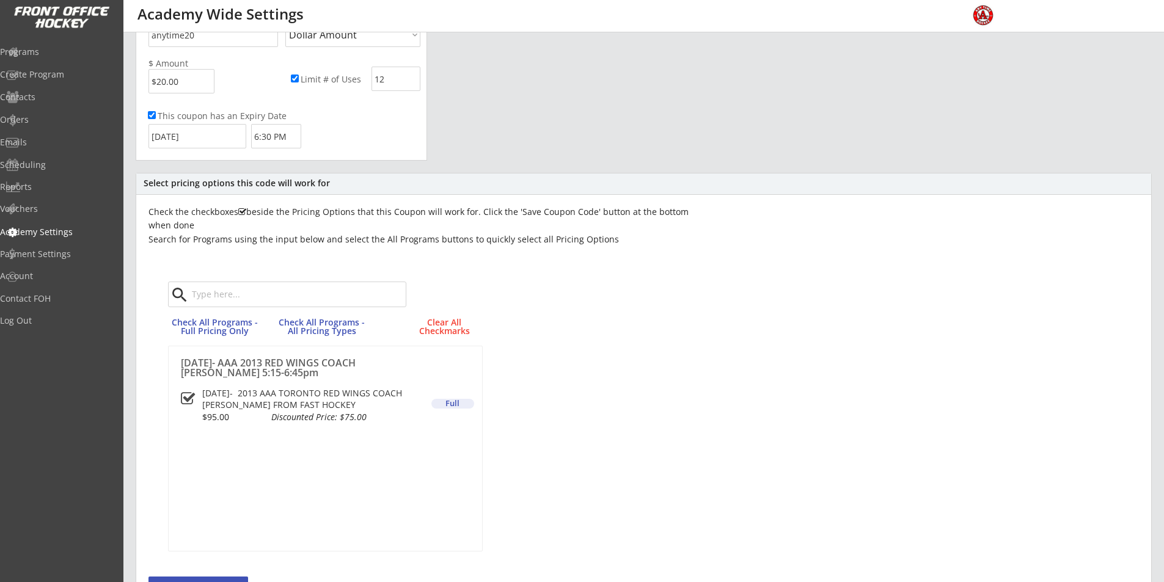
scroll to position [299, 0]
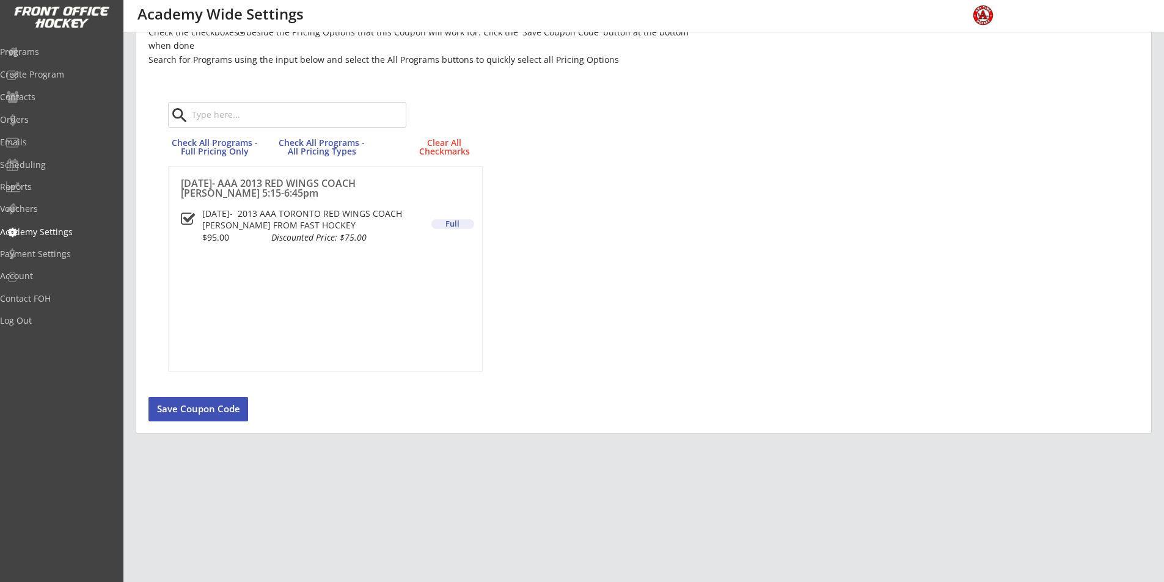
click at [218, 428] on div "Select pricing options this code will work for Check the checkboxes beside the …" at bounding box center [644, 213] width 1016 height 441
click at [221, 417] on button "Save Coupon Code" at bounding box center [199, 409] width 100 height 24
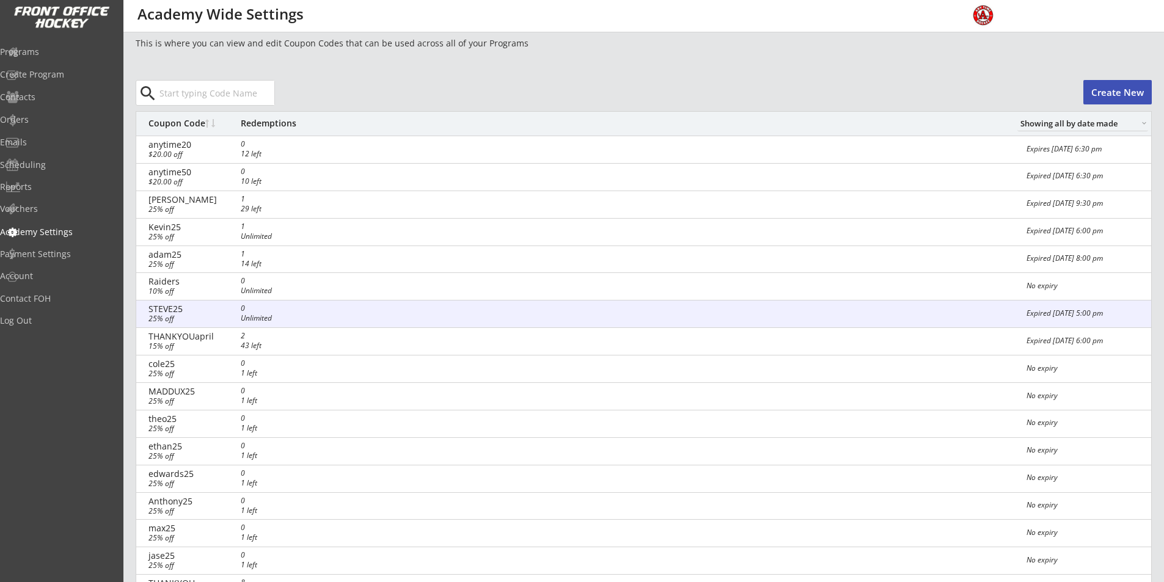
scroll to position [0, 0]
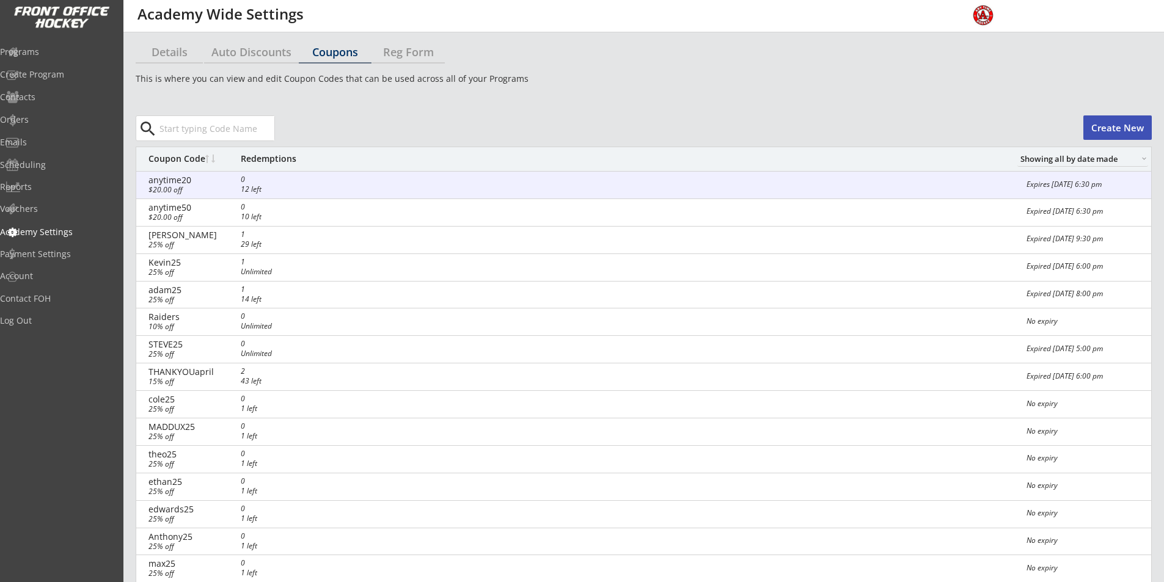
click at [288, 190] on div "12 left" at bounding box center [269, 189] width 56 height 7
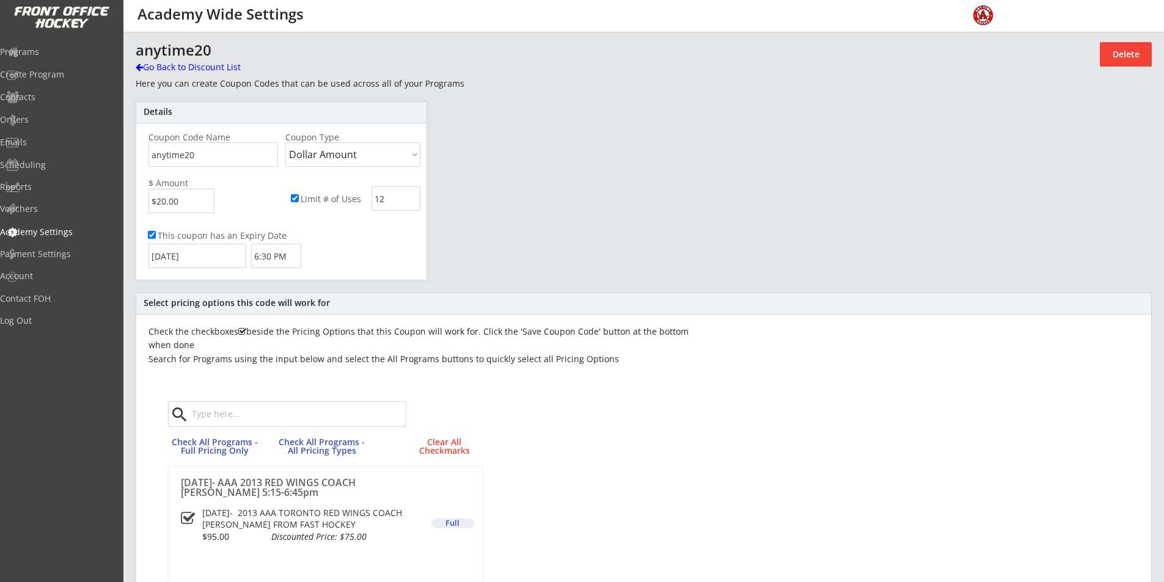
drag, startPoint x: 381, startPoint y: 199, endPoint x: 345, endPoint y: 190, distance: 37.7
click at [343, 195] on div "Limit # of Uses" at bounding box center [348, 198] width 144 height 24
type input "2"
drag, startPoint x: 400, startPoint y: 202, endPoint x: 334, endPoint y: 188, distance: 67.4
click at [340, 194] on div "Limit # of Uses" at bounding box center [348, 198] width 144 height 24
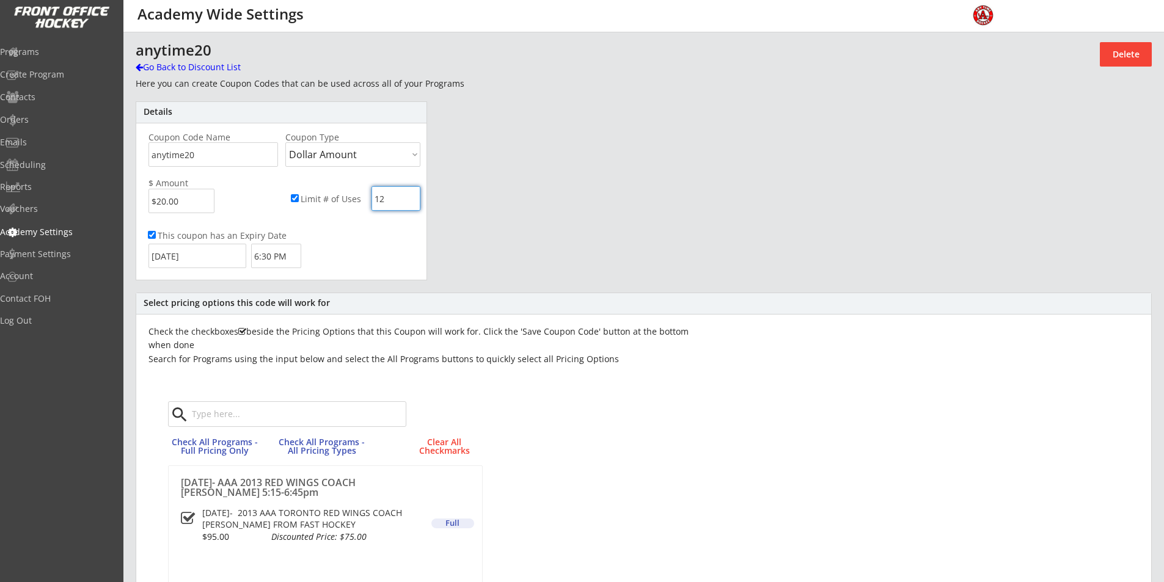
drag, startPoint x: 387, startPoint y: 200, endPoint x: 364, endPoint y: 197, distance: 22.8
click at [365, 199] on div "Limit # of Uses" at bounding box center [348, 198] width 144 height 24
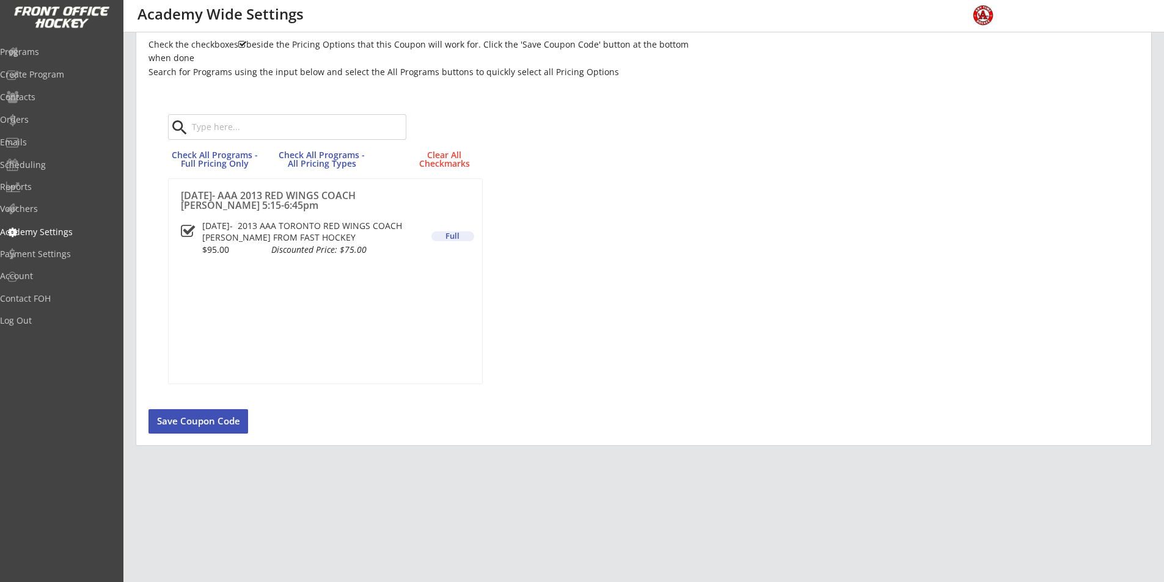
scroll to position [299, 0]
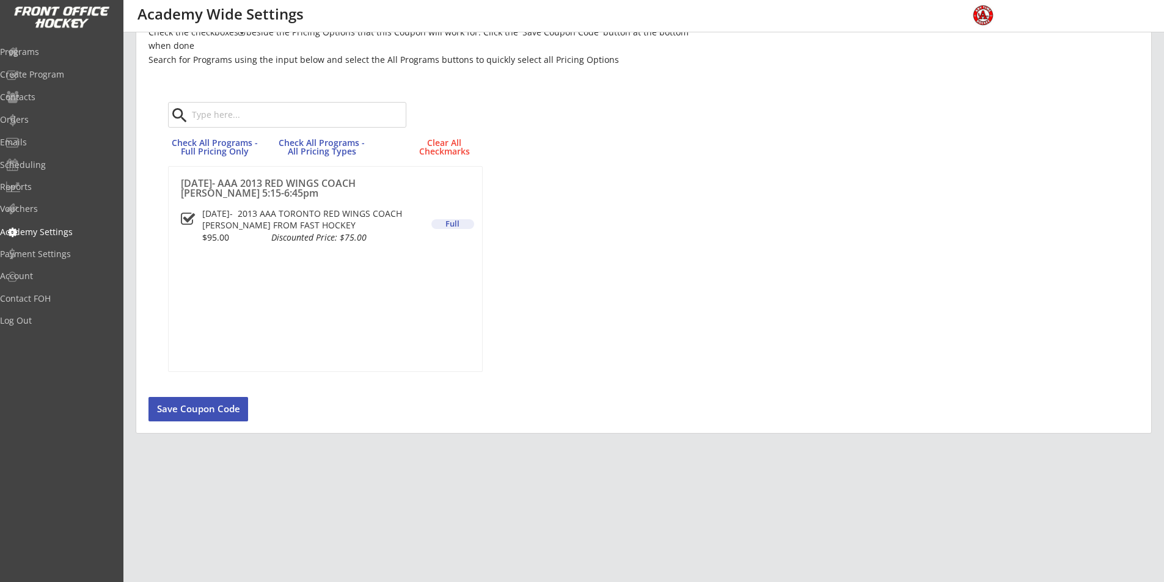
type input "9"
click at [211, 413] on button "Save Coupon Code" at bounding box center [199, 409] width 100 height 24
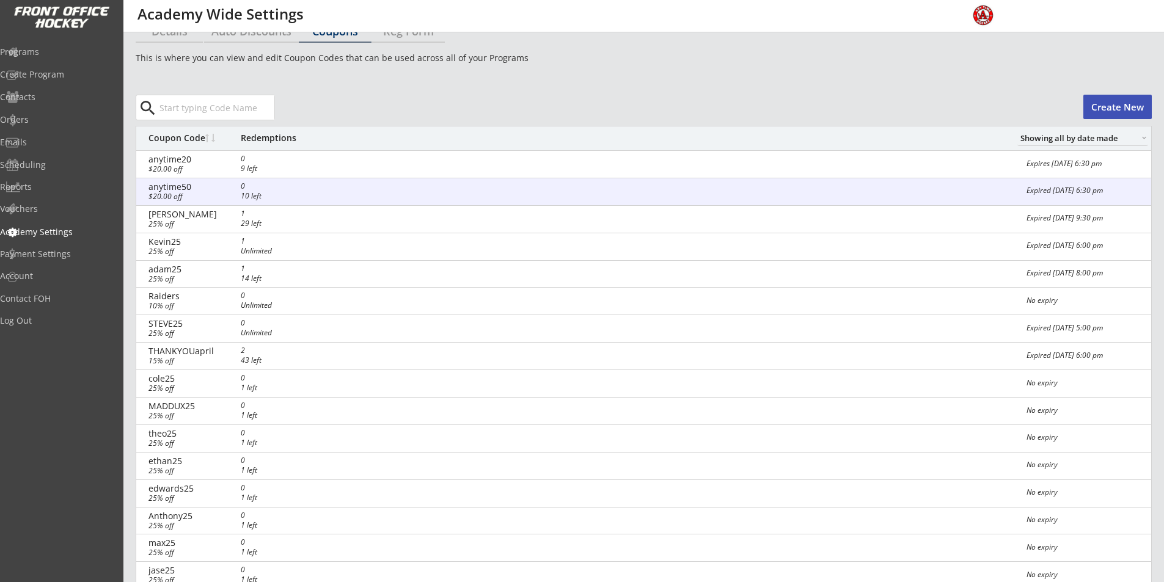
scroll to position [0, 0]
